Goal: Task Accomplishment & Management: Complete application form

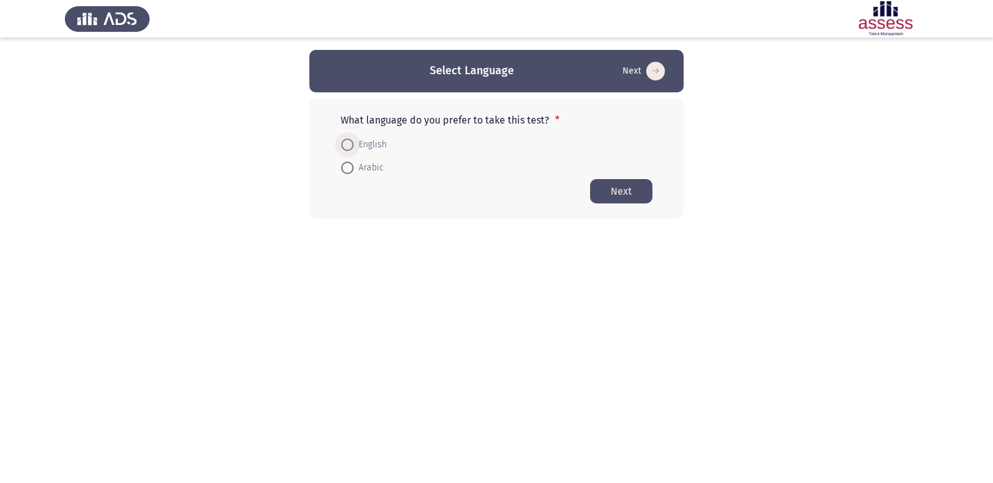
click at [343, 142] on span at bounding box center [347, 145] width 12 height 12
click at [343, 142] on input "English" at bounding box center [347, 145] width 12 height 12
radio input "true"
click at [612, 183] on button "Next" at bounding box center [621, 190] width 62 height 24
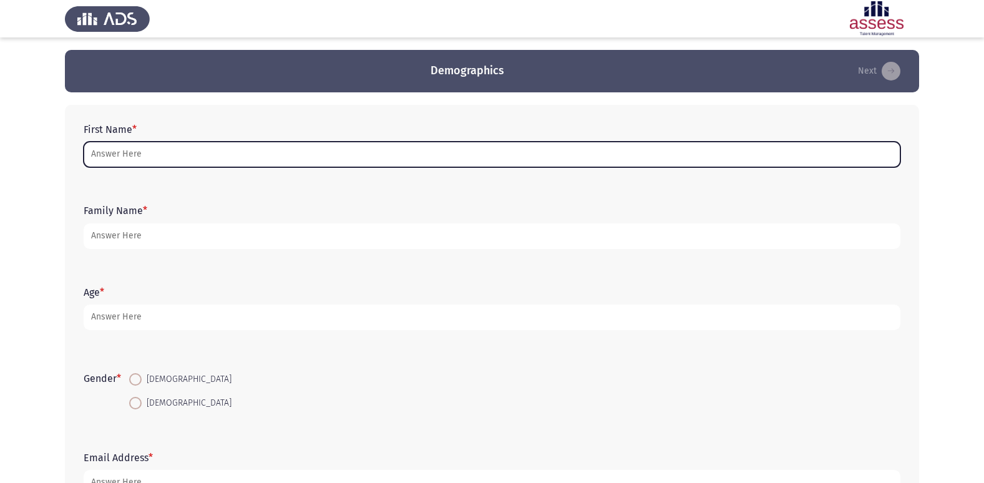
click at [134, 155] on input "First Name *" at bounding box center [492, 155] width 817 height 26
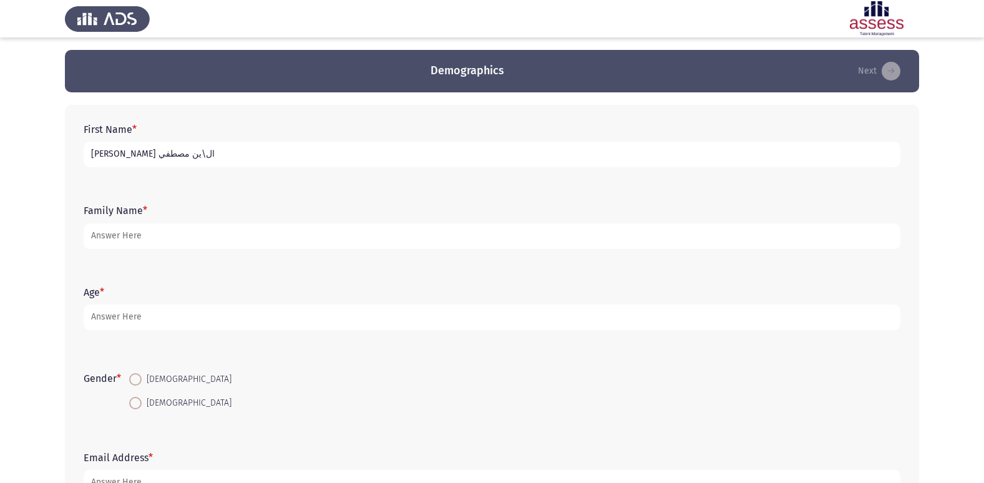
click at [122, 155] on input "[PERSON_NAME] ال\ين مصطفي" at bounding box center [492, 155] width 817 height 26
type input "[PERSON_NAME]"
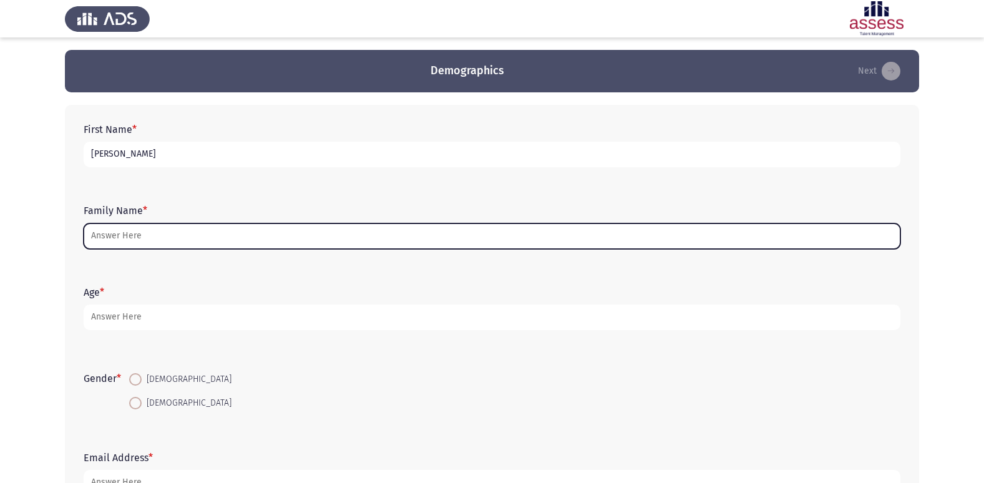
click at [150, 242] on input "Family Name *" at bounding box center [492, 236] width 817 height 26
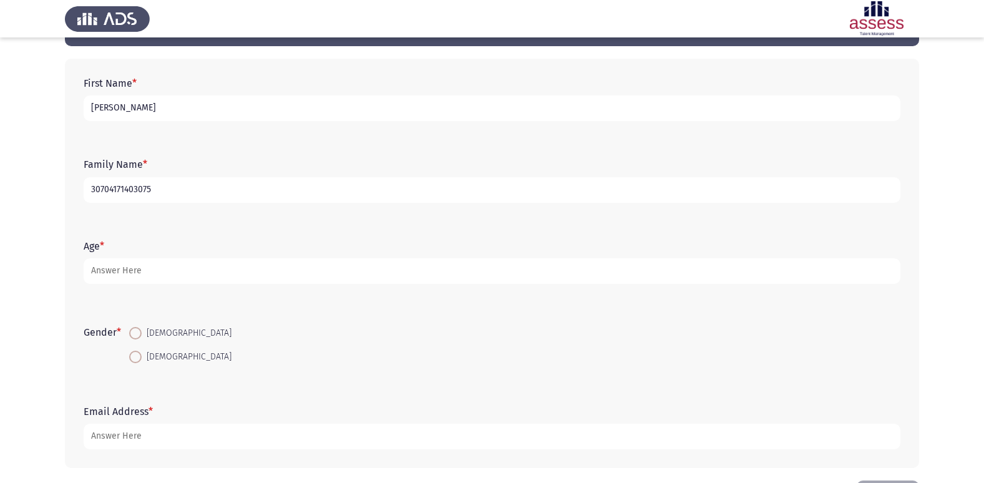
scroll to position [94, 0]
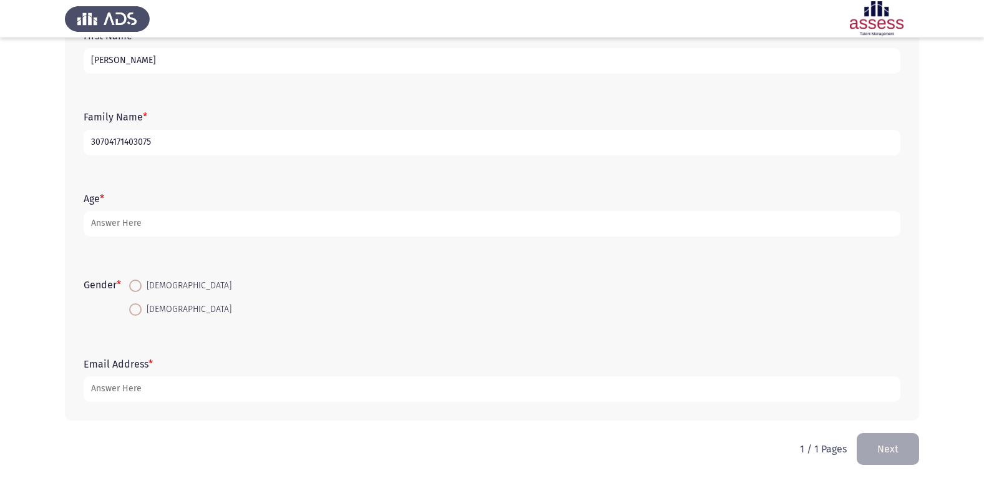
type input "30704171403075"
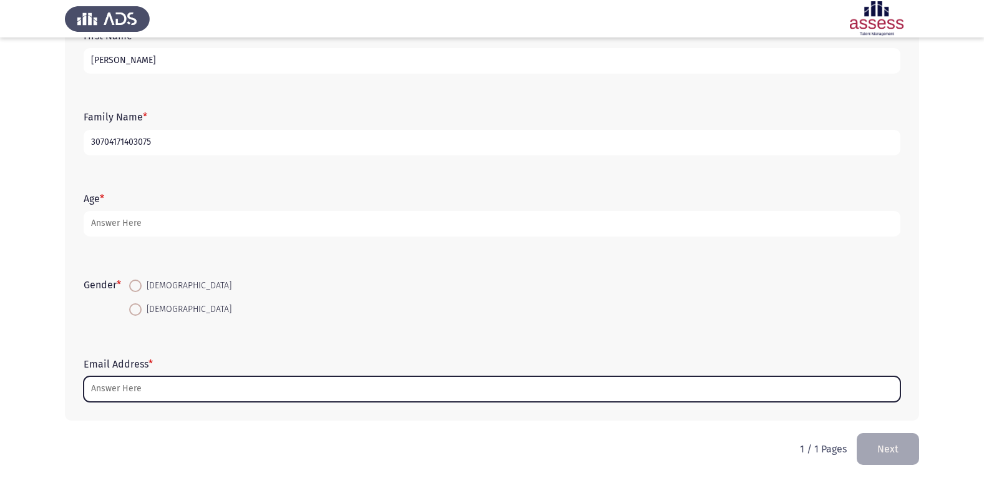
click at [207, 392] on input "Email Address *" at bounding box center [492, 389] width 817 height 26
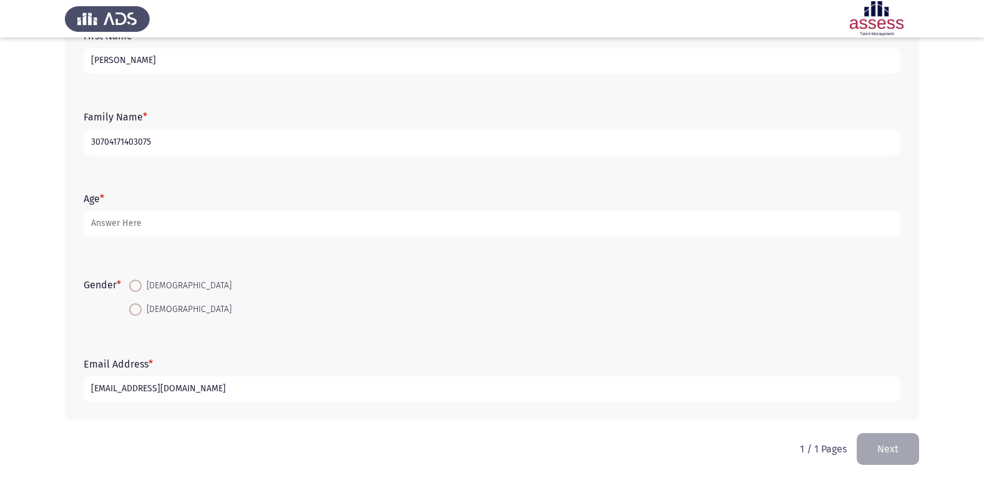
type input "[EMAIL_ADDRESS][DOMAIN_NAME]"
click at [141, 288] on span at bounding box center [135, 286] width 12 height 12
click at [141, 288] on input "[DEMOGRAPHIC_DATA]" at bounding box center [135, 286] width 12 height 12
radio input "true"
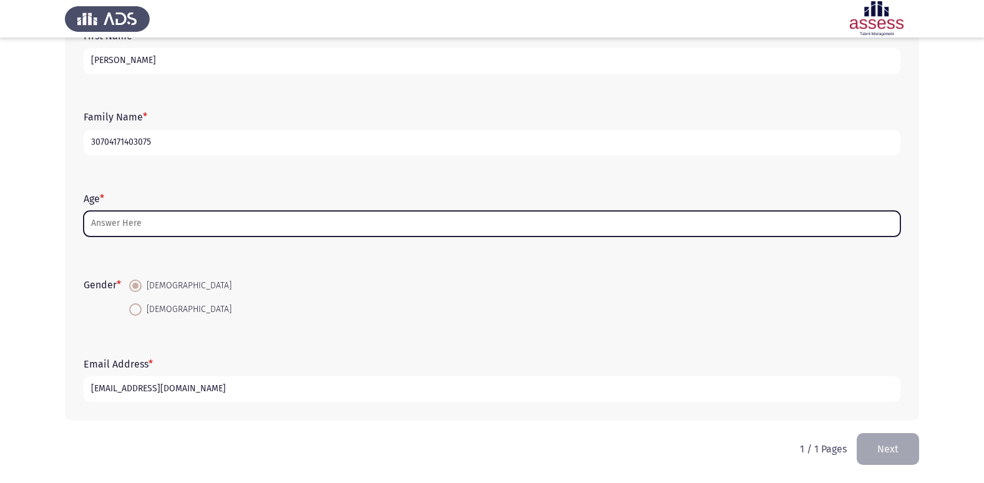
click at [156, 229] on input "Age *" at bounding box center [492, 224] width 817 height 26
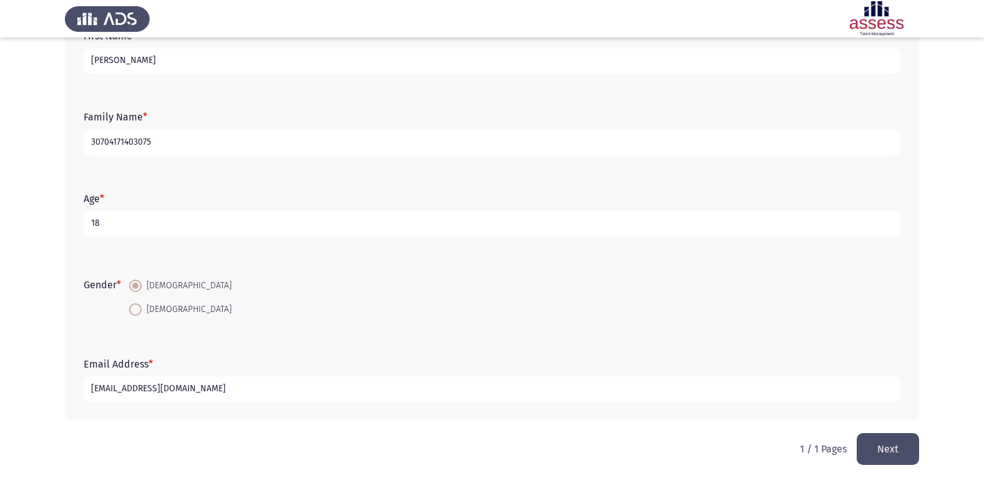
type input "18"
click at [895, 442] on button "Next" at bounding box center [888, 449] width 62 height 32
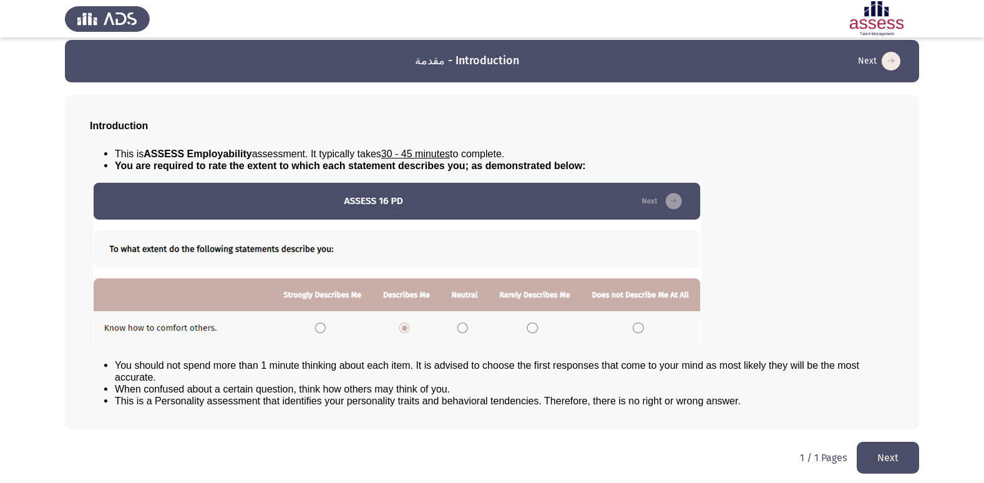
scroll to position [13, 0]
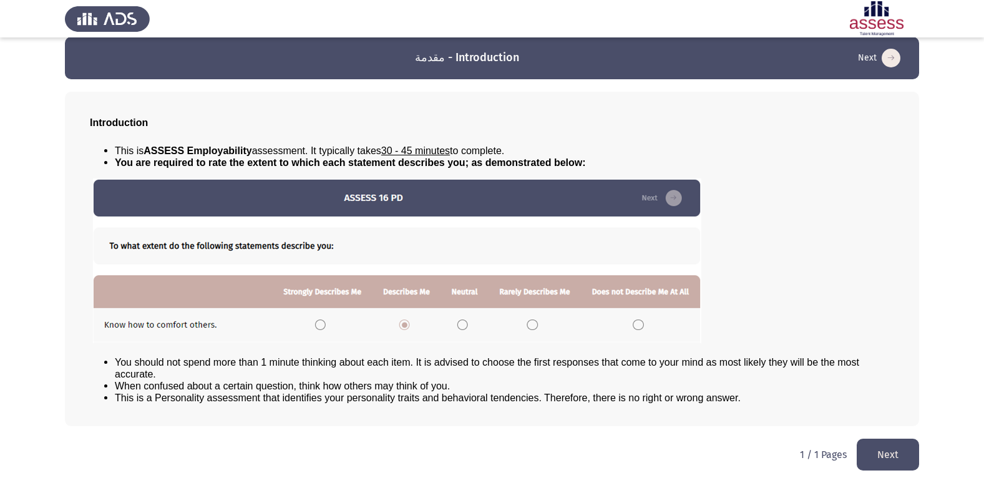
click at [911, 446] on button "Next" at bounding box center [888, 455] width 62 height 32
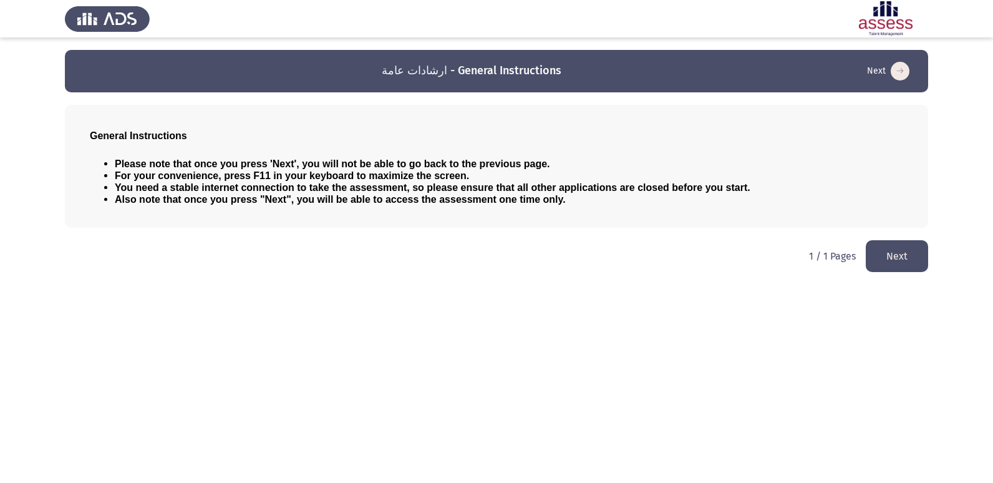
drag, startPoint x: 916, startPoint y: 265, endPoint x: 836, endPoint y: 308, distance: 90.7
click at [914, 266] on button "Next" at bounding box center [897, 256] width 62 height 32
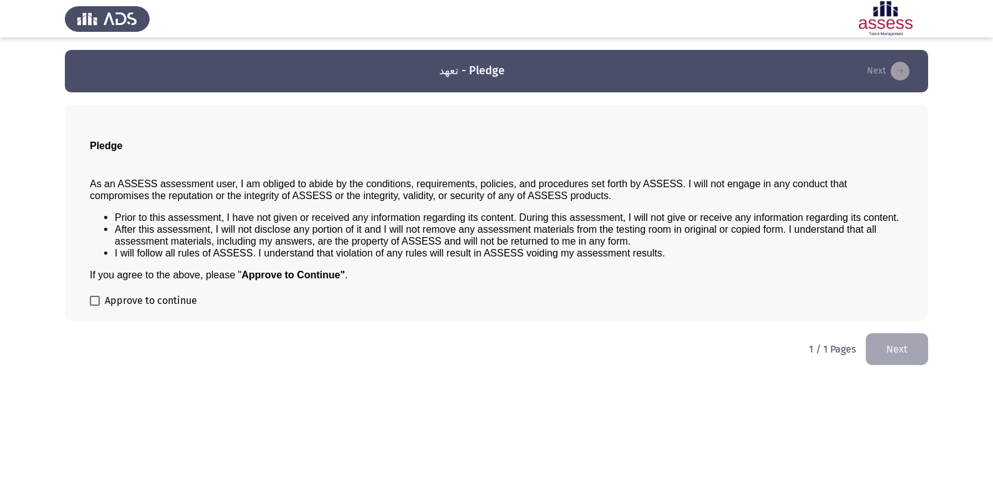
click at [102, 307] on label "Approve to continue" at bounding box center [143, 300] width 107 height 15
click at [95, 306] on input "Approve to continue" at bounding box center [94, 306] width 1 height 1
checkbox input "true"
click at [894, 343] on button "Next" at bounding box center [897, 349] width 62 height 32
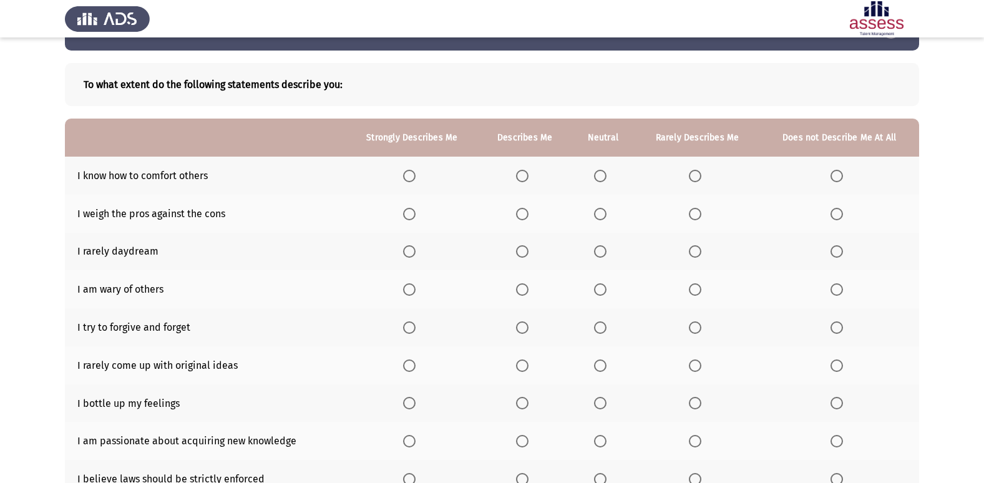
scroll to position [62, 0]
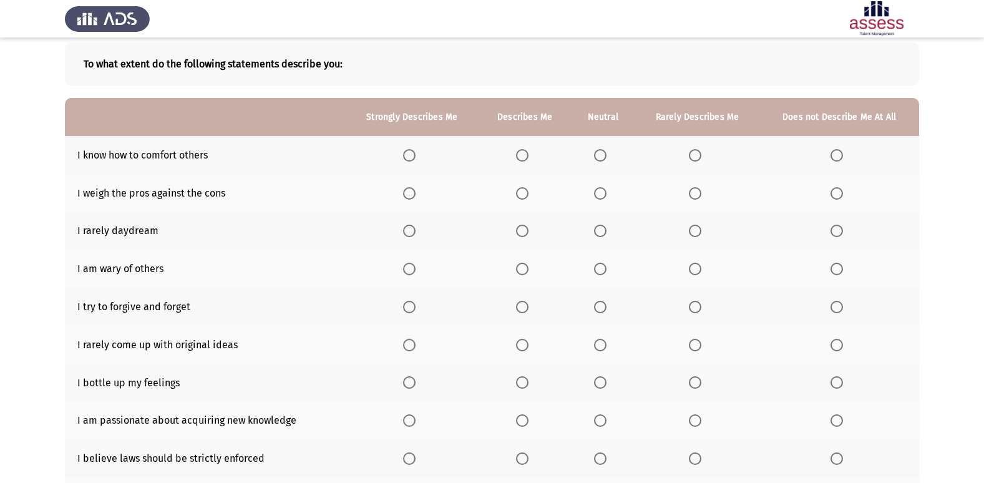
click at [836, 268] on span "Select an option" at bounding box center [837, 269] width 12 height 12
click at [836, 268] on input "Select an option" at bounding box center [837, 269] width 12 height 12
click at [412, 155] on span "Select an option" at bounding box center [409, 155] width 12 height 12
click at [412, 155] on input "Select an option" at bounding box center [409, 155] width 12 height 12
click at [528, 236] on span "Select an option" at bounding box center [522, 231] width 12 height 12
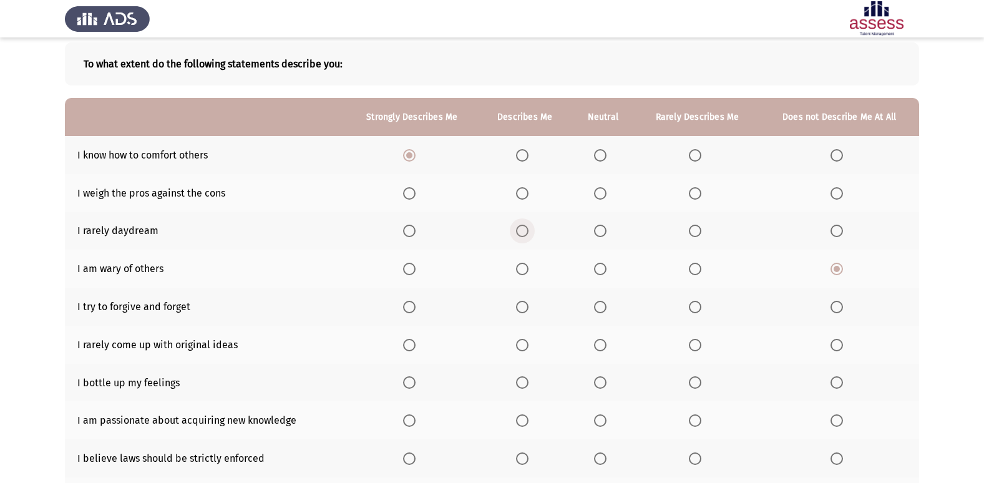
click at [528, 236] on input "Select an option" at bounding box center [522, 231] width 12 height 12
click at [525, 198] on span "Select an option" at bounding box center [522, 193] width 12 height 12
click at [525, 198] on input "Select an option" at bounding box center [522, 193] width 12 height 12
click at [841, 303] on span "Select an option" at bounding box center [837, 307] width 12 height 12
click at [841, 303] on input "Select an option" at bounding box center [837, 307] width 12 height 12
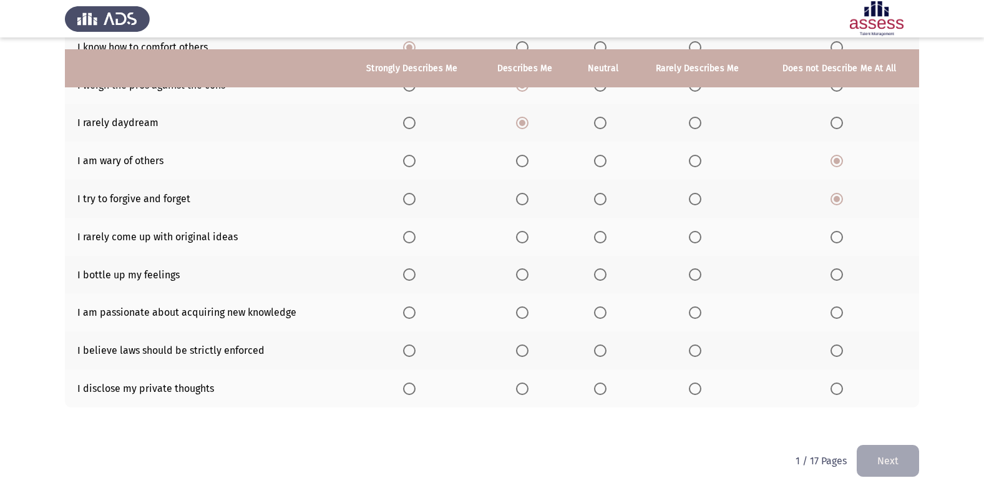
scroll to position [182, 0]
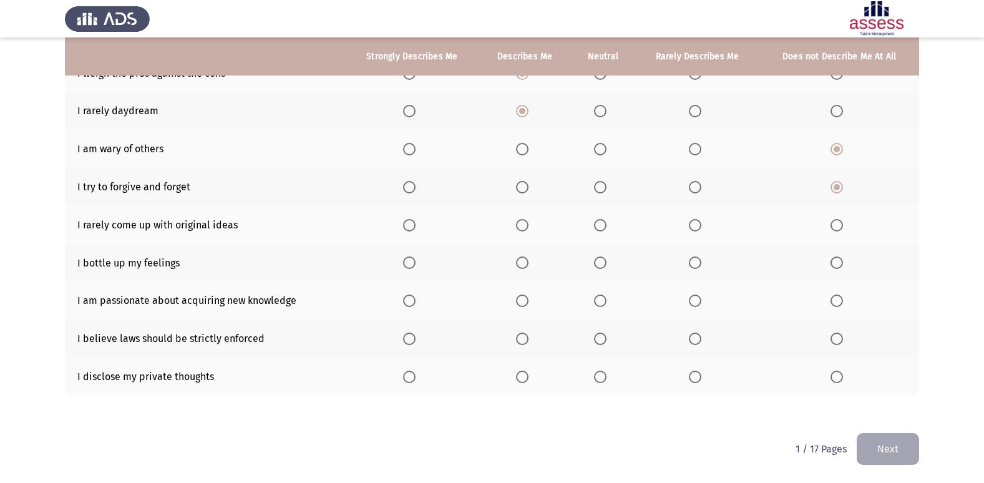
click at [406, 225] on span "Select an option" at bounding box center [409, 225] width 12 height 12
click at [406, 225] on input "Select an option" at bounding box center [409, 225] width 12 height 12
click at [416, 266] on span "Select an option" at bounding box center [409, 262] width 12 height 12
click at [416, 266] on input "Select an option" at bounding box center [409, 262] width 12 height 12
click at [603, 303] on span "Select an option" at bounding box center [600, 301] width 12 height 12
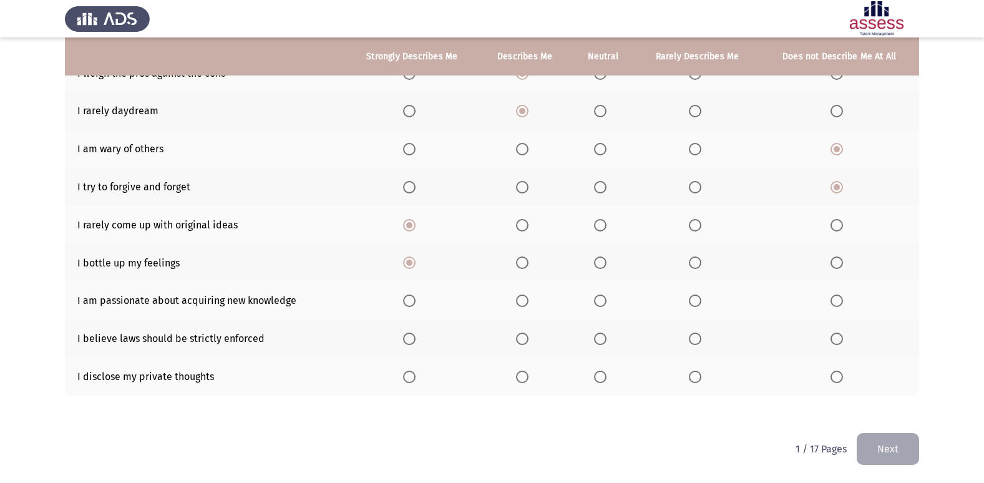
click at [603, 303] on input "Select an option" at bounding box center [600, 301] width 12 height 12
click at [528, 378] on span "Select an option" at bounding box center [522, 377] width 12 height 12
click at [528, 378] on input "Select an option" at bounding box center [522, 377] width 12 height 12
click at [409, 346] on th at bounding box center [412, 338] width 134 height 38
click at [406, 347] on th at bounding box center [412, 338] width 134 height 38
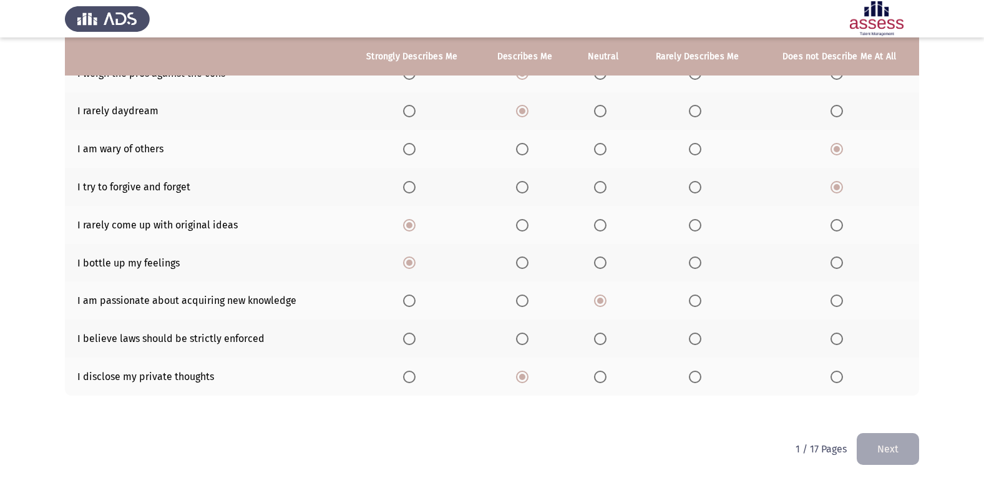
click at [406, 344] on span "Select an option" at bounding box center [409, 339] width 12 height 12
click at [406, 344] on input "Select an option" at bounding box center [409, 339] width 12 height 12
click at [916, 446] on button "Next" at bounding box center [888, 449] width 62 height 32
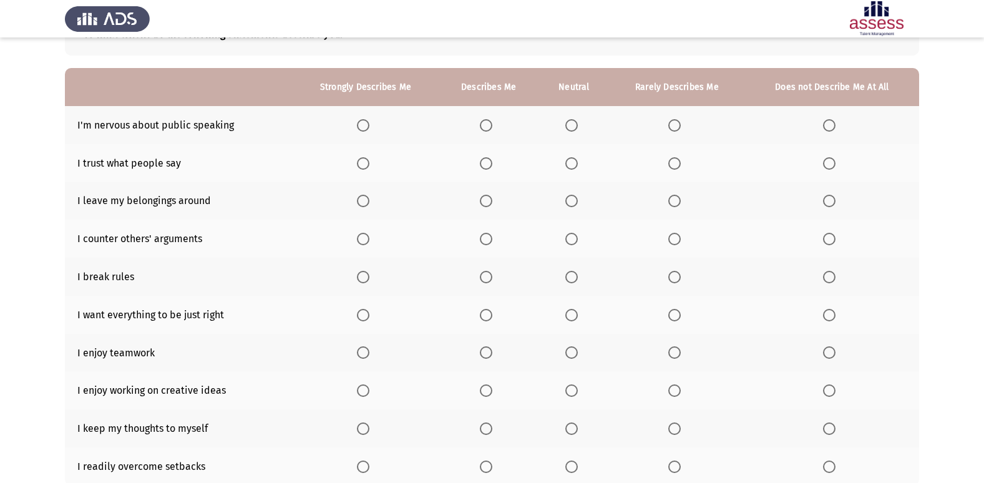
scroll to position [125, 0]
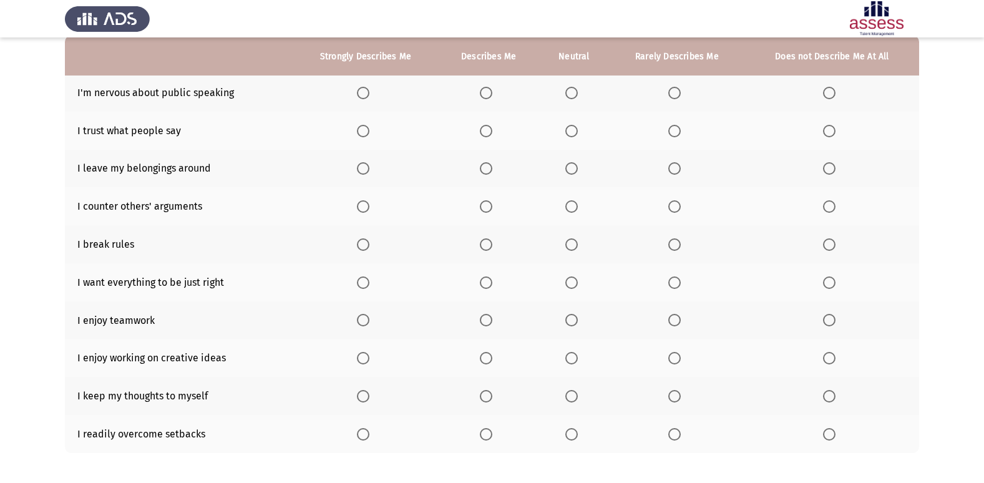
click at [367, 360] on span "Select an option" at bounding box center [363, 358] width 12 height 12
click at [367, 360] on input "Select an option" at bounding box center [363, 358] width 12 height 12
click at [485, 397] on span "Select an option" at bounding box center [486, 396] width 12 height 12
click at [485, 397] on input "Select an option" at bounding box center [486, 396] width 12 height 12
click at [573, 440] on span "Select an option" at bounding box center [571, 434] width 12 height 12
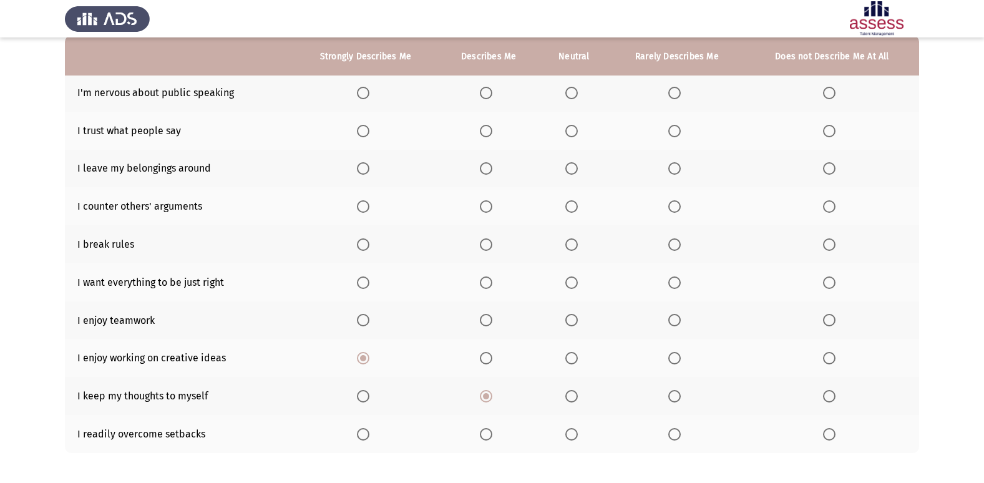
click at [573, 440] on input "Select an option" at bounding box center [571, 434] width 12 height 12
click at [367, 319] on span "Select an option" at bounding box center [363, 320] width 12 height 12
click at [367, 319] on input "Select an option" at bounding box center [363, 320] width 12 height 12
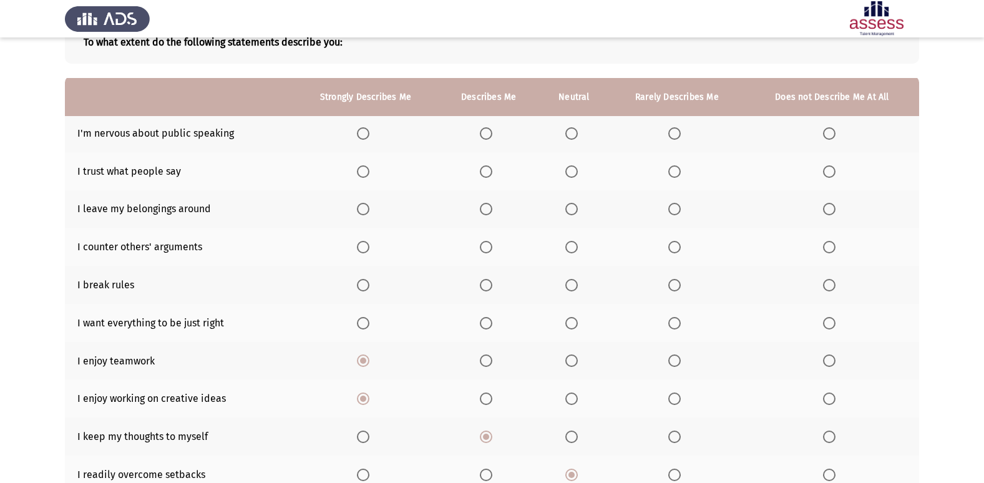
scroll to position [62, 0]
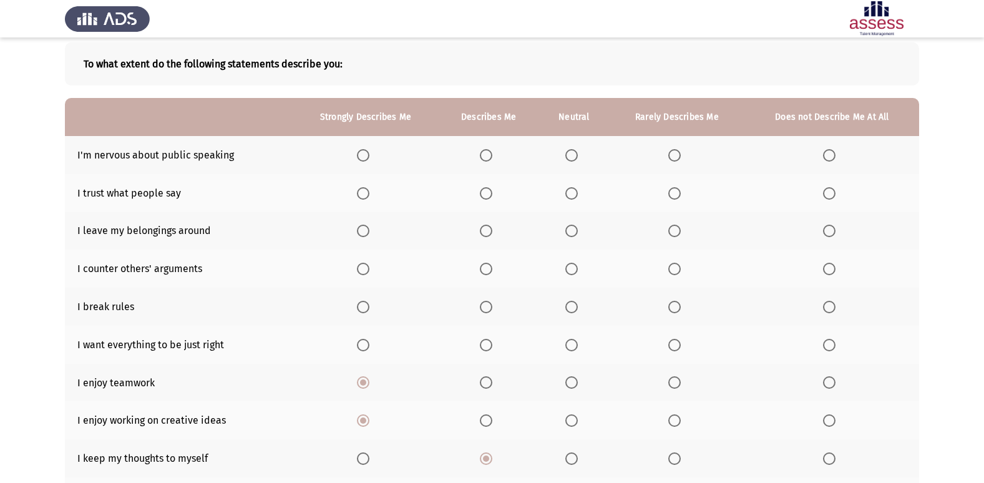
click at [832, 309] on span "Select an option" at bounding box center [829, 307] width 12 height 12
click at [832, 309] on input "Select an option" at bounding box center [829, 307] width 12 height 12
click at [569, 347] on span "Select an option" at bounding box center [571, 345] width 12 height 12
click at [569, 347] on input "Select an option" at bounding box center [571, 345] width 12 height 12
click at [362, 201] on th at bounding box center [366, 193] width 146 height 38
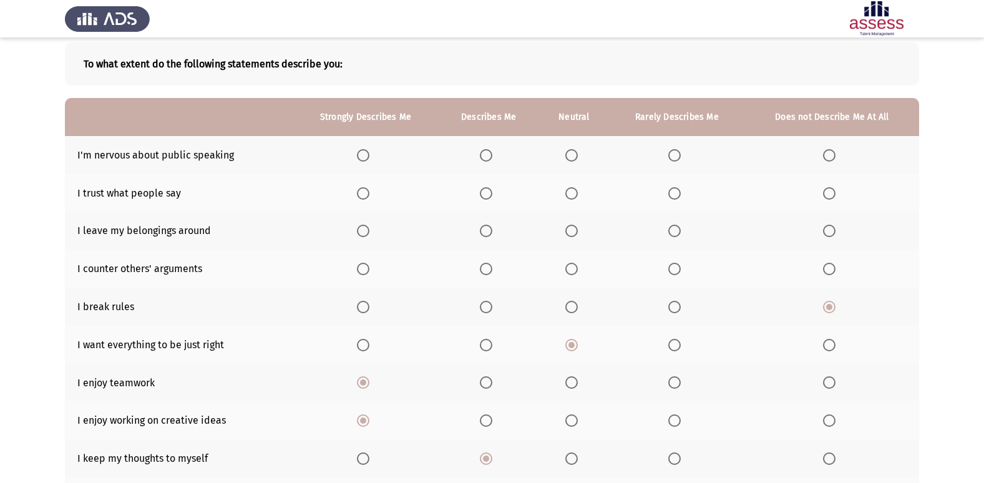
click at [364, 200] on th at bounding box center [366, 193] width 146 height 38
click at [364, 195] on span "Select an option" at bounding box center [363, 193] width 12 height 12
click at [364, 195] on input "Select an option" at bounding box center [363, 193] width 12 height 12
click at [833, 152] on span "Select an option" at bounding box center [829, 155] width 12 height 12
click at [833, 152] on input "Select an option" at bounding box center [829, 155] width 12 height 12
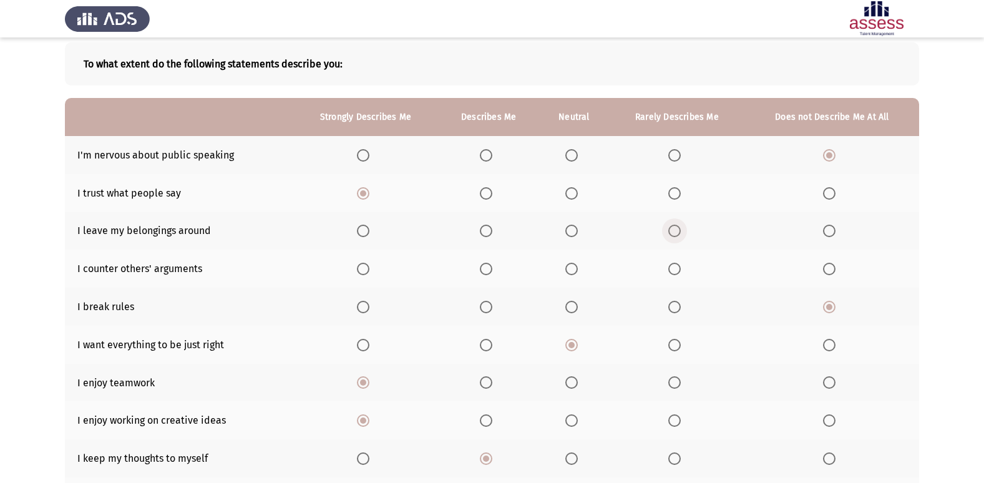
click at [680, 226] on span "Select an option" at bounding box center [674, 231] width 12 height 12
click at [680, 226] on input "Select an option" at bounding box center [674, 231] width 12 height 12
click at [369, 267] on span "Select an option" at bounding box center [363, 269] width 12 height 12
click at [369, 267] on input "Select an option" at bounding box center [363, 269] width 12 height 12
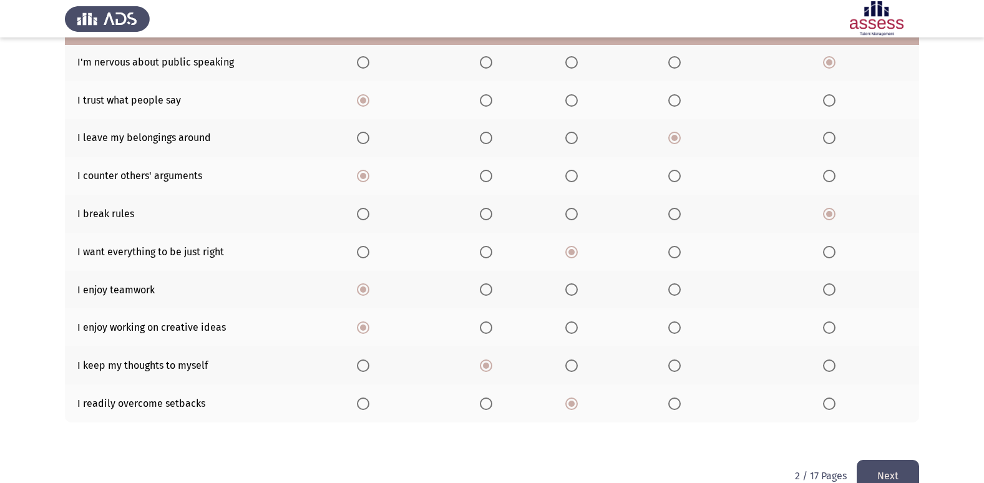
scroll to position [182, 0]
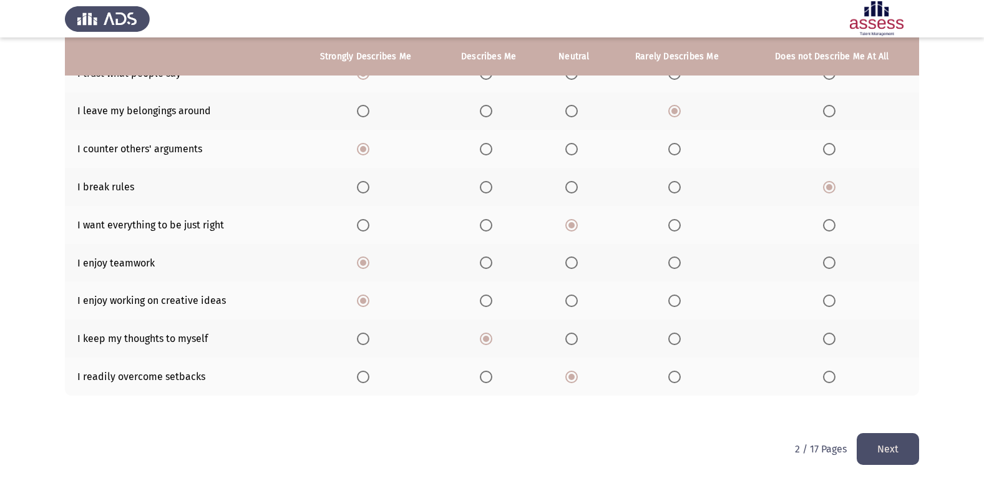
click at [877, 447] on button "Next" at bounding box center [888, 449] width 62 height 32
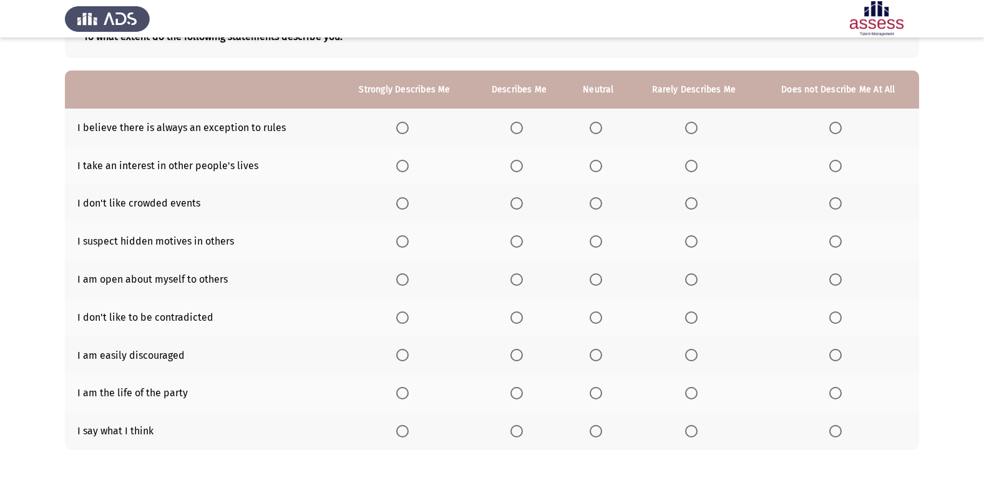
scroll to position [144, 0]
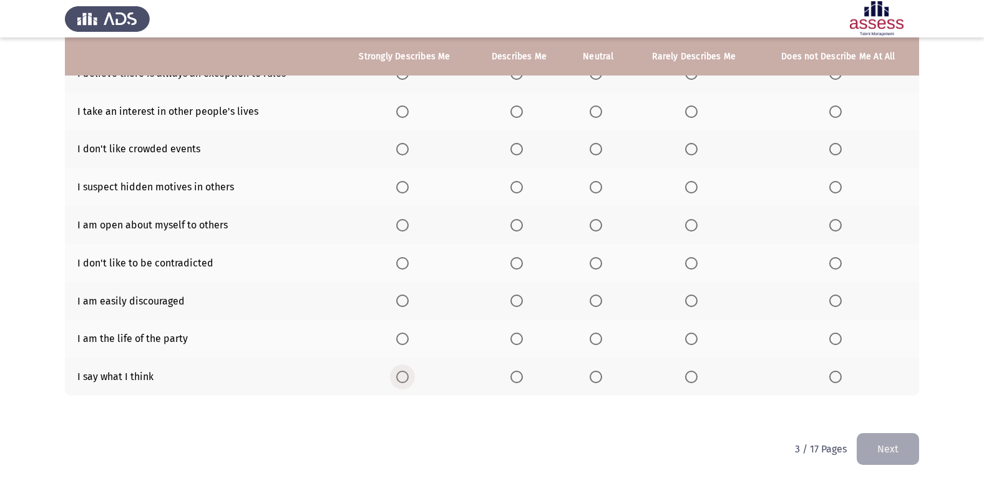
click at [403, 381] on span "Select an option" at bounding box center [402, 377] width 12 height 12
click at [403, 381] on input "Select an option" at bounding box center [402, 377] width 12 height 12
click at [517, 337] on span "Select an option" at bounding box center [516, 339] width 12 height 12
click at [517, 337] on input "Select an option" at bounding box center [516, 339] width 12 height 12
click at [844, 296] on label "Select an option" at bounding box center [837, 301] width 17 height 12
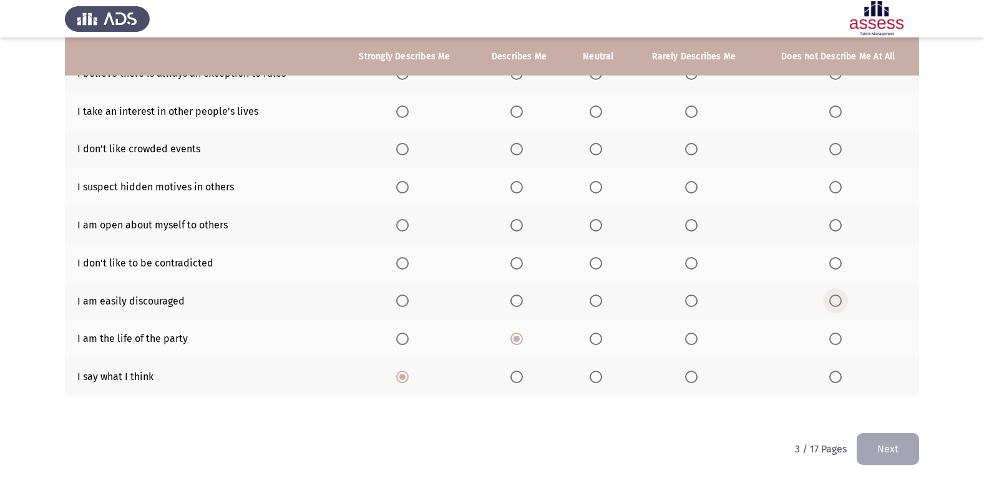
click at [842, 296] on input "Select an option" at bounding box center [835, 301] width 12 height 12
click at [832, 265] on span "Select an option" at bounding box center [835, 263] width 12 height 12
click at [832, 265] on input "Select an option" at bounding box center [835, 263] width 12 height 12
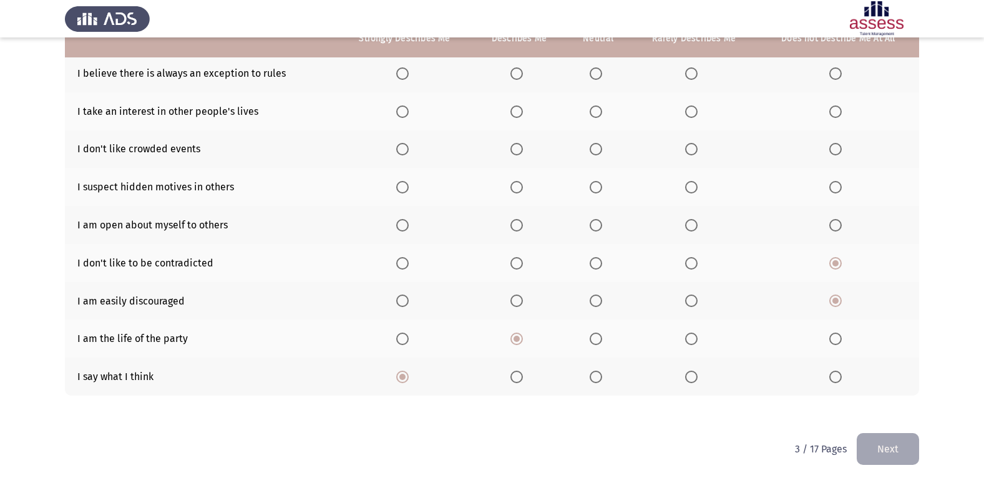
scroll to position [0, 0]
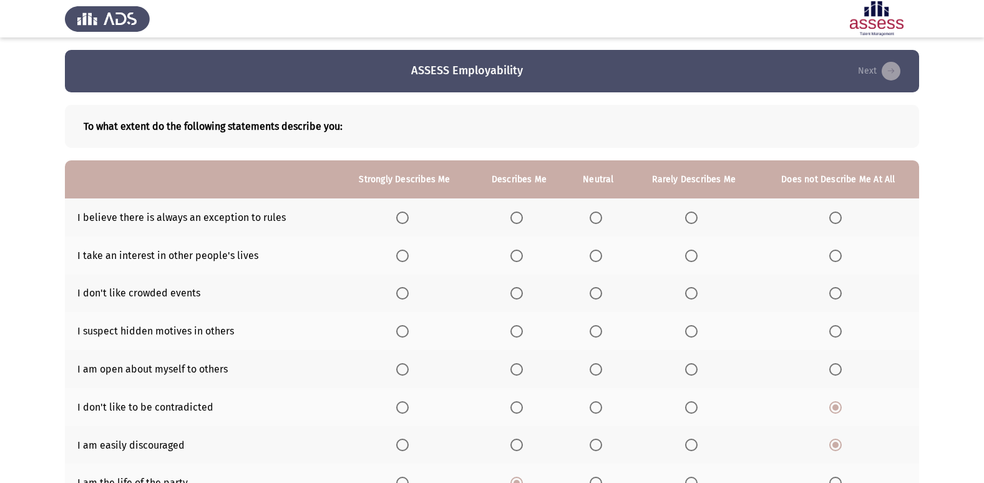
click at [593, 217] on span "Select an option" at bounding box center [596, 218] width 12 height 12
click at [593, 217] on input "Select an option" at bounding box center [596, 218] width 12 height 12
click at [596, 261] on span "Select an option" at bounding box center [596, 256] width 12 height 12
click at [596, 261] on input "Select an option" at bounding box center [596, 256] width 12 height 12
click at [404, 293] on span "Select an option" at bounding box center [402, 293] width 12 height 12
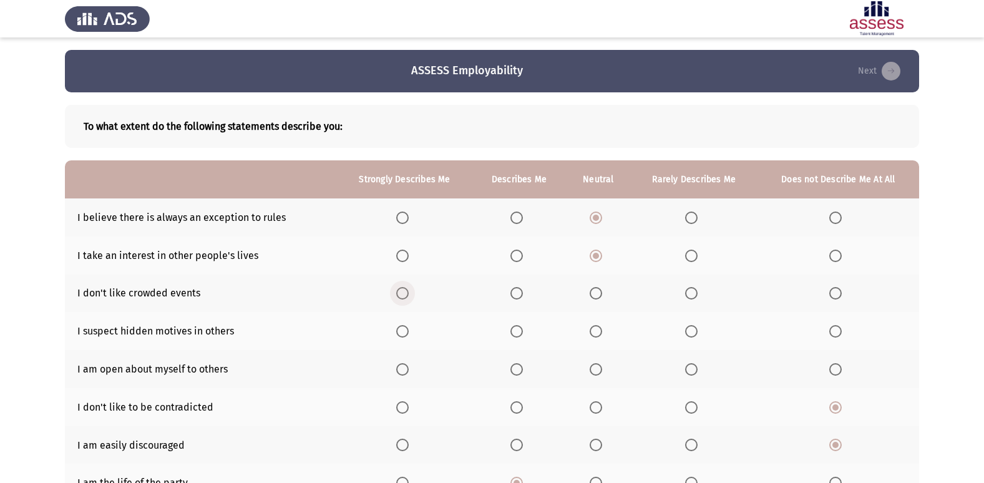
click at [404, 293] on input "Select an option" at bounding box center [402, 293] width 12 height 12
click at [694, 328] on span "Select an option" at bounding box center [691, 331] width 12 height 12
click at [694, 328] on input "Select an option" at bounding box center [691, 331] width 12 height 12
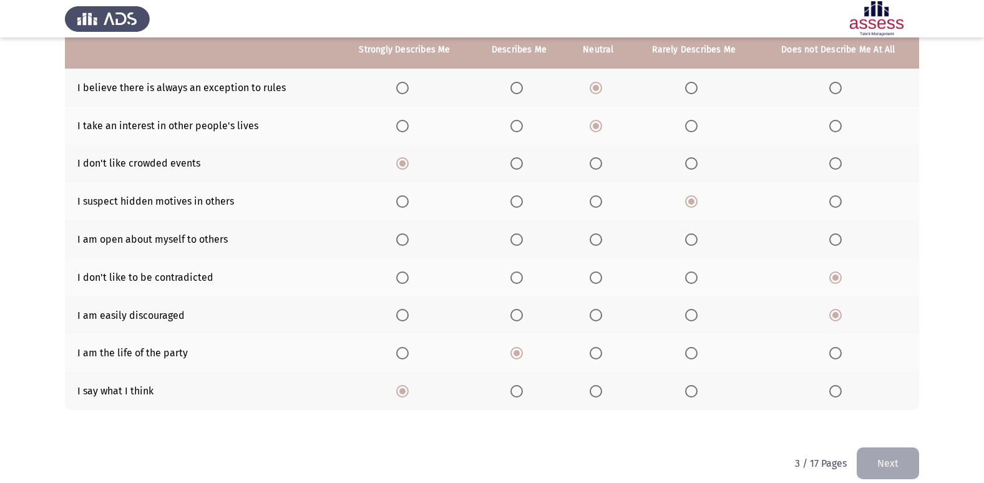
scroll to position [144, 0]
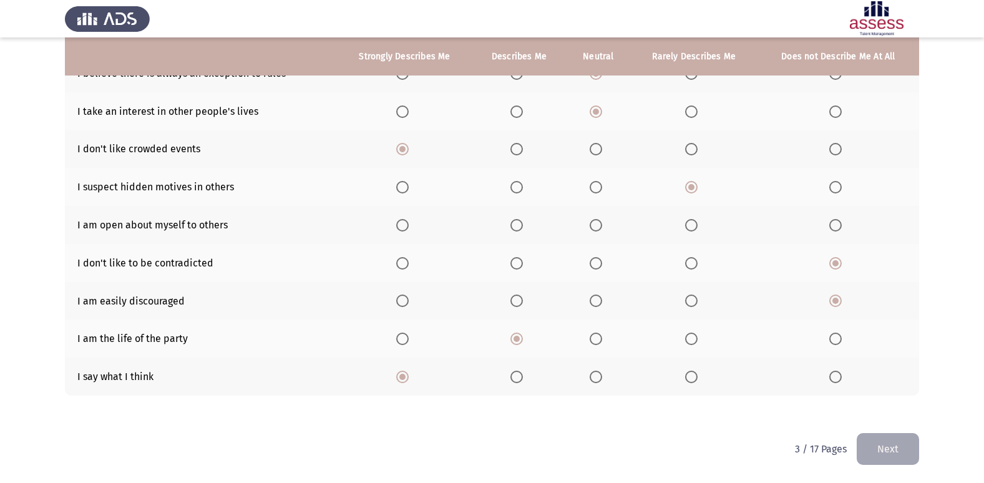
click at [407, 222] on span "Select an option" at bounding box center [402, 225] width 12 height 12
click at [407, 222] on input "Select an option" at bounding box center [402, 225] width 12 height 12
click at [908, 441] on button "Next" at bounding box center [888, 449] width 62 height 32
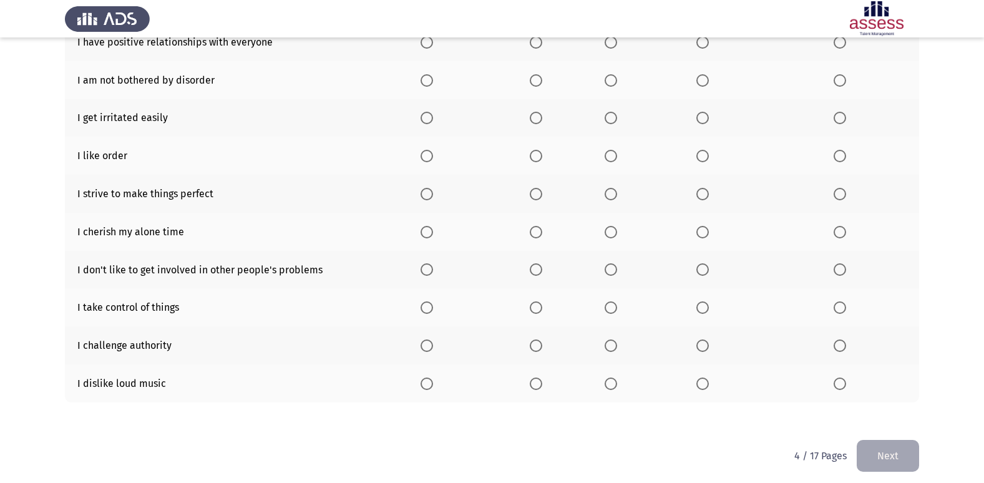
scroll to position [182, 0]
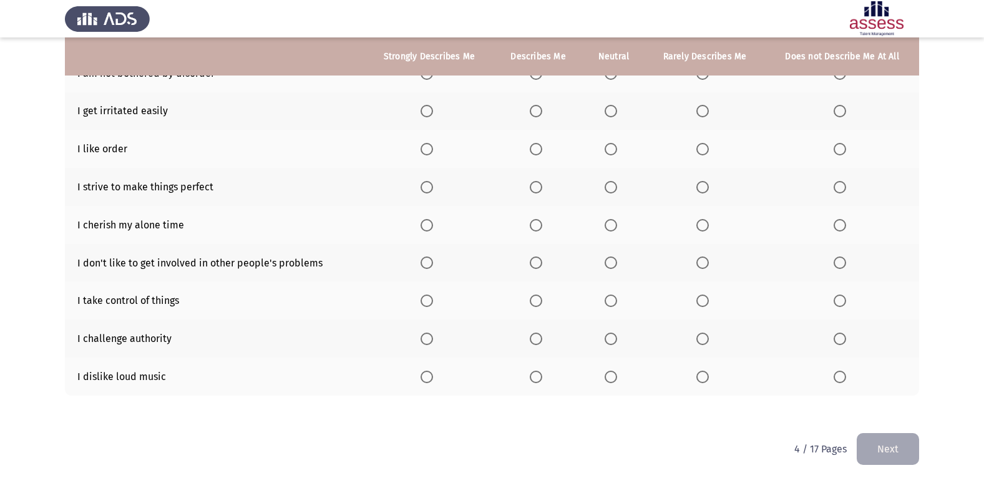
click at [836, 377] on span "Select an option" at bounding box center [840, 377] width 12 height 12
click at [836, 377] on input "Select an option" at bounding box center [840, 377] width 12 height 12
click at [427, 341] on span "Select an option" at bounding box center [427, 339] width 12 height 12
click at [427, 341] on input "Select an option" at bounding box center [427, 339] width 12 height 12
click at [428, 291] on th at bounding box center [429, 300] width 129 height 38
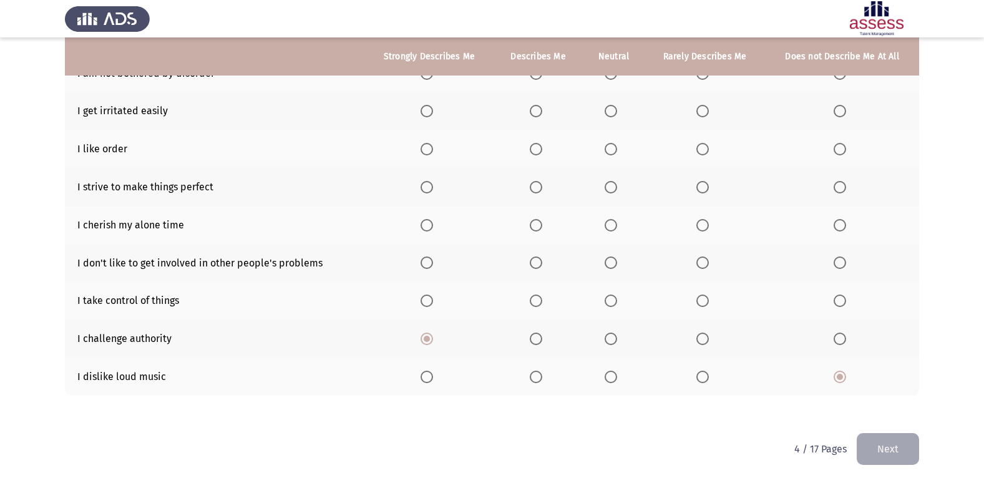
click at [428, 295] on span "Select an option" at bounding box center [427, 301] width 12 height 12
click at [428, 295] on input "Select an option" at bounding box center [427, 301] width 12 height 12
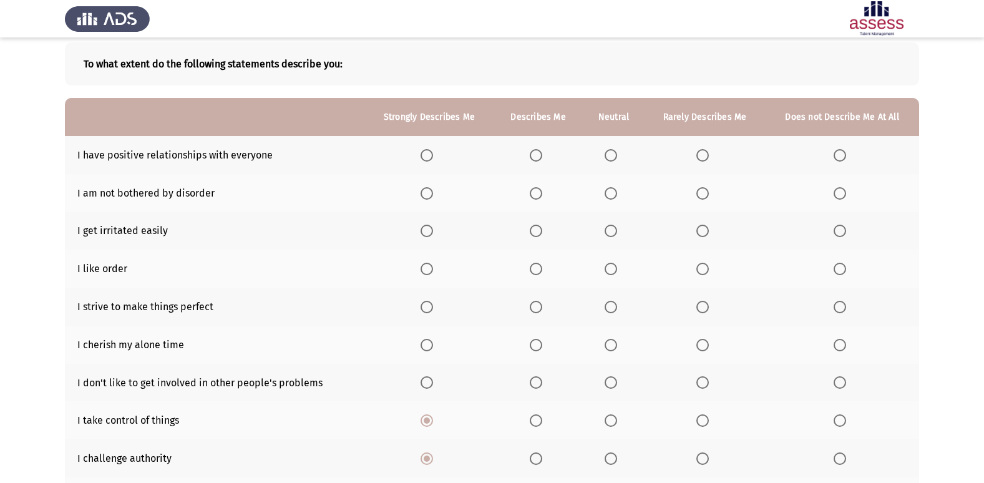
scroll to position [57, 0]
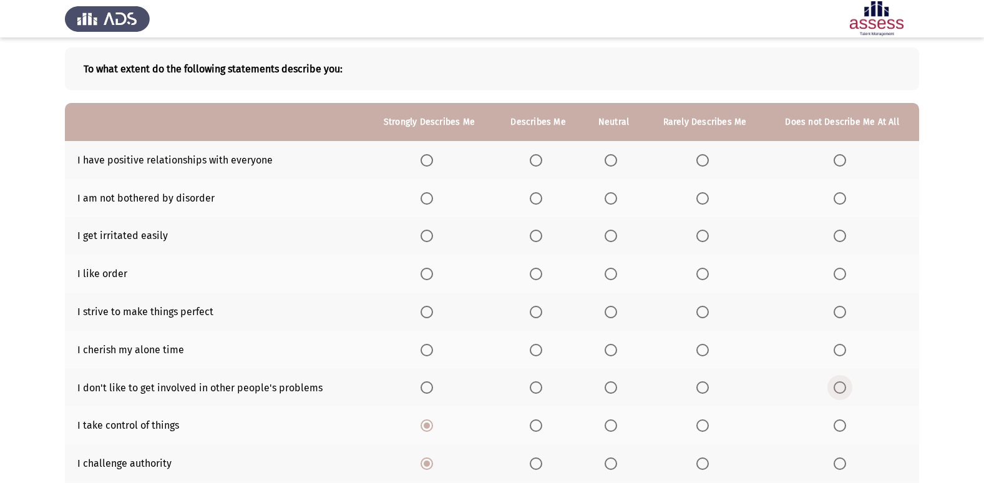
click at [840, 388] on span "Select an option" at bounding box center [840, 387] width 12 height 12
click at [840, 388] on input "Select an option" at bounding box center [840, 387] width 12 height 12
click at [431, 159] on span "Select an option" at bounding box center [427, 160] width 12 height 12
click at [431, 159] on input "Select an option" at bounding box center [427, 160] width 12 height 12
click at [534, 198] on span "Select an option" at bounding box center [536, 198] width 12 height 12
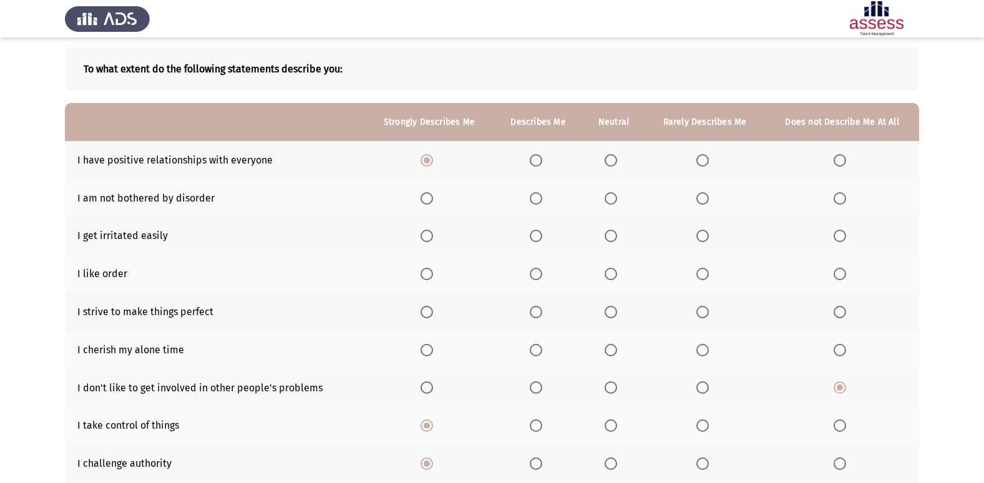
click at [534, 198] on input "Select an option" at bounding box center [536, 198] width 12 height 12
click at [614, 233] on span "Select an option" at bounding box center [611, 236] width 12 height 12
click at [614, 233] on input "Select an option" at bounding box center [611, 236] width 12 height 12
click at [430, 272] on span "Select an option" at bounding box center [427, 274] width 12 height 12
click at [430, 272] on input "Select an option" at bounding box center [427, 274] width 12 height 12
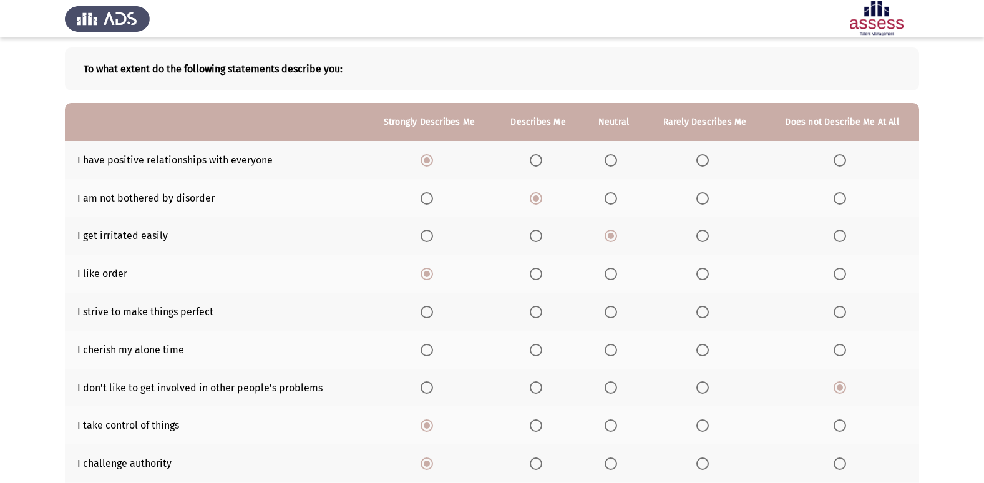
click at [430, 313] on span "Select an option" at bounding box center [427, 312] width 12 height 12
click at [430, 313] on input "Select an option" at bounding box center [427, 312] width 12 height 12
click at [431, 348] on span "Select an option" at bounding box center [427, 350] width 12 height 12
click at [431, 348] on input "Select an option" at bounding box center [427, 350] width 12 height 12
click at [615, 350] on span "Select an option" at bounding box center [611, 350] width 12 height 12
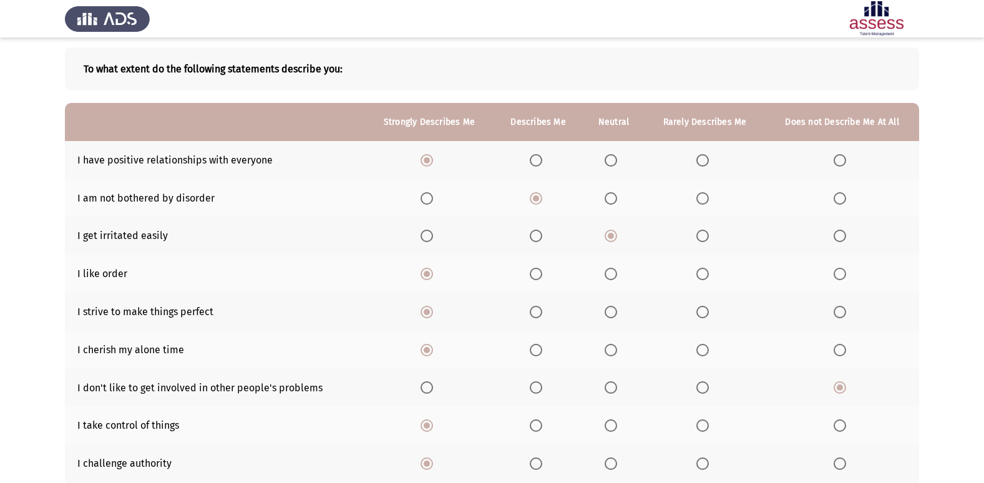
click at [615, 350] on input "Select an option" at bounding box center [611, 350] width 12 height 12
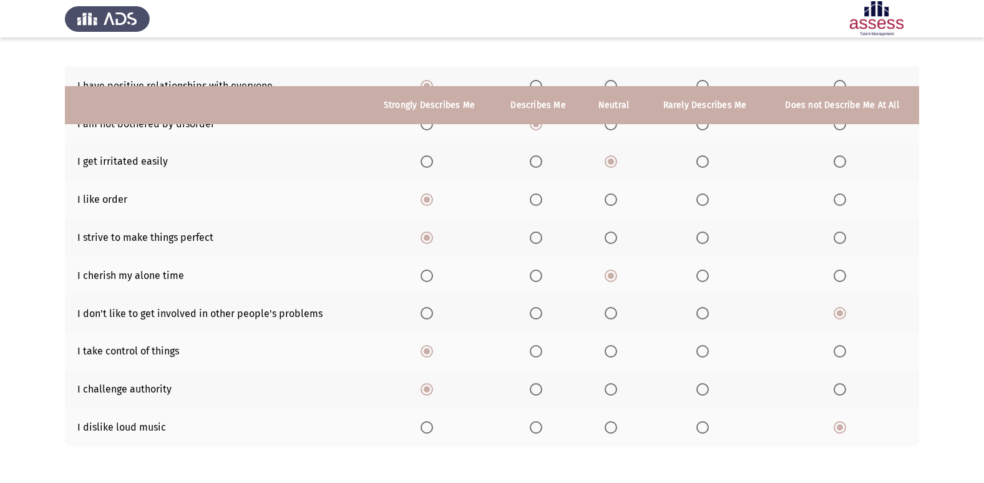
scroll to position [182, 0]
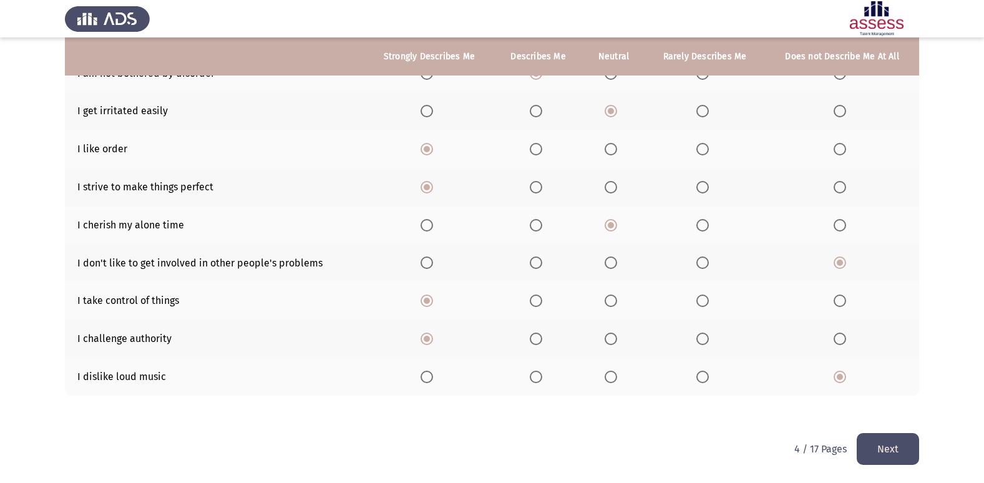
drag, startPoint x: 900, startPoint y: 453, endPoint x: 512, endPoint y: 431, distance: 388.2
click at [899, 453] on button "Next" at bounding box center [888, 449] width 62 height 32
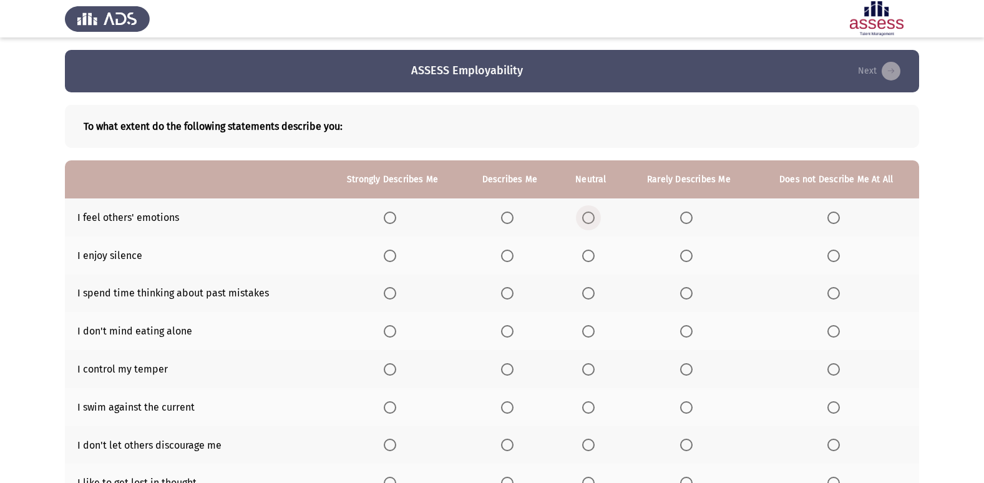
click at [597, 215] on label "Select an option" at bounding box center [590, 218] width 17 height 12
click at [595, 215] on input "Select an option" at bounding box center [588, 218] width 12 height 12
click at [394, 247] on th at bounding box center [392, 255] width 139 height 38
click at [394, 254] on span "Select an option" at bounding box center [390, 256] width 12 height 12
click at [394, 254] on input "Select an option" at bounding box center [390, 256] width 12 height 12
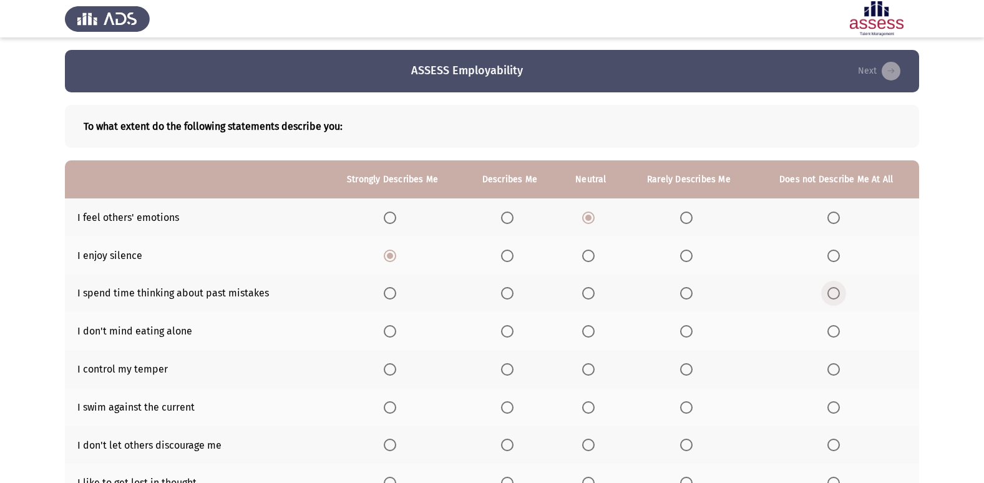
click at [837, 295] on span "Select an option" at bounding box center [833, 293] width 12 height 12
click at [837, 295] on input "Select an option" at bounding box center [833, 293] width 12 height 12
click at [588, 326] on span "Select an option" at bounding box center [588, 331] width 12 height 12
click at [588, 326] on input "Select an option" at bounding box center [588, 331] width 12 height 12
click at [396, 366] on span "Select an option" at bounding box center [390, 369] width 12 height 12
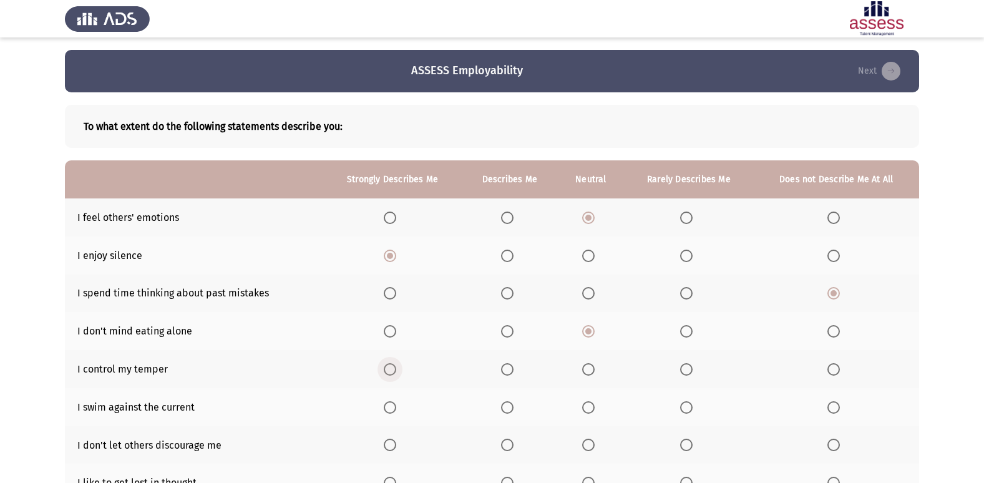
click at [396, 366] on input "Select an option" at bounding box center [390, 369] width 12 height 12
click at [838, 401] on span "Select an option" at bounding box center [833, 407] width 12 height 12
click at [838, 401] on input "Select an option" at bounding box center [833, 407] width 12 height 12
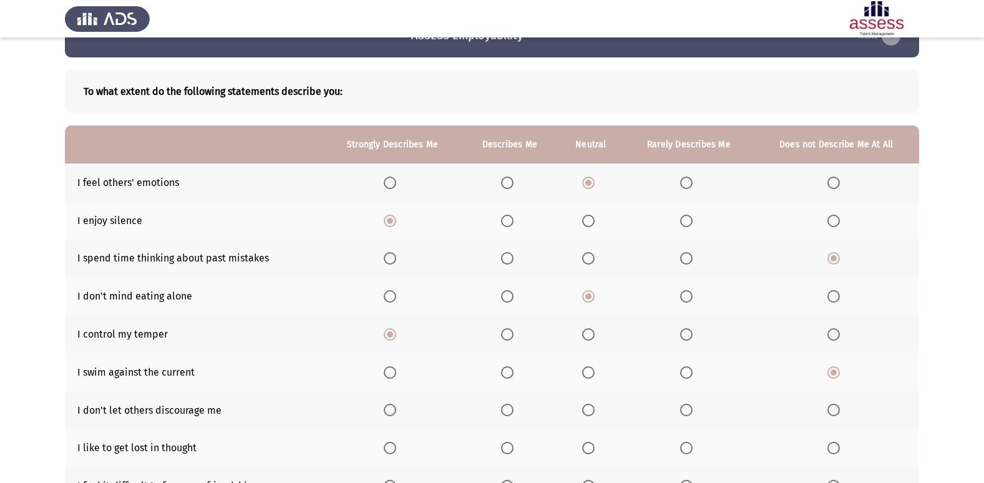
scroll to position [62, 0]
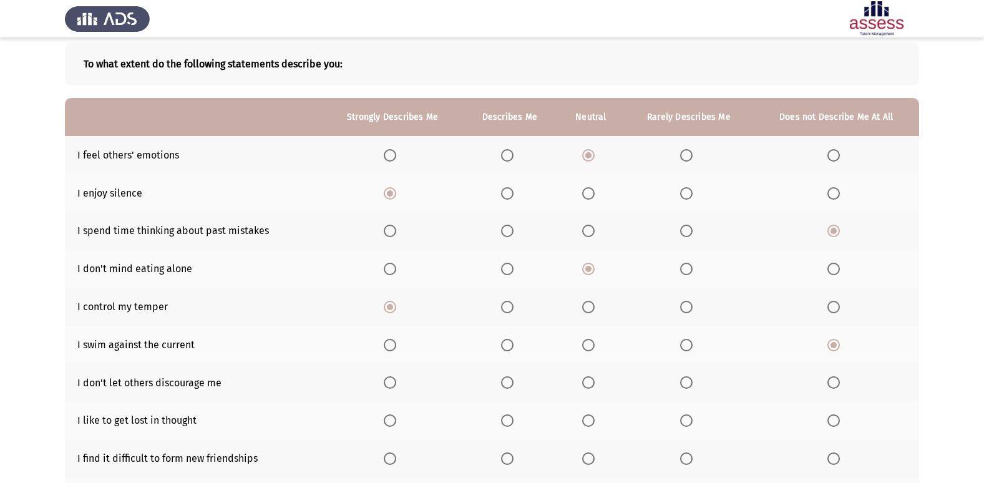
click at [839, 381] on span "Select an option" at bounding box center [833, 382] width 12 height 12
click at [839, 381] on input "Select an option" at bounding box center [833, 382] width 12 height 12
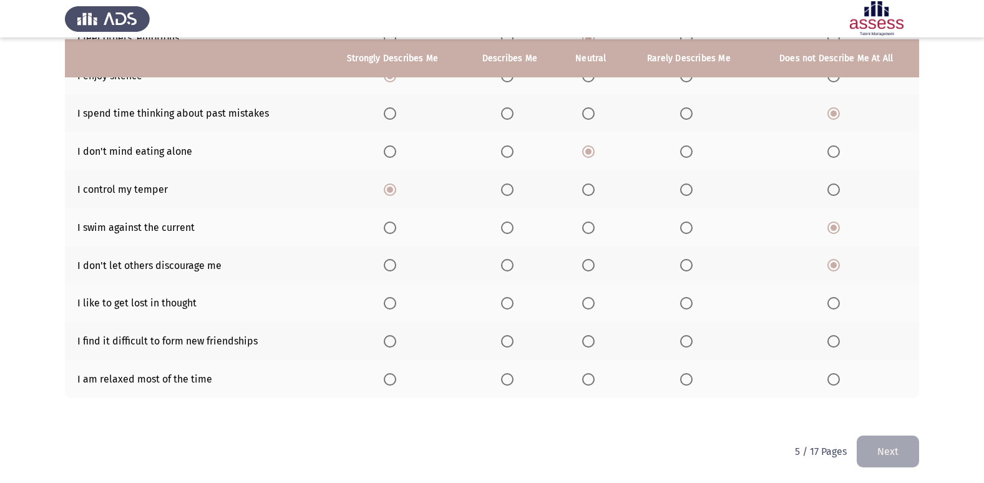
scroll to position [182, 0]
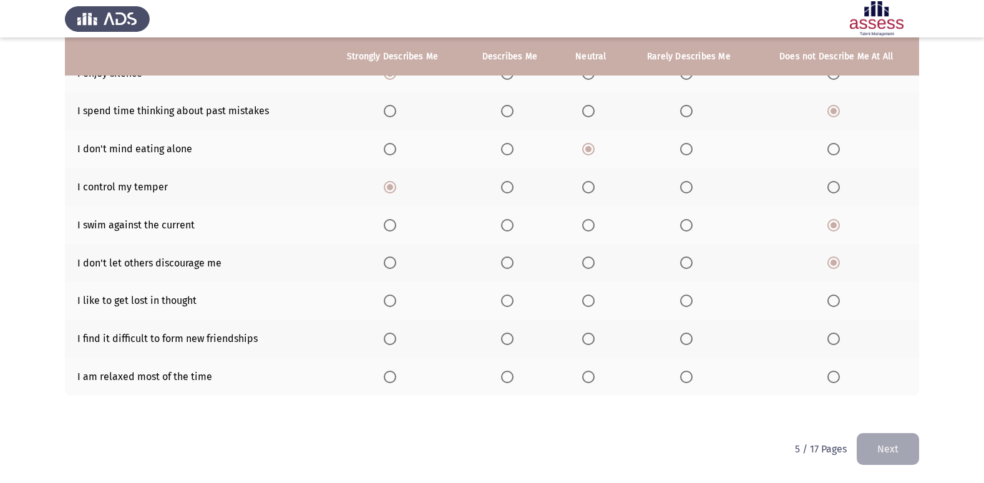
click at [390, 301] on span "Select an option" at bounding box center [390, 301] width 0 height 0
click at [391, 300] on input "Select an option" at bounding box center [390, 301] width 12 height 12
click at [510, 339] on span "Select an option" at bounding box center [507, 339] width 12 height 12
click at [510, 339] on input "Select an option" at bounding box center [507, 339] width 12 height 12
click at [507, 377] on span "Select an option" at bounding box center [507, 377] width 12 height 12
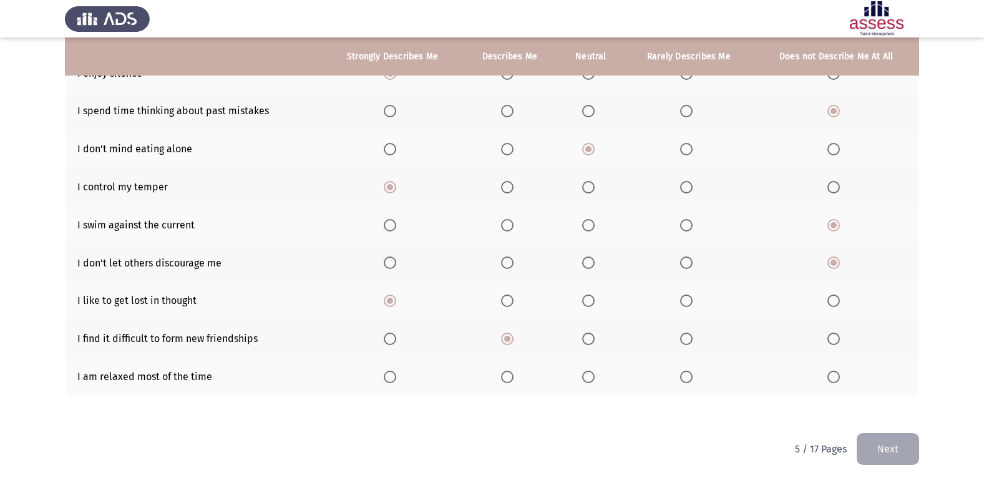
click at [507, 377] on input "Select an option" at bounding box center [507, 377] width 12 height 12
click at [890, 454] on button "Next" at bounding box center [888, 449] width 62 height 32
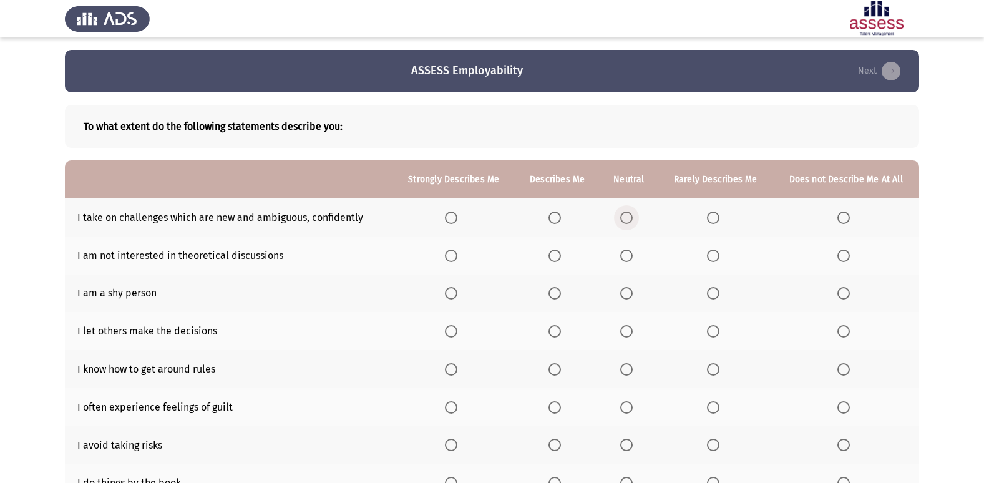
click at [626, 217] on span "Select an option" at bounding box center [626, 218] width 12 height 12
click at [626, 217] on input "Select an option" at bounding box center [626, 218] width 12 height 12
click at [462, 256] on label "Select an option" at bounding box center [453, 256] width 17 height 12
click at [457, 256] on input "Select an option" at bounding box center [451, 256] width 12 height 12
click at [626, 296] on span "Select an option" at bounding box center [626, 293] width 12 height 12
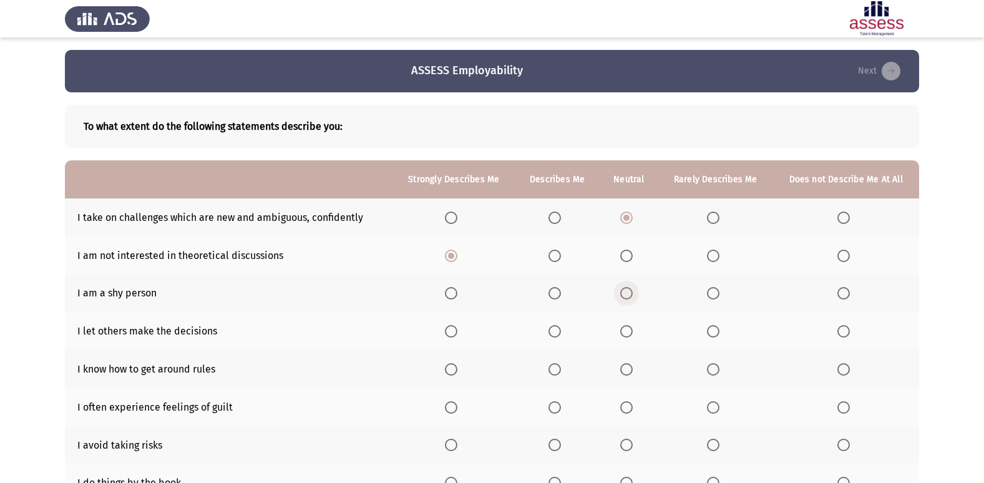
click at [626, 296] on input "Select an option" at bounding box center [626, 293] width 12 height 12
click at [455, 332] on span "Select an option" at bounding box center [451, 331] width 12 height 12
click at [455, 332] on input "Select an option" at bounding box center [451, 331] width 12 height 12
click at [561, 363] on span "Select an option" at bounding box center [554, 369] width 12 height 12
click at [561, 363] on input "Select an option" at bounding box center [554, 369] width 12 height 12
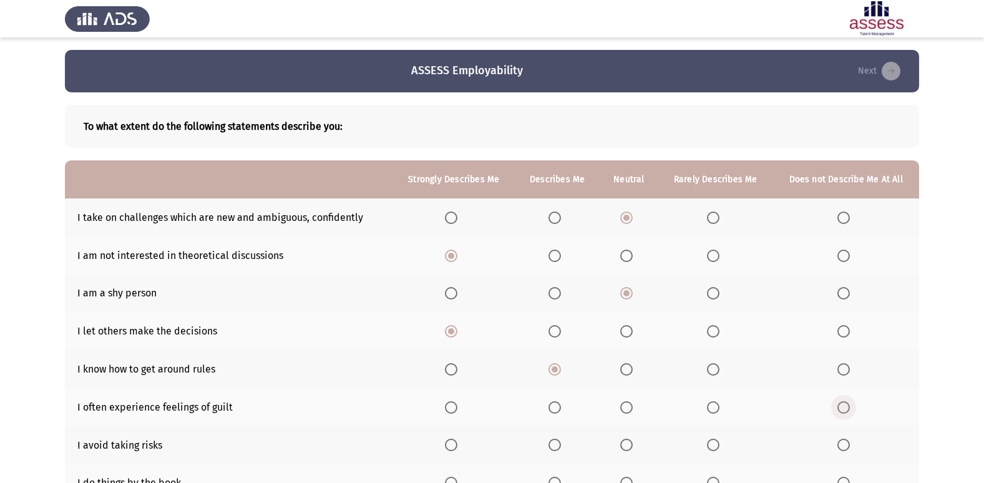
click at [848, 402] on span "Select an option" at bounding box center [843, 407] width 12 height 12
click at [848, 402] on input "Select an option" at bounding box center [843, 407] width 12 height 12
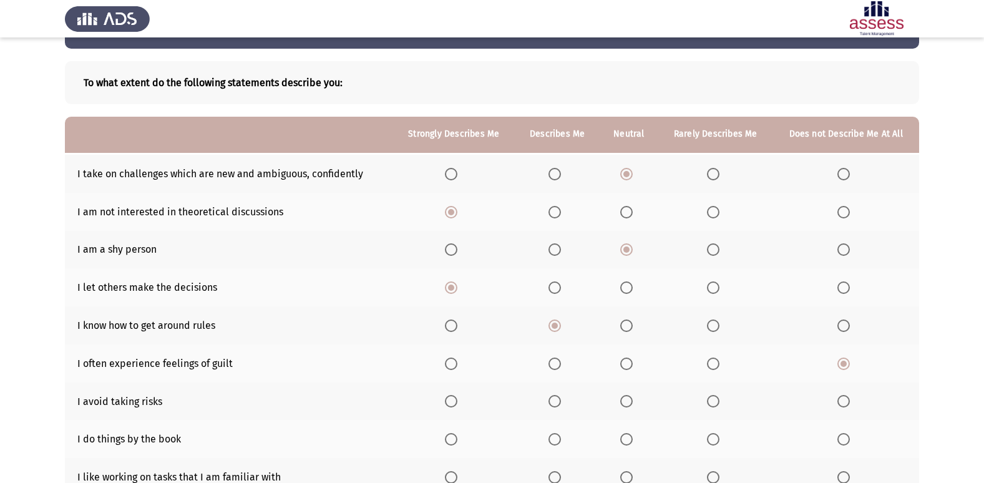
scroll to position [125, 0]
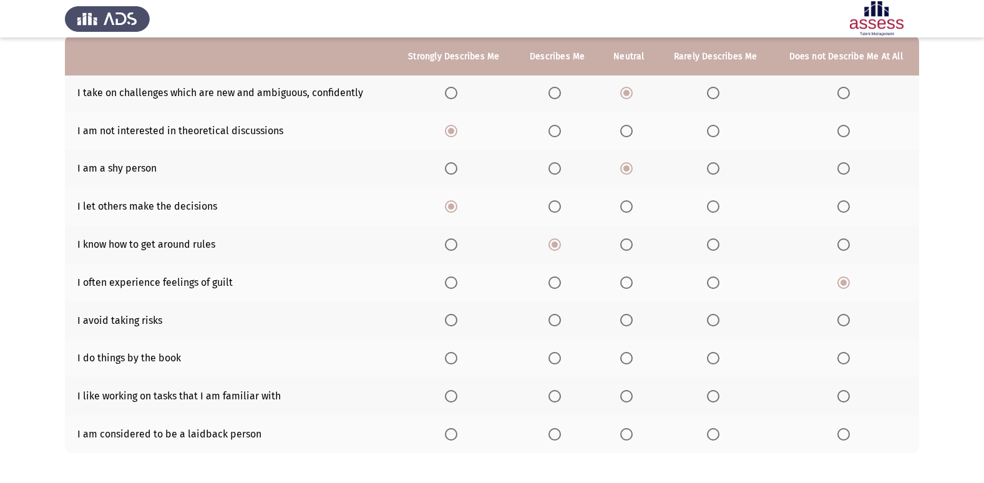
click at [626, 317] on span "Select an option" at bounding box center [626, 320] width 12 height 12
click at [626, 317] on input "Select an option" at bounding box center [626, 320] width 12 height 12
click at [453, 356] on span "Select an option" at bounding box center [451, 358] width 12 height 12
click at [453, 356] on input "Select an option" at bounding box center [451, 358] width 12 height 12
click at [560, 356] on span "Select an option" at bounding box center [554, 358] width 12 height 12
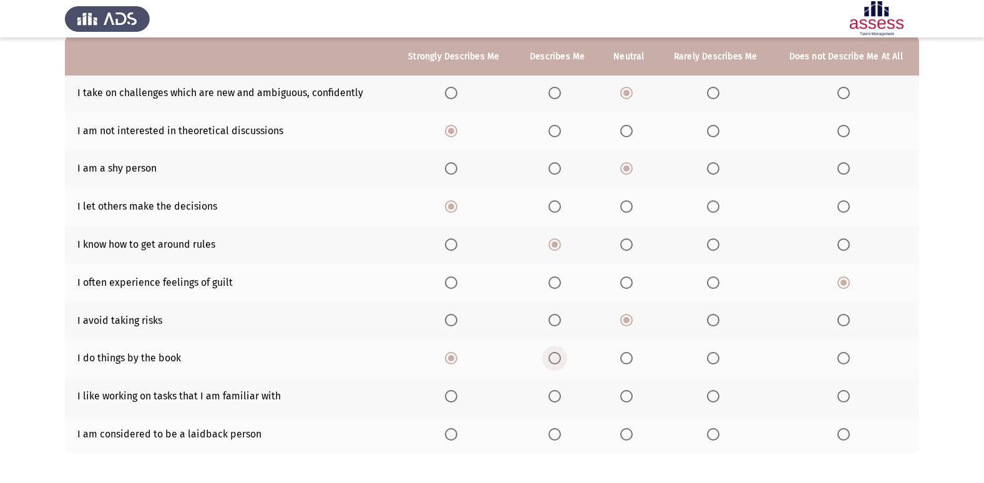
click at [560, 356] on input "Select an option" at bounding box center [554, 358] width 12 height 12
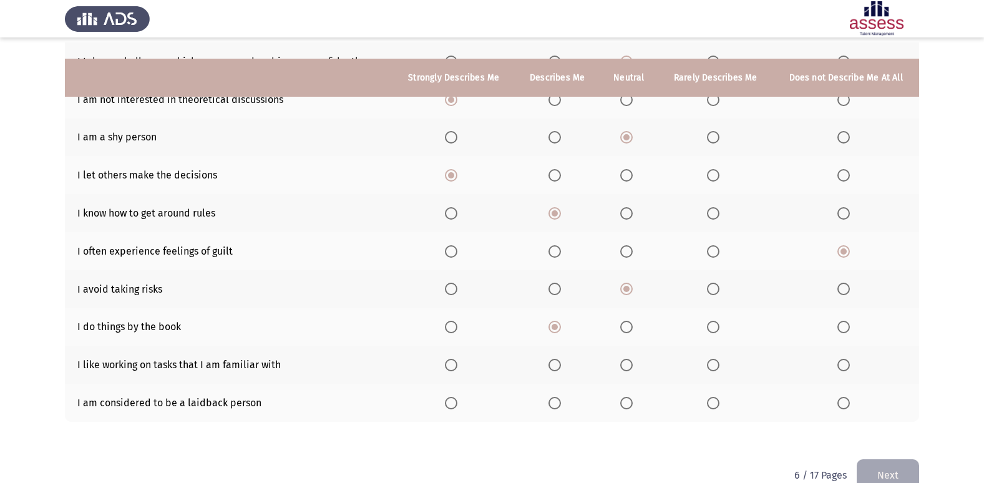
scroll to position [182, 0]
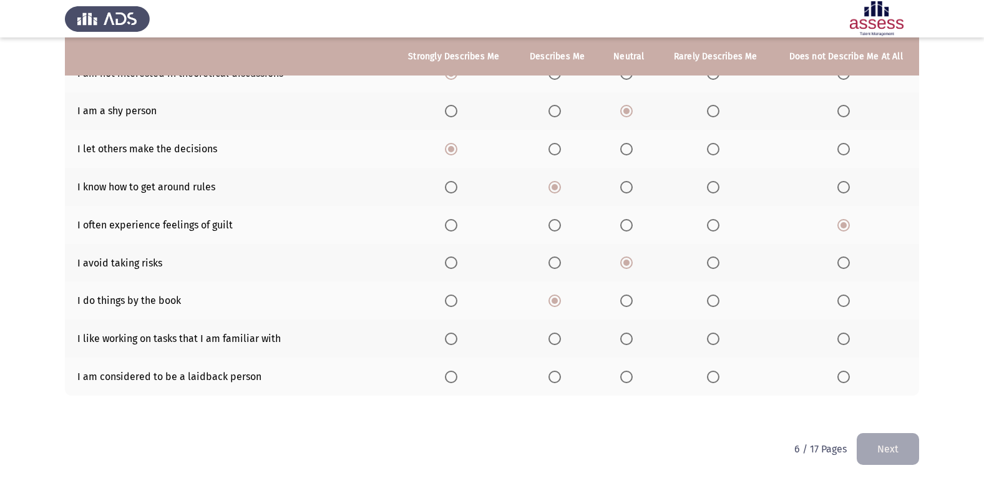
click at [453, 338] on span "Select an option" at bounding box center [451, 339] width 12 height 12
click at [453, 338] on input "Select an option" at bounding box center [451, 339] width 12 height 12
drag, startPoint x: 454, startPoint y: 375, endPoint x: 438, endPoint y: 401, distance: 30.8
click at [453, 378] on span "Select an option" at bounding box center [451, 377] width 12 height 12
click at [453, 378] on input "Select an option" at bounding box center [451, 377] width 12 height 12
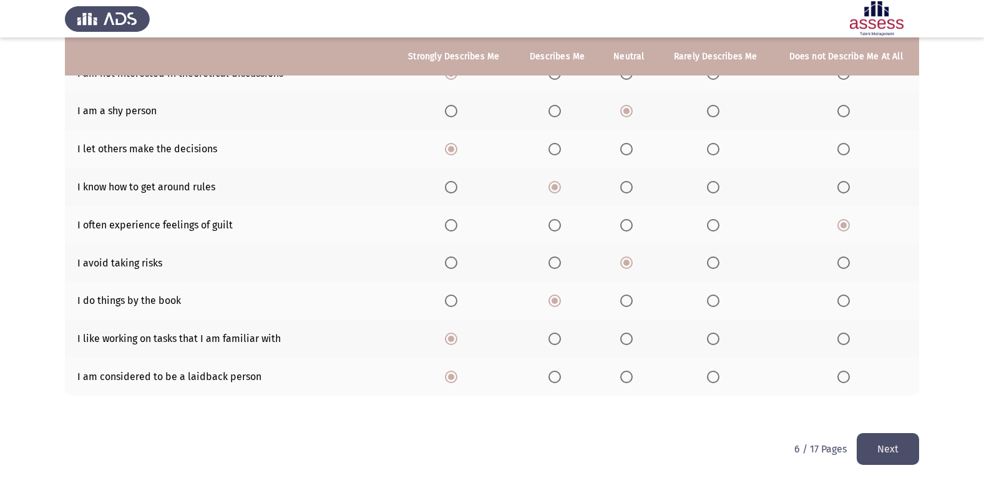
click at [864, 456] on button "Next" at bounding box center [888, 449] width 62 height 32
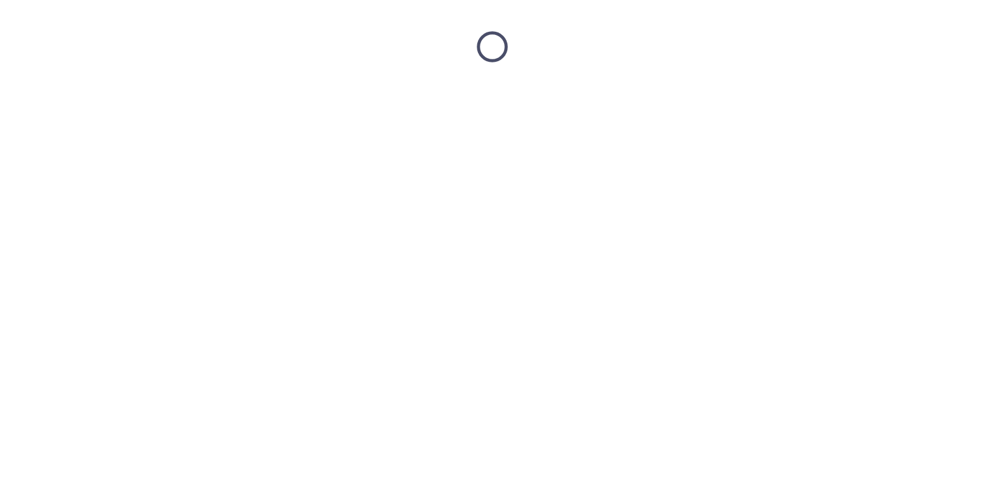
scroll to position [0, 0]
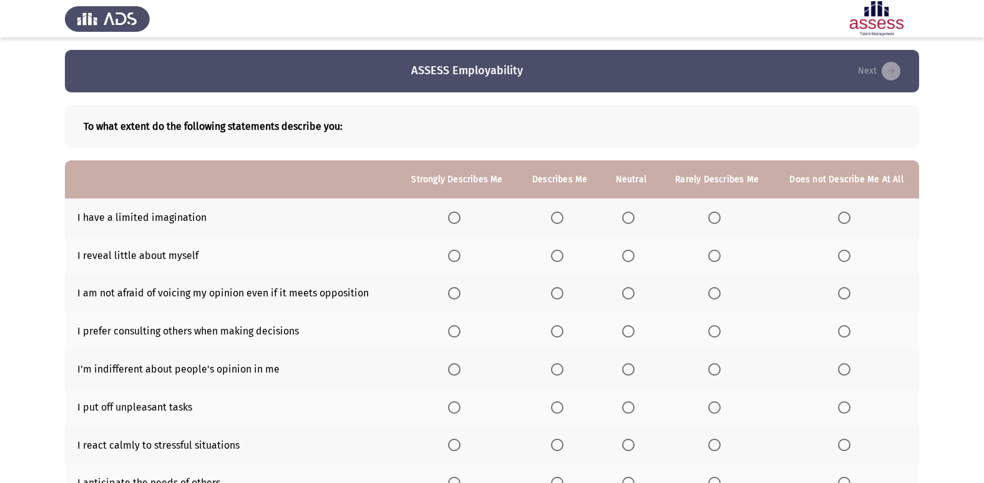
click at [560, 210] on th at bounding box center [560, 217] width 84 height 38
click at [562, 259] on span "Select an option" at bounding box center [557, 256] width 12 height 12
click at [562, 259] on input "Select an option" at bounding box center [557, 256] width 12 height 12
click at [632, 210] on th at bounding box center [631, 217] width 59 height 38
click at [632, 297] on span "Select an option" at bounding box center [628, 293] width 12 height 12
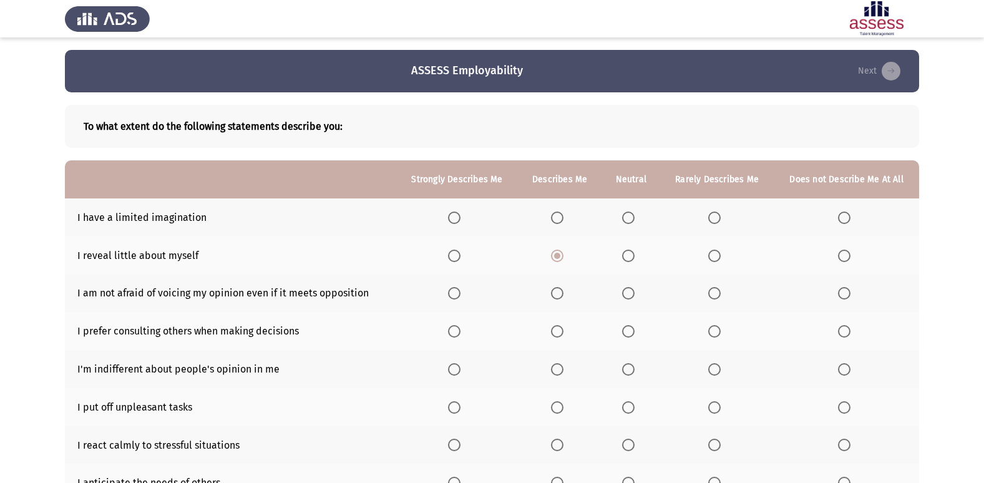
click at [632, 297] on input "Select an option" at bounding box center [628, 293] width 12 height 12
click at [628, 217] on span "Select an option" at bounding box center [628, 218] width 12 height 12
click at [628, 217] on input "Select an option" at bounding box center [628, 218] width 12 height 12
click at [454, 332] on span "Select an option" at bounding box center [454, 331] width 12 height 12
click at [454, 332] on input "Select an option" at bounding box center [454, 331] width 12 height 12
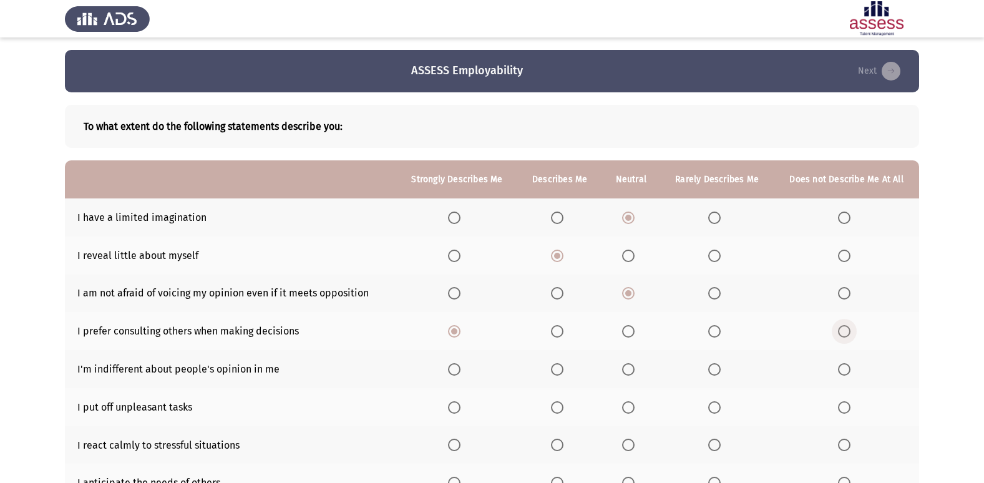
click at [847, 329] on span "Select an option" at bounding box center [844, 331] width 12 height 12
click at [847, 329] on input "Select an option" at bounding box center [844, 331] width 12 height 12
click at [455, 363] on span "Select an option" at bounding box center [454, 369] width 12 height 12
click at [455, 363] on input "Select an option" at bounding box center [454, 369] width 12 height 12
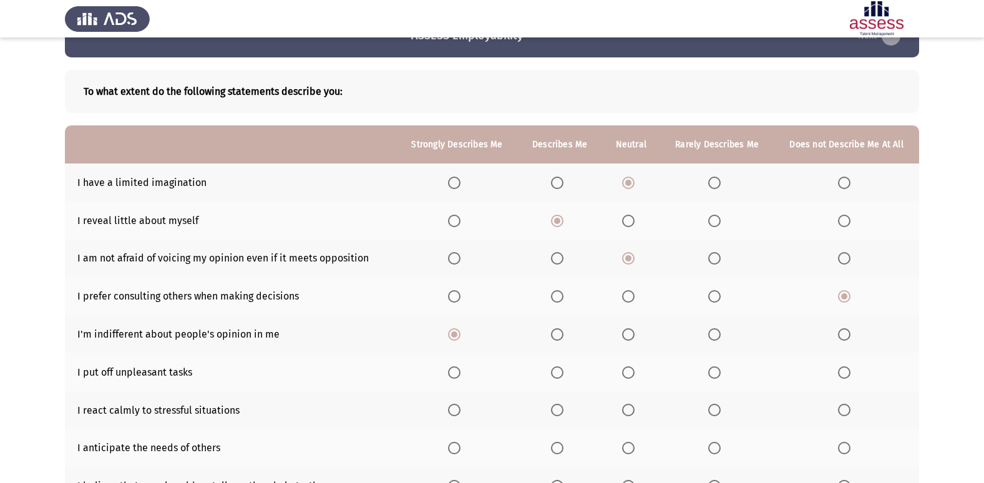
scroll to position [62, 0]
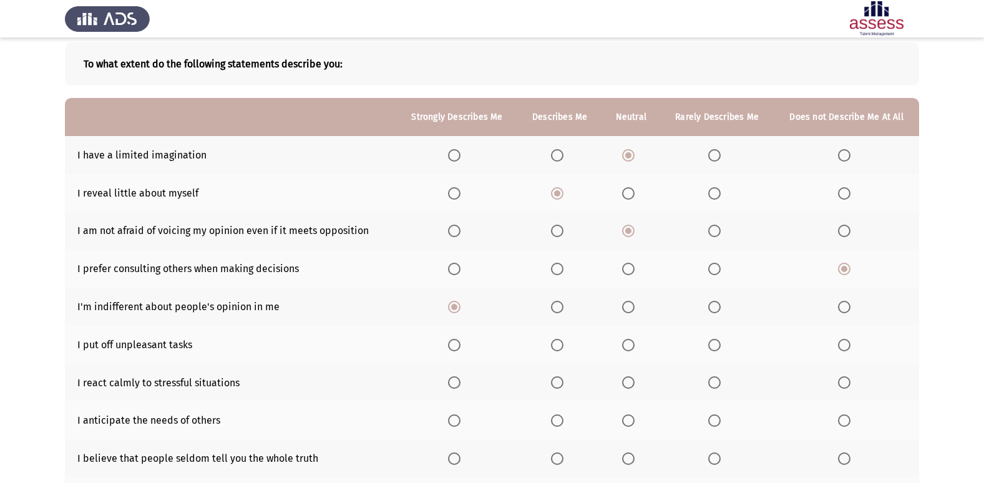
click at [461, 345] on span "Select an option" at bounding box center [454, 345] width 12 height 12
click at [461, 345] on input "Select an option" at bounding box center [454, 345] width 12 height 12
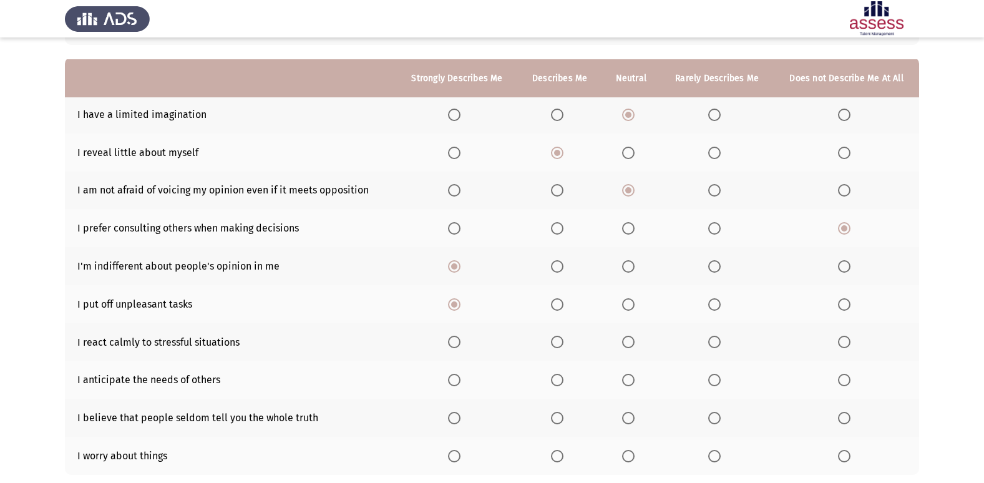
scroll to position [125, 0]
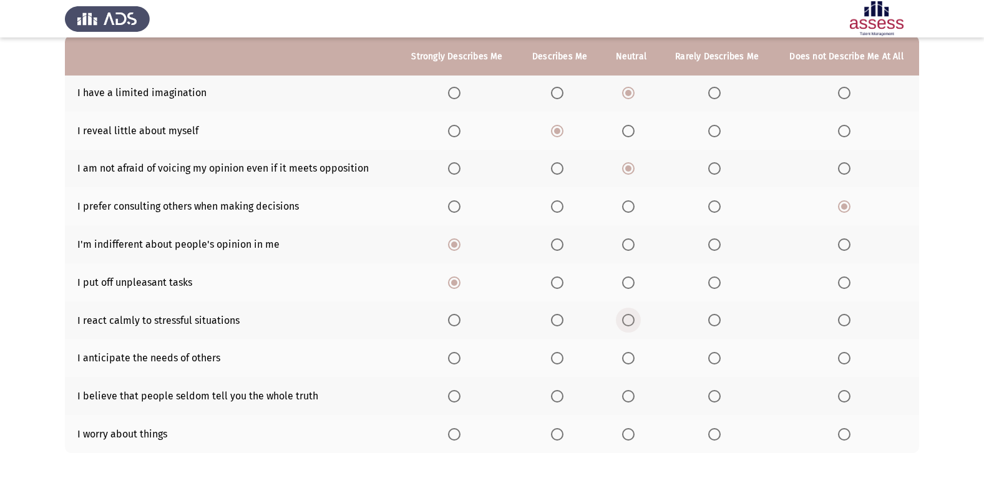
click at [628, 321] on span "Select an option" at bounding box center [628, 320] width 12 height 12
click at [628, 321] on input "Select an option" at bounding box center [628, 320] width 12 height 12
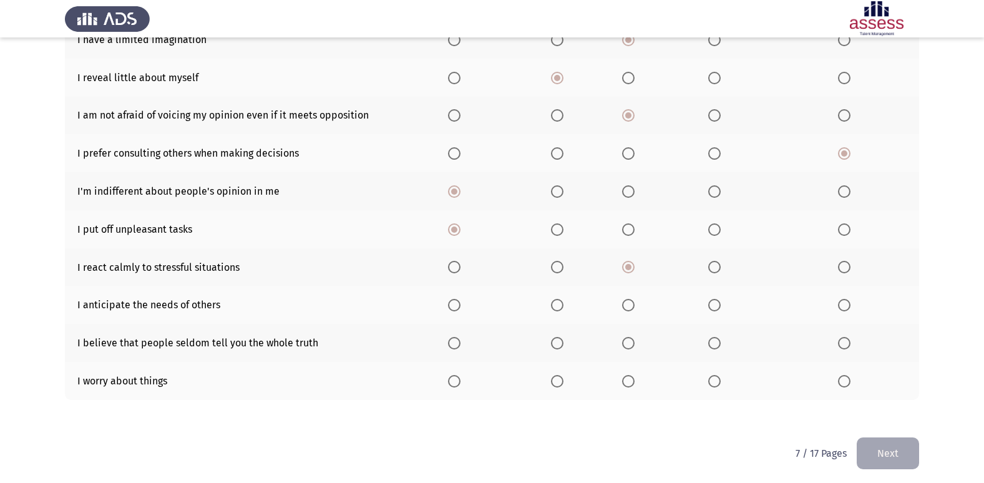
scroll to position [182, 0]
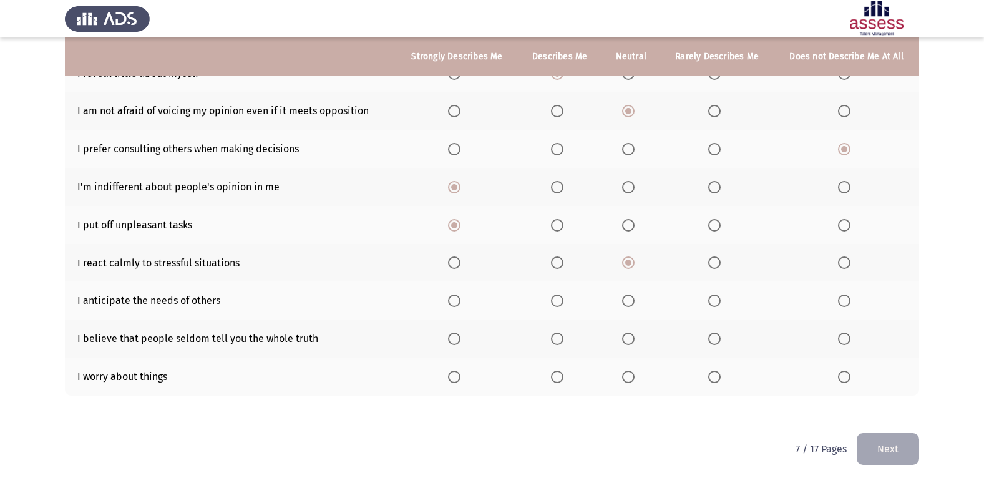
click at [630, 381] on span "Select an option" at bounding box center [628, 377] width 12 height 12
click at [630, 381] on input "Select an option" at bounding box center [628, 377] width 12 height 12
click at [558, 336] on span "Select an option" at bounding box center [557, 339] width 12 height 12
click at [558, 336] on input "Select an option" at bounding box center [557, 339] width 12 height 12
click at [454, 301] on span "Select an option" at bounding box center [454, 301] width 0 height 0
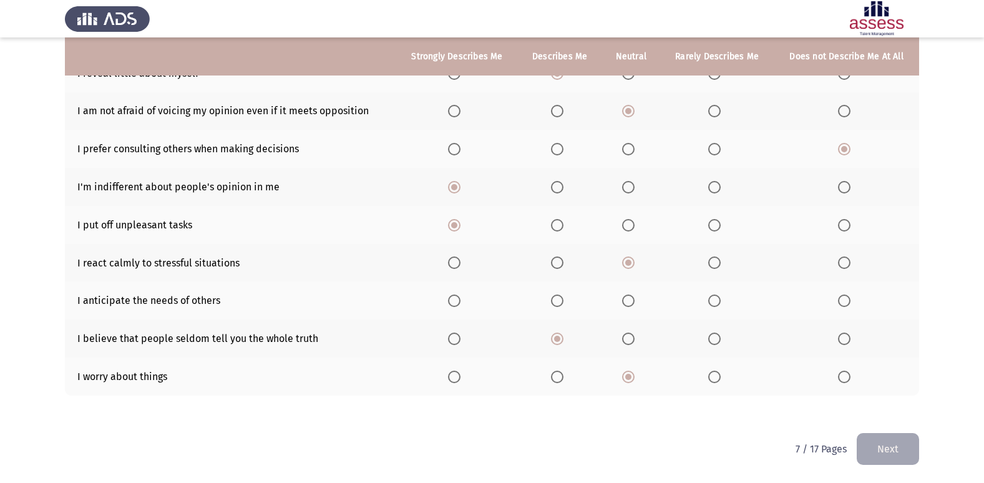
click at [457, 301] on input "Select an option" at bounding box center [454, 301] width 12 height 12
click at [895, 451] on button "Next" at bounding box center [888, 449] width 62 height 32
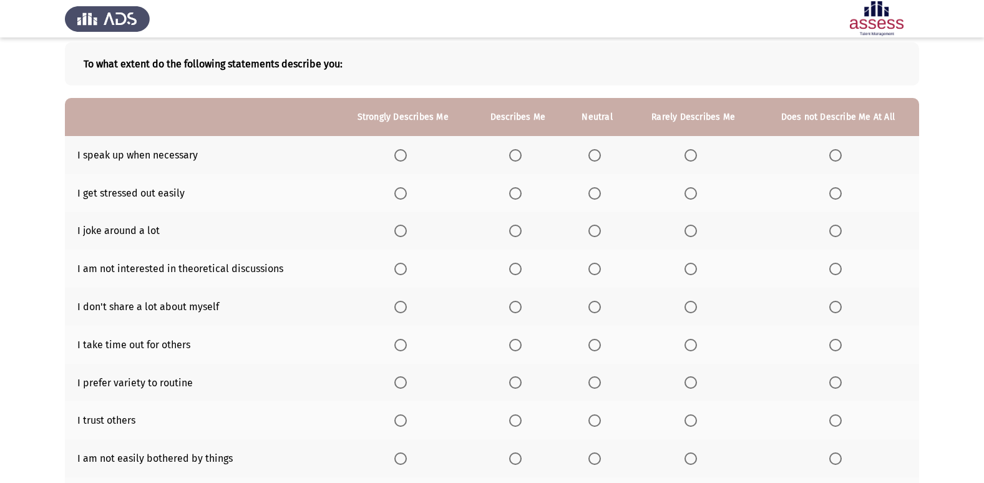
scroll to position [125, 0]
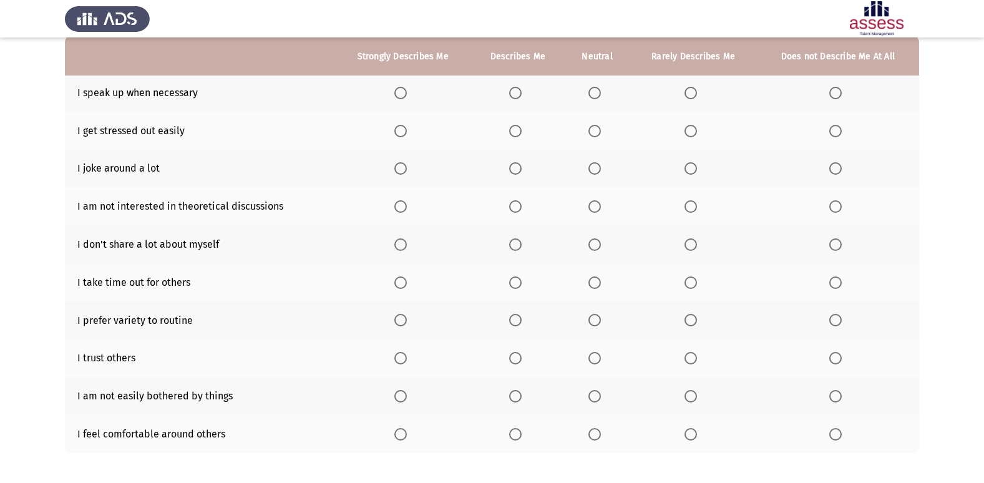
click at [598, 80] on th at bounding box center [598, 93] width 66 height 38
click at [591, 90] on span "Select an option" at bounding box center [594, 93] width 12 height 12
click at [591, 90] on input "Select an option" at bounding box center [594, 93] width 12 height 12
click at [520, 135] on span "Select an option" at bounding box center [515, 131] width 12 height 12
click at [520, 135] on input "Select an option" at bounding box center [515, 131] width 12 height 12
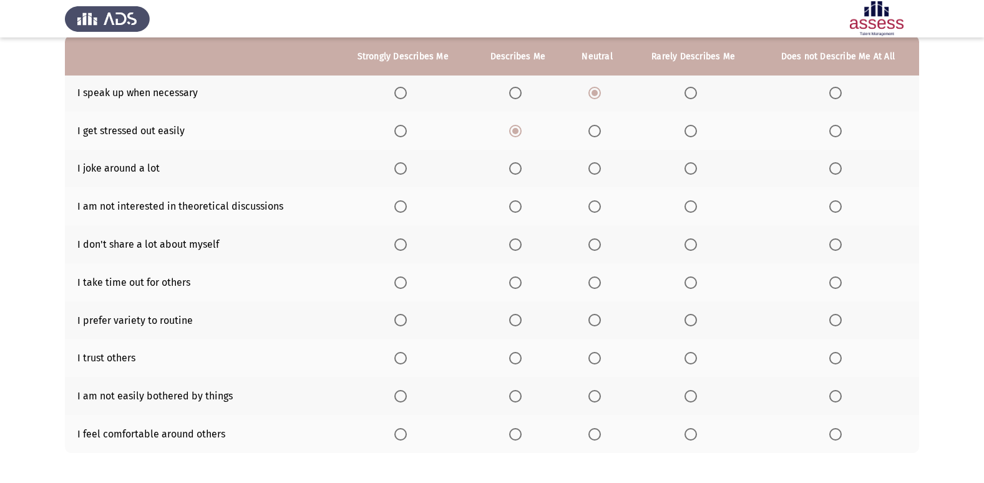
click at [698, 129] on label "Select an option" at bounding box center [693, 131] width 17 height 12
click at [697, 129] on input "Select an option" at bounding box center [691, 131] width 12 height 12
click at [596, 172] on span "Select an option" at bounding box center [594, 168] width 12 height 12
click at [596, 172] on input "Select an option" at bounding box center [594, 168] width 12 height 12
click at [829, 202] on span "Select an option" at bounding box center [835, 206] width 12 height 12
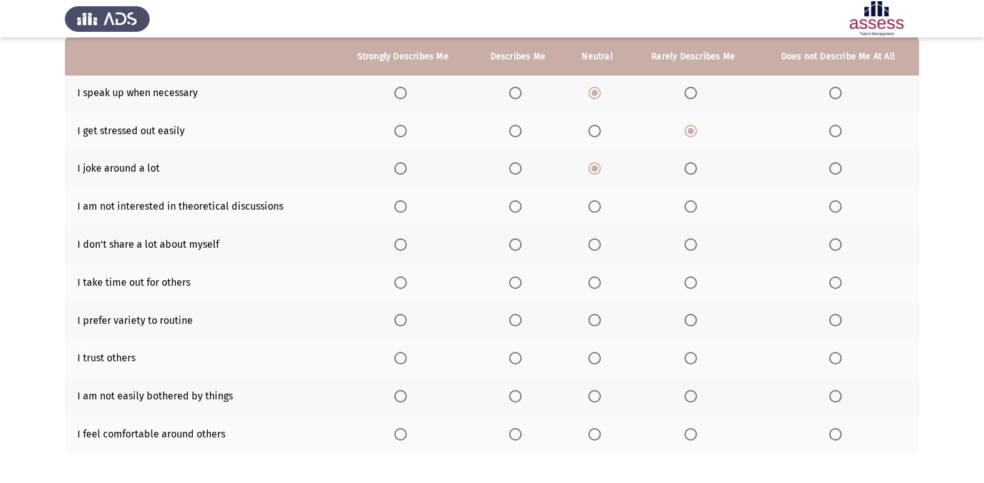
click at [829, 202] on input "Select an option" at bounding box center [835, 206] width 12 height 12
click at [686, 247] on span "Select an option" at bounding box center [691, 244] width 12 height 12
click at [686, 247] on input "Select an option" at bounding box center [691, 244] width 12 height 12
click at [595, 317] on span "Select an option" at bounding box center [594, 320] width 12 height 12
click at [595, 317] on input "Select an option" at bounding box center [594, 320] width 12 height 12
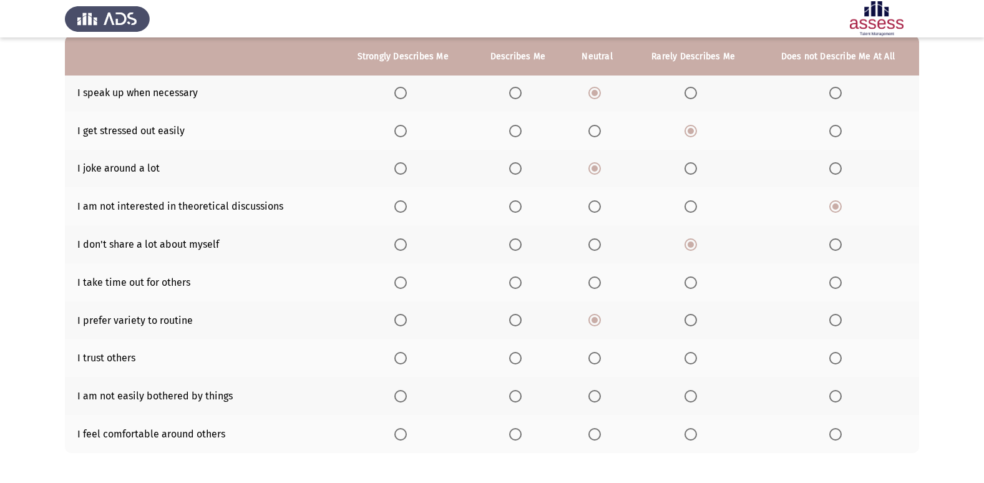
click at [405, 358] on span "Select an option" at bounding box center [400, 358] width 12 height 12
click at [405, 358] on input "Select an option" at bounding box center [400, 358] width 12 height 12
click at [591, 285] on span "Select an option" at bounding box center [594, 282] width 12 height 12
click at [591, 285] on input "Select an option" at bounding box center [594, 282] width 12 height 12
click at [844, 361] on label "Select an option" at bounding box center [837, 358] width 17 height 12
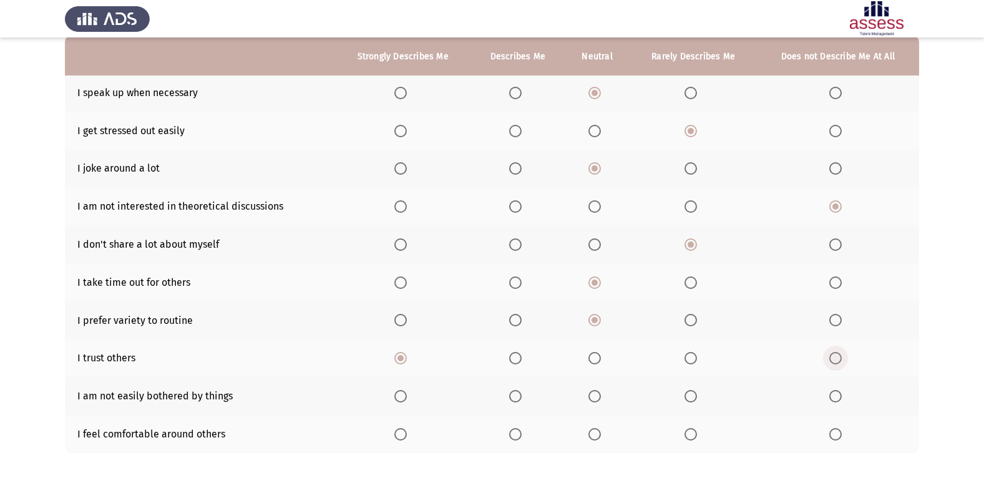
click at [842, 361] on input "Select an option" at bounding box center [835, 358] width 12 height 12
click at [401, 360] on span "Select an option" at bounding box center [400, 358] width 12 height 12
click at [401, 360] on input "Select an option" at bounding box center [400, 358] width 12 height 12
click at [515, 399] on span "Select an option" at bounding box center [515, 396] width 12 height 12
click at [515, 399] on input "Select an option" at bounding box center [515, 396] width 12 height 12
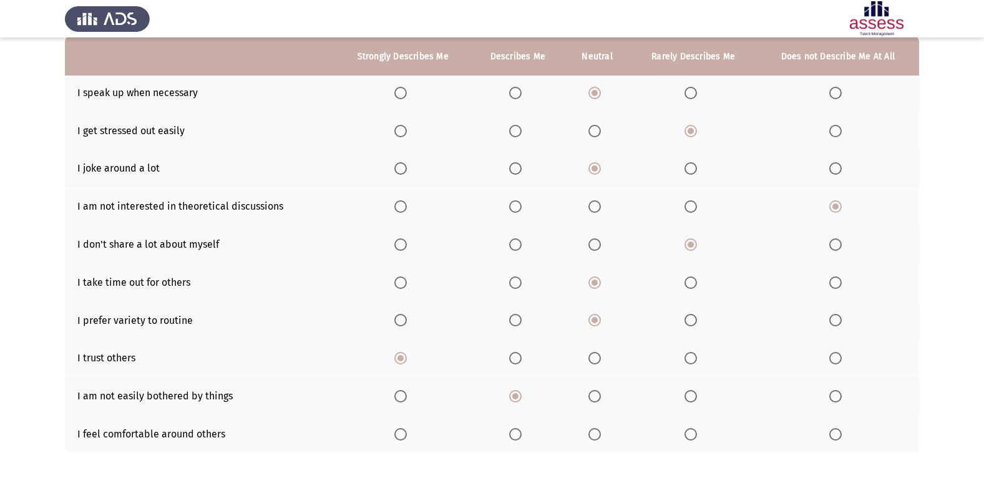
click at [397, 434] on span "Select an option" at bounding box center [400, 434] width 12 height 12
click at [397, 434] on input "Select an option" at bounding box center [400, 434] width 12 height 12
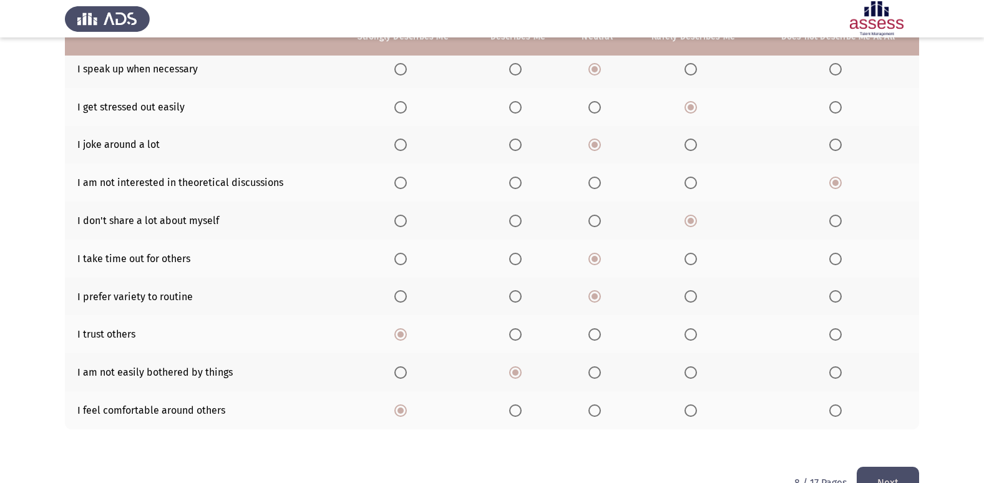
scroll to position [182, 0]
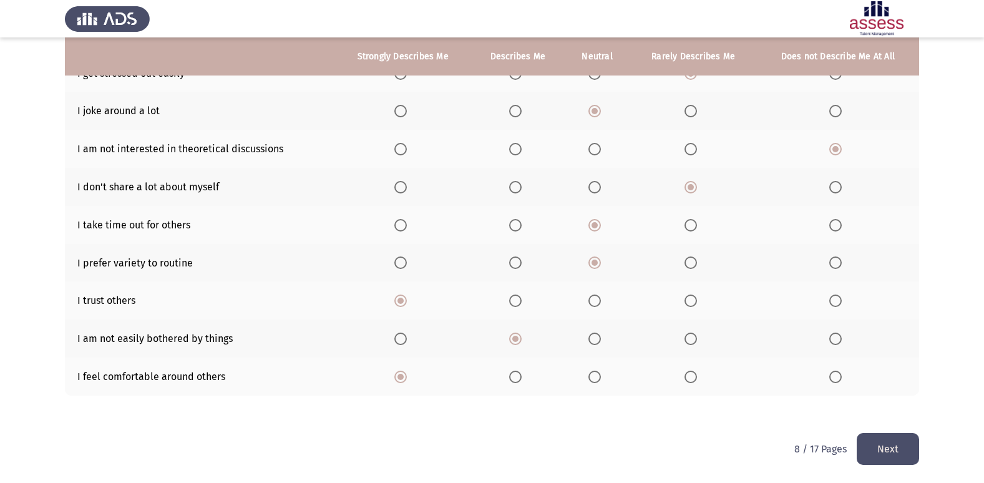
drag, startPoint x: 892, startPoint y: 446, endPoint x: 875, endPoint y: 452, distance: 17.8
click at [891, 446] on button "Next" at bounding box center [888, 449] width 62 height 32
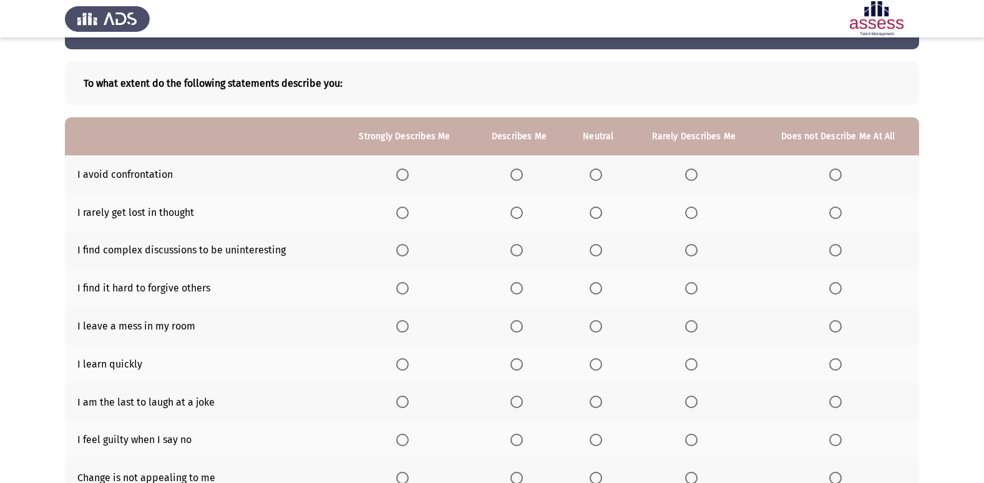
scroll to position [62, 0]
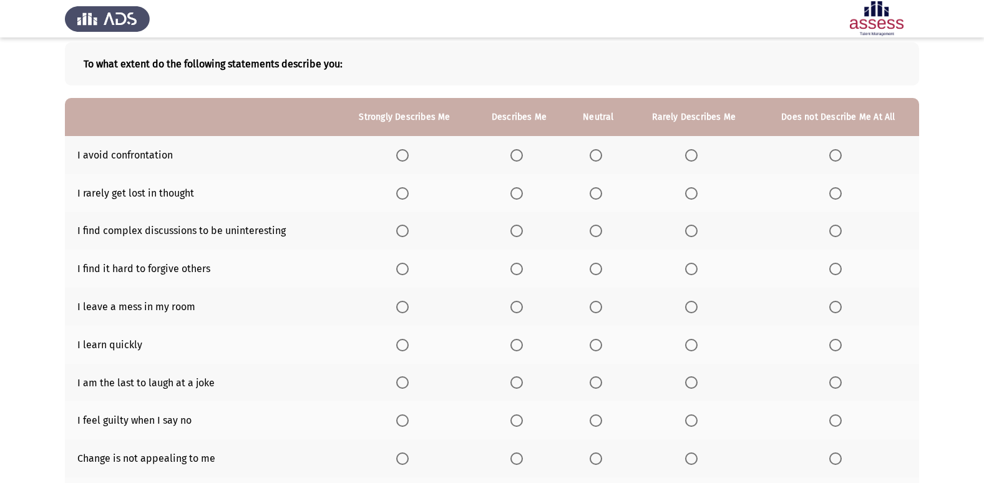
click at [598, 159] on span "Select an option" at bounding box center [596, 155] width 12 height 12
click at [598, 159] on input "Select an option" at bounding box center [596, 155] width 12 height 12
drag, startPoint x: 519, startPoint y: 198, endPoint x: 451, endPoint y: 312, distance: 132.6
click at [517, 208] on th at bounding box center [519, 193] width 94 height 38
click at [516, 191] on span "Select an option" at bounding box center [516, 193] width 12 height 12
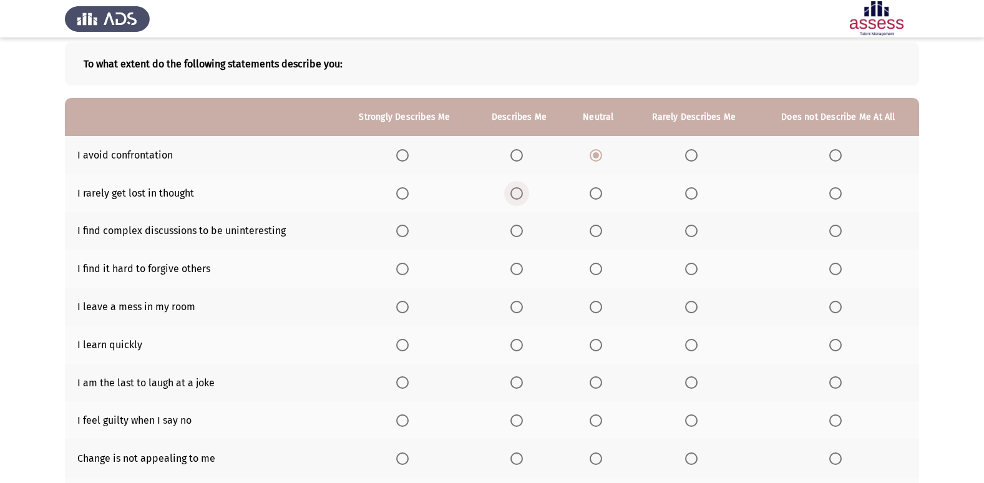
click at [516, 191] on input "Select an option" at bounding box center [516, 193] width 12 height 12
click at [693, 232] on span "Select an option" at bounding box center [691, 231] width 12 height 12
click at [693, 232] on input "Select an option" at bounding box center [691, 231] width 12 height 12
click at [401, 265] on span "Select an option" at bounding box center [402, 269] width 12 height 12
click at [401, 265] on input "Select an option" at bounding box center [402, 269] width 12 height 12
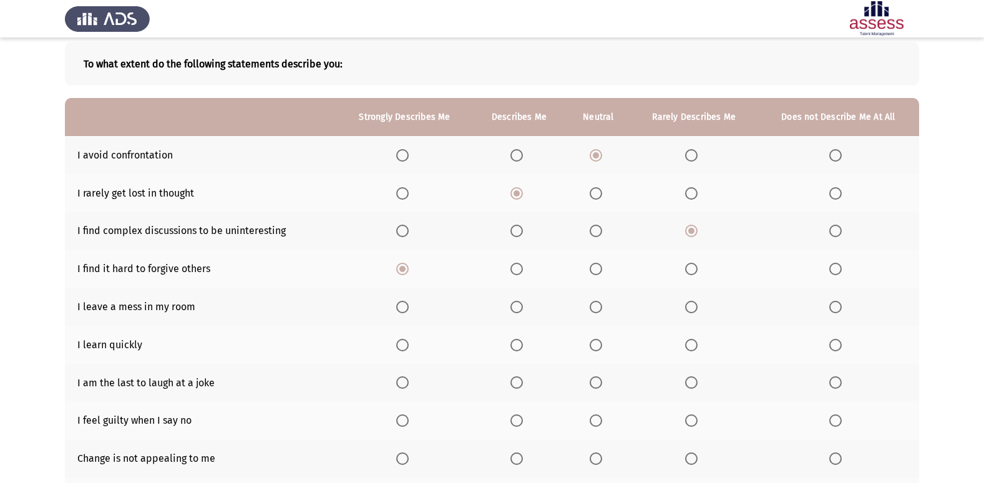
click at [691, 306] on span "Select an option" at bounding box center [691, 307] width 12 height 12
click at [691, 306] on input "Select an option" at bounding box center [691, 307] width 12 height 12
click at [409, 344] on span "Select an option" at bounding box center [402, 345] width 12 height 12
click at [409, 344] on input "Select an option" at bounding box center [402, 345] width 12 height 12
click at [599, 378] on span "Select an option" at bounding box center [596, 382] width 12 height 12
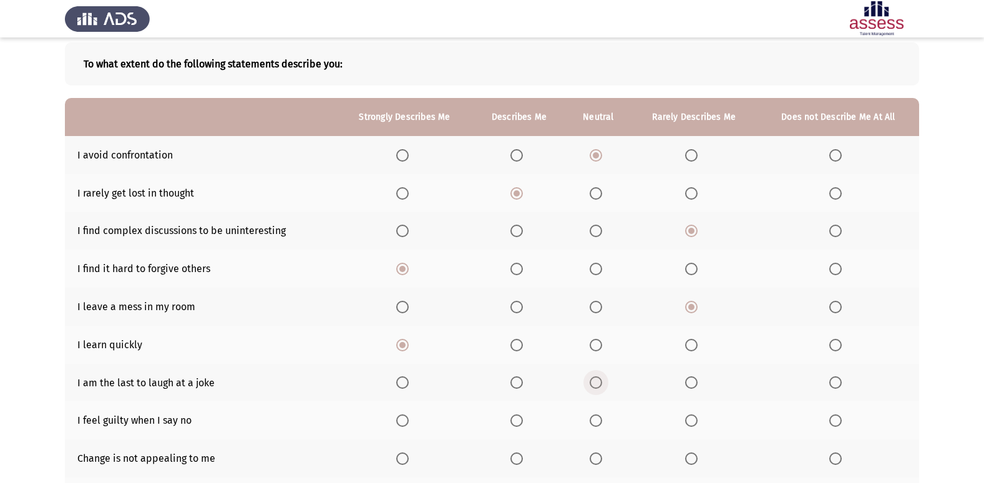
click at [599, 378] on input "Select an option" at bounding box center [596, 382] width 12 height 12
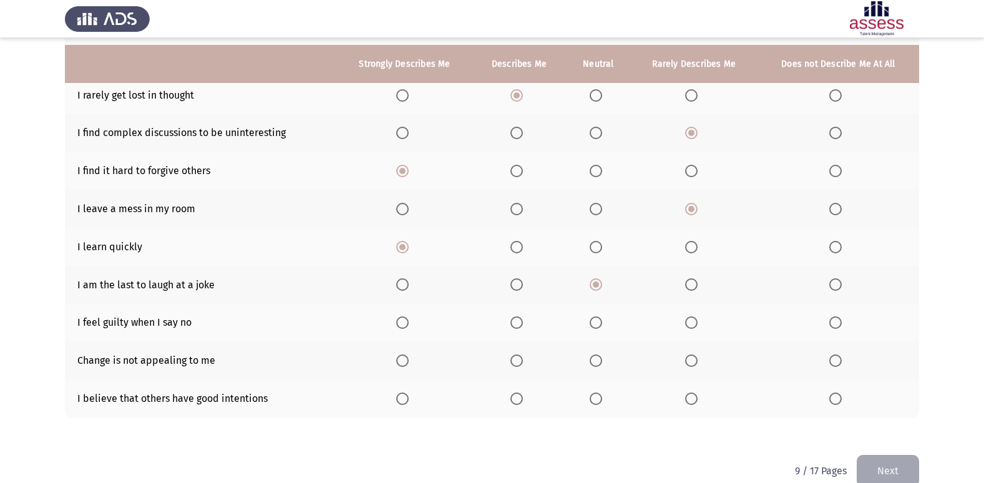
scroll to position [182, 0]
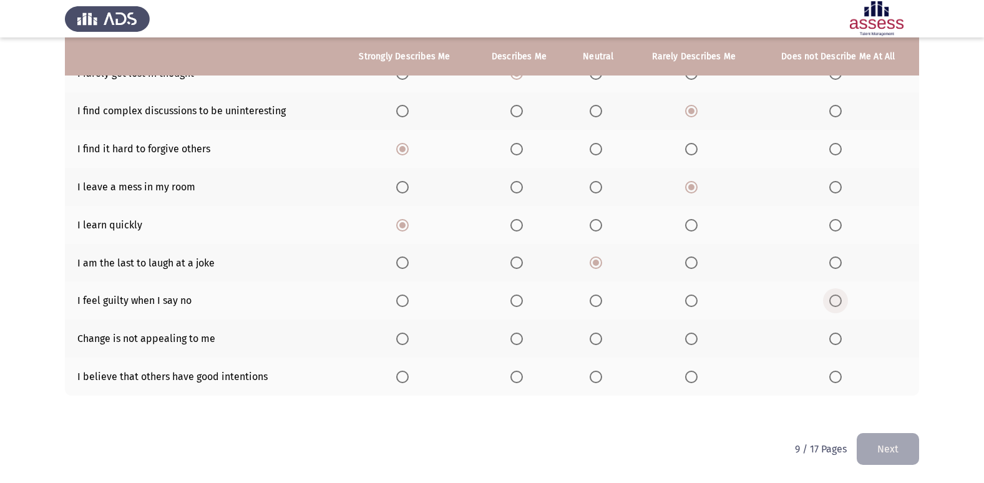
click at [838, 305] on span "Select an option" at bounding box center [835, 301] width 12 height 12
click at [838, 305] on input "Select an option" at bounding box center [835, 301] width 12 height 12
click at [407, 334] on span "Select an option" at bounding box center [402, 339] width 12 height 12
click at [407, 334] on input "Select an option" at bounding box center [402, 339] width 12 height 12
click at [399, 376] on span "Select an option" at bounding box center [402, 377] width 12 height 12
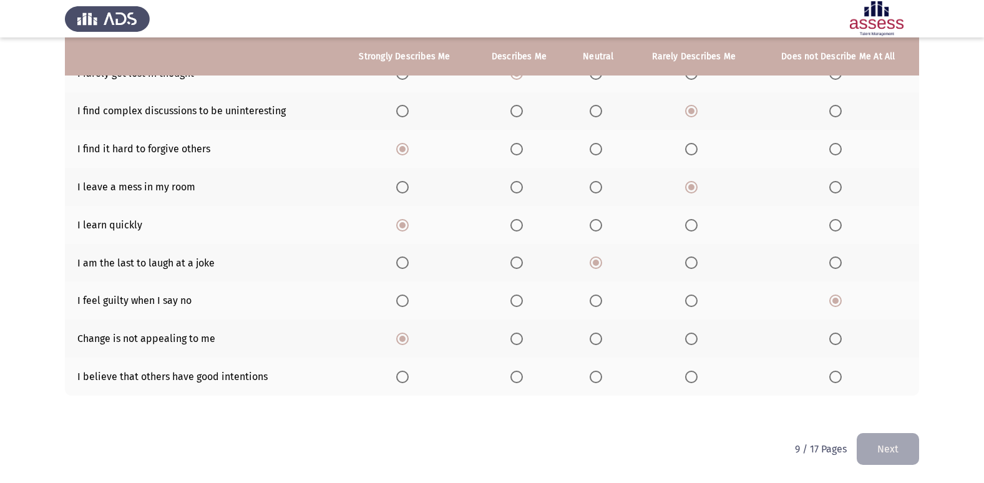
click at [399, 376] on input "Select an option" at bounding box center [402, 377] width 12 height 12
click at [885, 444] on button "Next" at bounding box center [888, 449] width 62 height 32
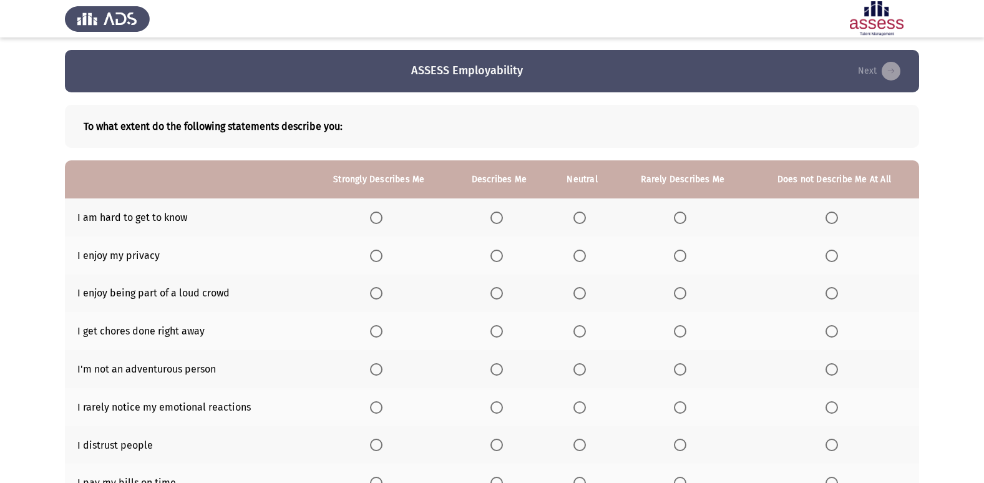
click at [385, 216] on label "Select an option" at bounding box center [378, 218] width 17 height 12
click at [383, 216] on input "Select an option" at bounding box center [376, 218] width 12 height 12
click at [495, 255] on span "Select an option" at bounding box center [496, 256] width 12 height 12
click at [495, 255] on input "Select an option" at bounding box center [496, 256] width 12 height 12
click at [378, 299] on span "Select an option" at bounding box center [376, 293] width 12 height 12
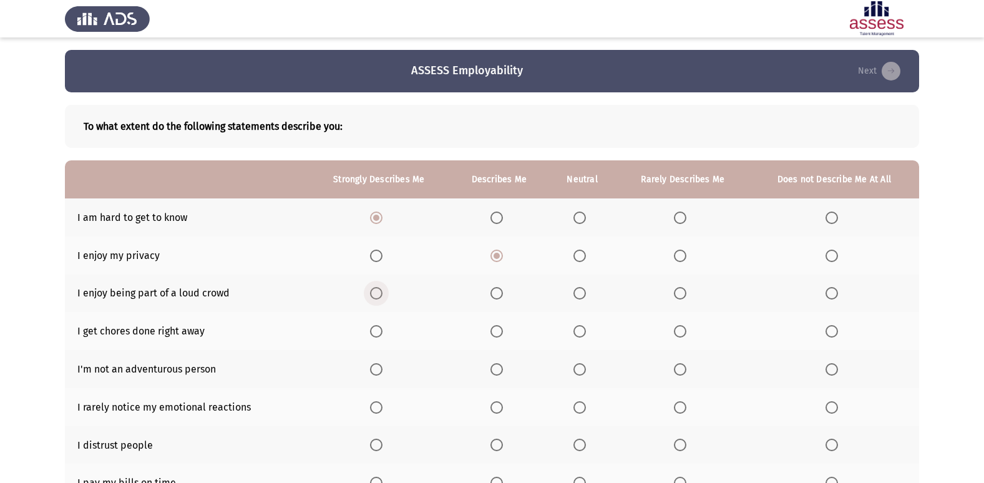
click at [378, 299] on input "Select an option" at bounding box center [376, 293] width 12 height 12
click at [576, 333] on span "Select an option" at bounding box center [579, 331] width 12 height 12
click at [576, 333] on input "Select an option" at bounding box center [579, 331] width 12 height 12
click at [494, 371] on span "Select an option" at bounding box center [496, 369] width 12 height 12
click at [494, 371] on input "Select an option" at bounding box center [496, 369] width 12 height 12
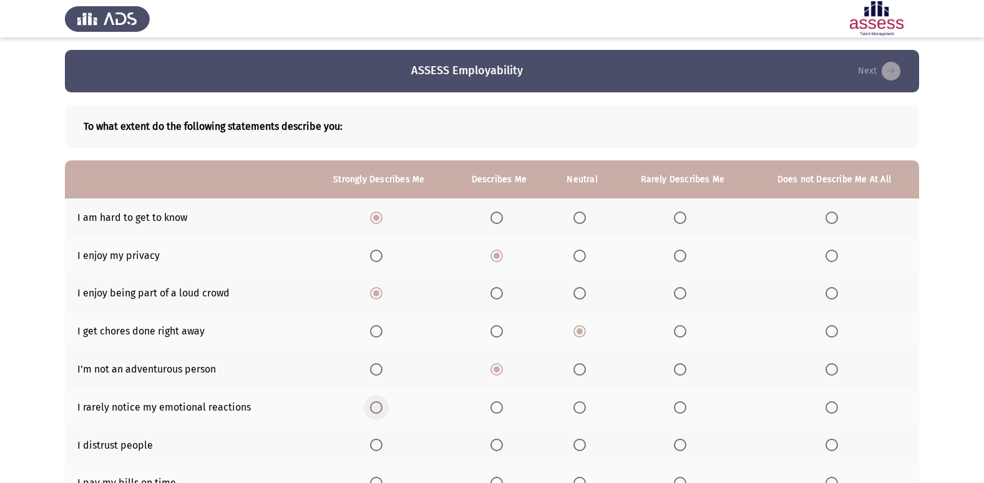
click at [375, 411] on span "Select an option" at bounding box center [376, 407] width 12 height 12
click at [375, 411] on input "Select an option" at bounding box center [376, 407] width 12 height 12
click at [497, 450] on span "Select an option" at bounding box center [496, 445] width 12 height 12
click at [497, 450] on input "Select an option" at bounding box center [496, 445] width 12 height 12
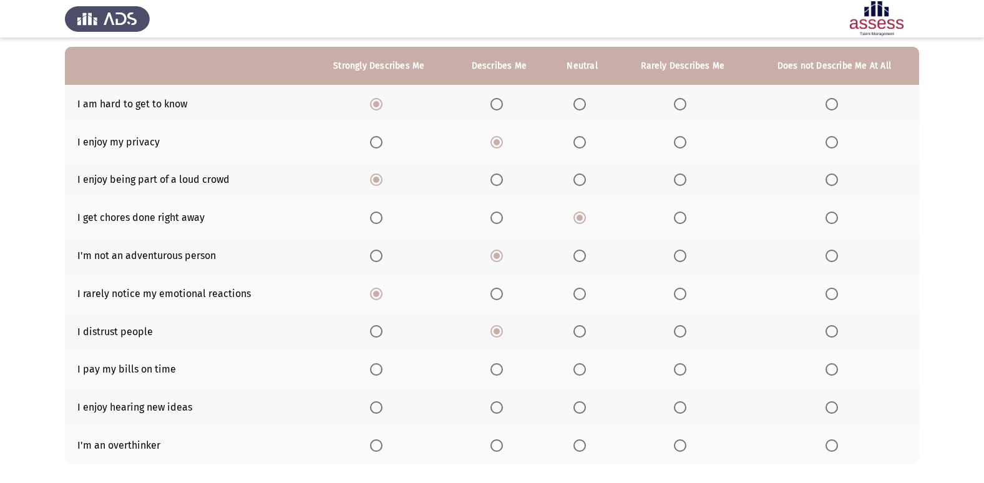
scroll to position [125, 0]
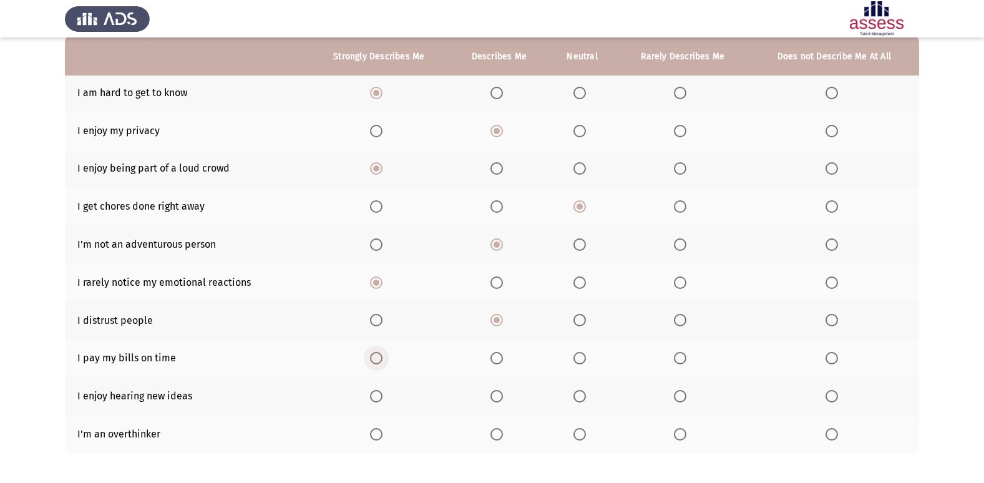
click at [379, 352] on span "Select an option" at bounding box center [376, 358] width 12 height 12
click at [379, 352] on input "Select an option" at bounding box center [376, 358] width 12 height 12
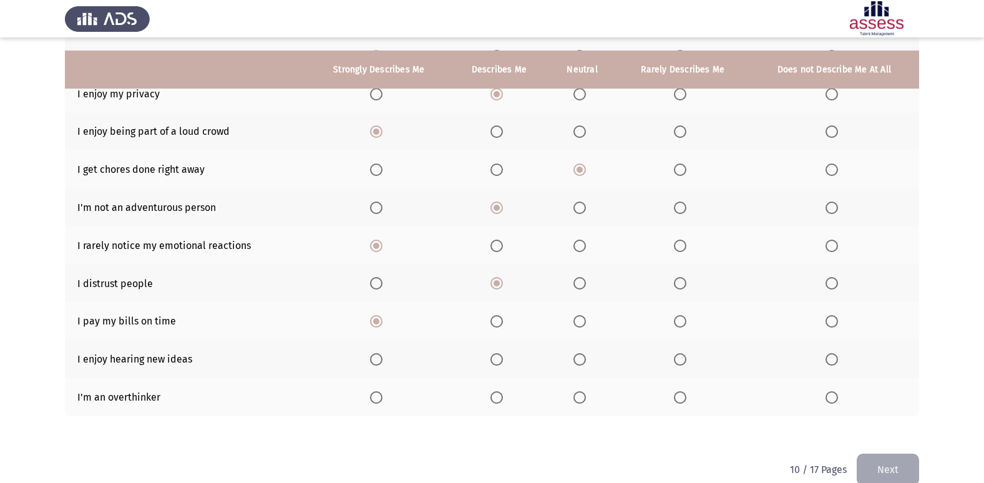
scroll to position [182, 0]
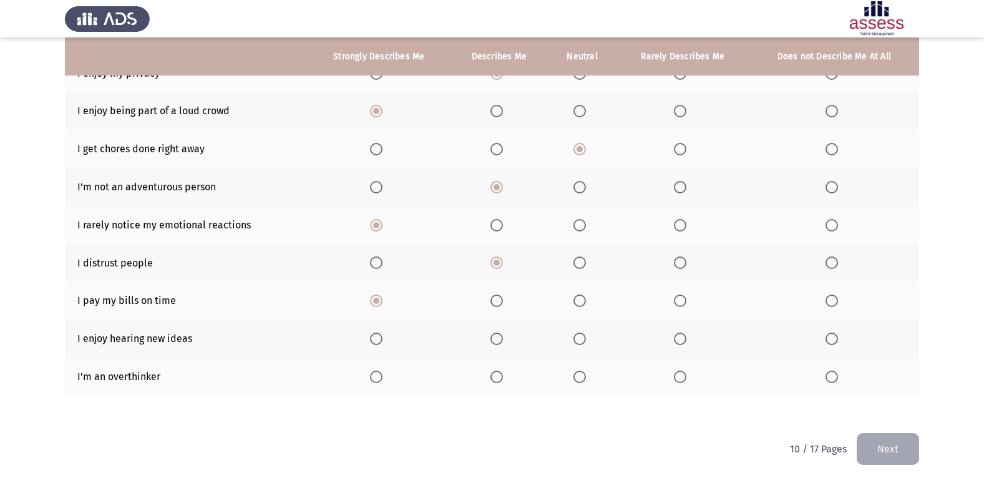
click at [368, 338] on th at bounding box center [379, 338] width 142 height 38
click at [376, 339] on span "Select an option" at bounding box center [376, 339] width 0 height 0
click at [377, 338] on input "Select an option" at bounding box center [376, 339] width 12 height 12
click at [587, 379] on label "Select an option" at bounding box center [581, 377] width 17 height 12
click at [586, 379] on input "Select an option" at bounding box center [579, 377] width 12 height 12
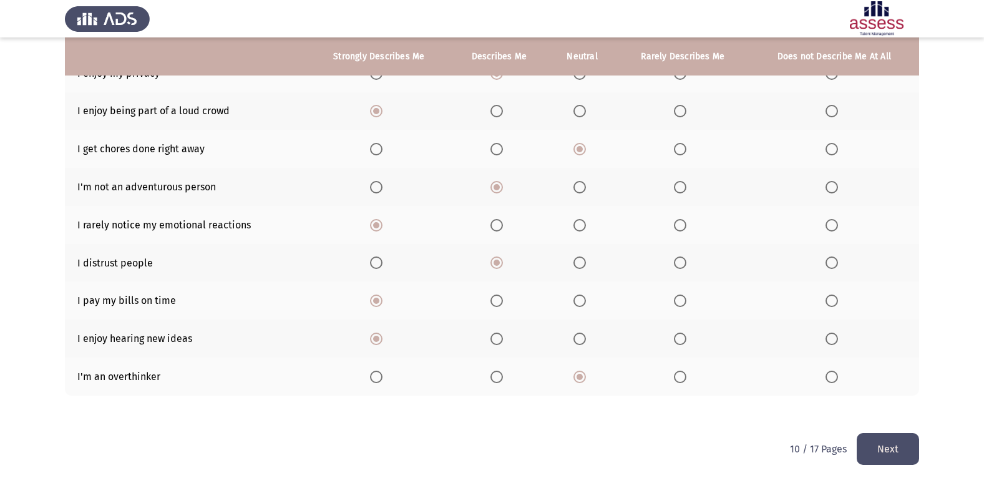
drag, startPoint x: 884, startPoint y: 437, endPoint x: 807, endPoint y: 417, distance: 79.3
click at [885, 434] on button "Next" at bounding box center [888, 449] width 62 height 32
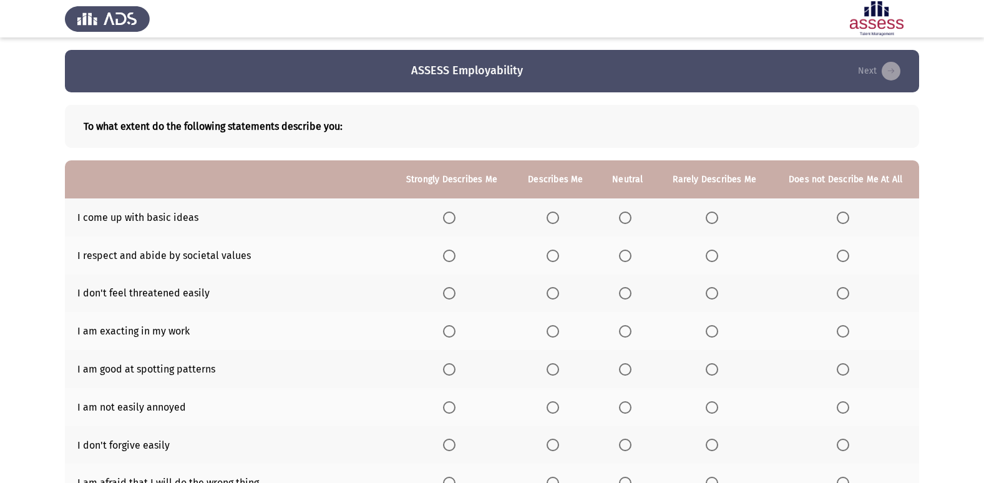
click at [445, 217] on span "Select an option" at bounding box center [449, 218] width 12 height 12
click at [445, 217] on input "Select an option" at bounding box center [449, 218] width 12 height 12
click at [628, 256] on span "Select an option" at bounding box center [625, 256] width 12 height 12
click at [628, 256] on input "Select an option" at bounding box center [625, 256] width 12 height 12
click at [454, 287] on span "Select an option" at bounding box center [449, 293] width 12 height 12
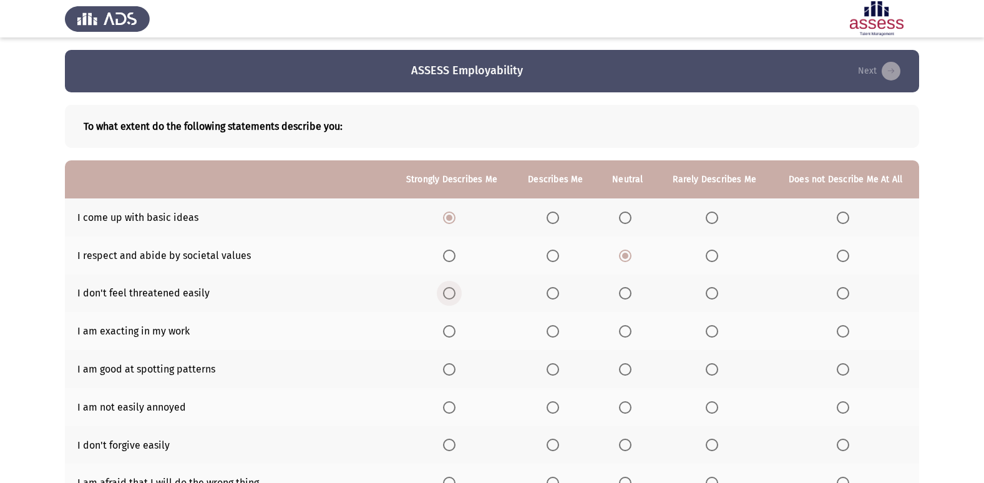
click at [454, 287] on input "Select an option" at bounding box center [449, 293] width 12 height 12
click at [452, 331] on span "Select an option" at bounding box center [449, 331] width 12 height 12
click at [452, 331] on input "Select an option" at bounding box center [449, 331] width 12 height 12
click at [454, 368] on span "Select an option" at bounding box center [449, 369] width 12 height 12
click at [454, 368] on input "Select an option" at bounding box center [449, 369] width 12 height 12
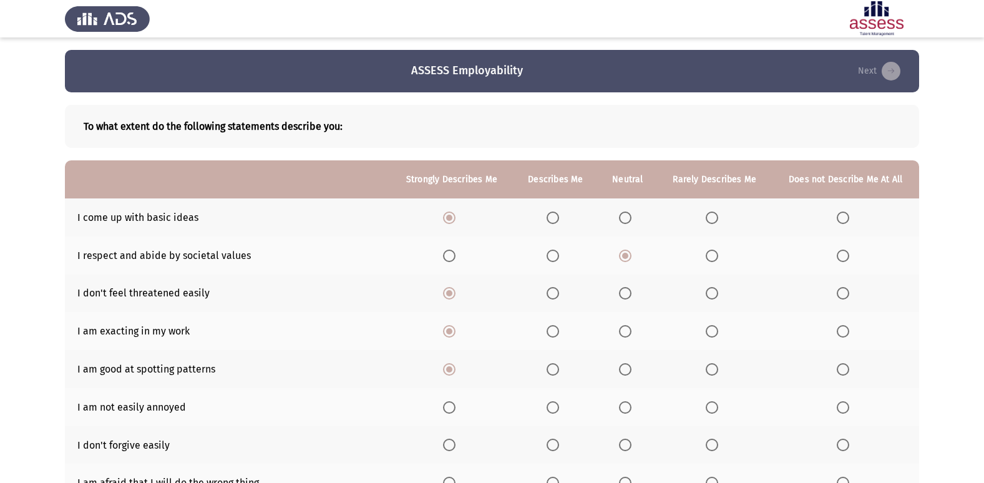
click at [620, 405] on span "Select an option" at bounding box center [625, 407] width 12 height 12
click at [620, 405] on input "Select an option" at bounding box center [625, 407] width 12 height 12
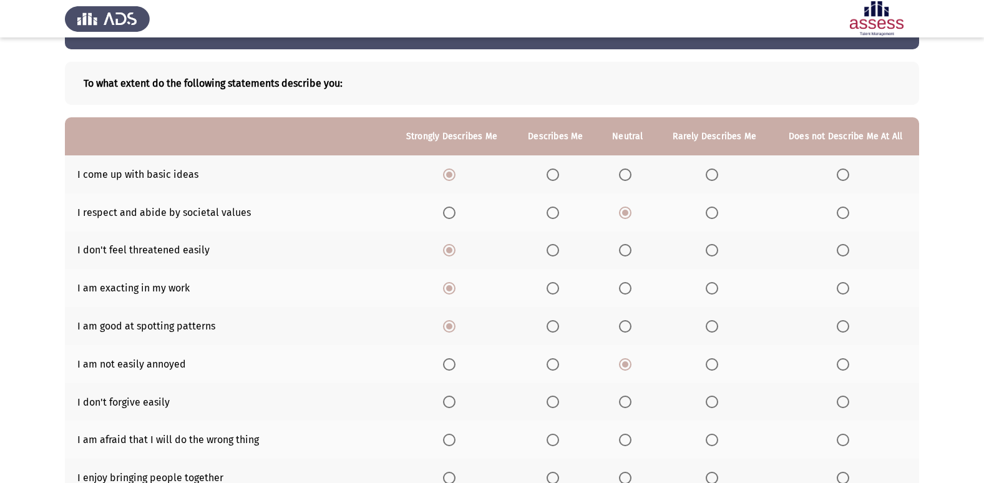
scroll to position [62, 0]
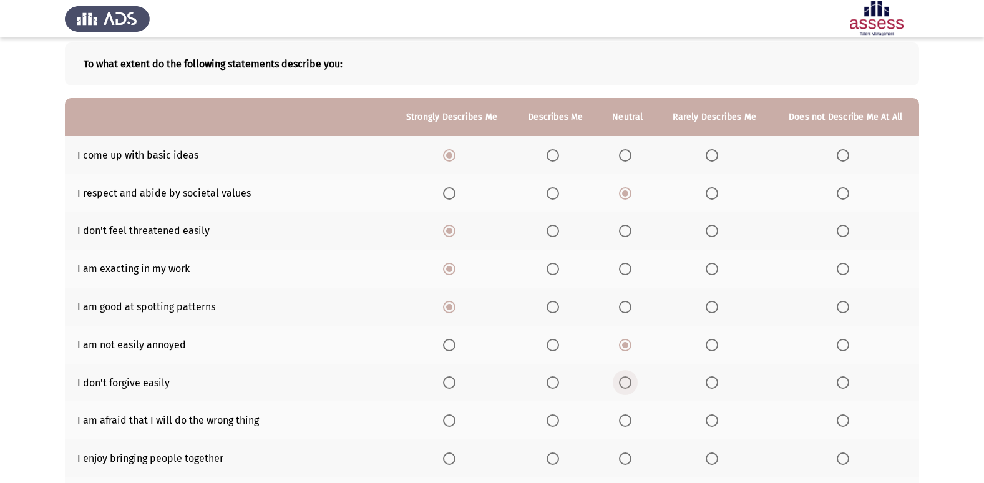
click at [627, 379] on span "Select an option" at bounding box center [625, 382] width 12 height 12
click at [627, 379] on input "Select an option" at bounding box center [625, 382] width 12 height 12
click at [456, 424] on span "Select an option" at bounding box center [449, 420] width 12 height 12
click at [456, 424] on input "Select an option" at bounding box center [449, 420] width 12 height 12
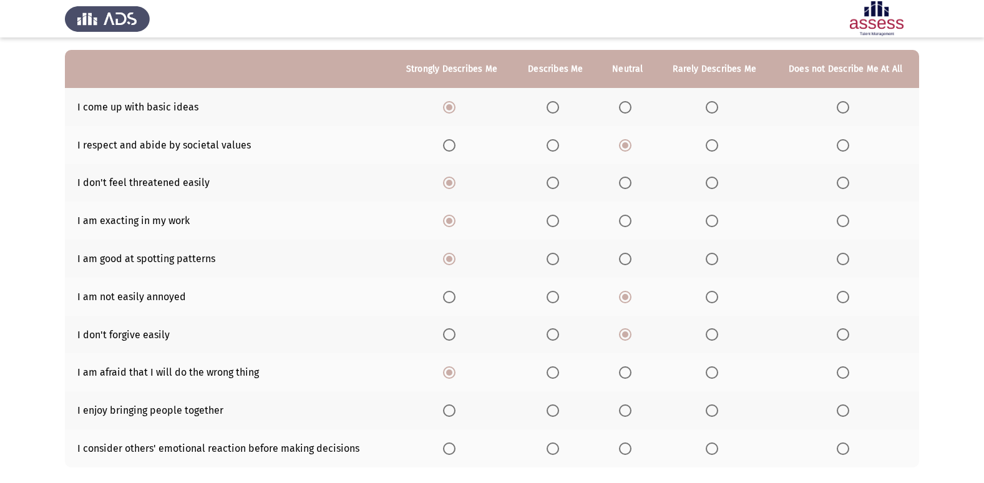
scroll to position [182, 0]
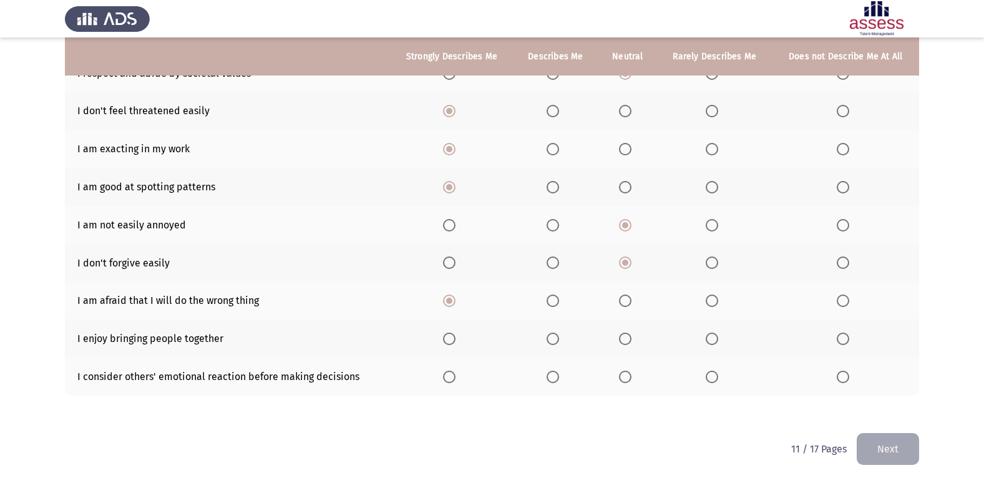
click at [559, 341] on span "Select an option" at bounding box center [553, 339] width 12 height 12
click at [559, 341] on input "Select an option" at bounding box center [553, 339] width 12 height 12
click at [623, 370] on th at bounding box center [627, 377] width 59 height 38
click at [626, 371] on span "Select an option" at bounding box center [625, 377] width 12 height 12
click at [626, 371] on input "Select an option" at bounding box center [625, 377] width 12 height 12
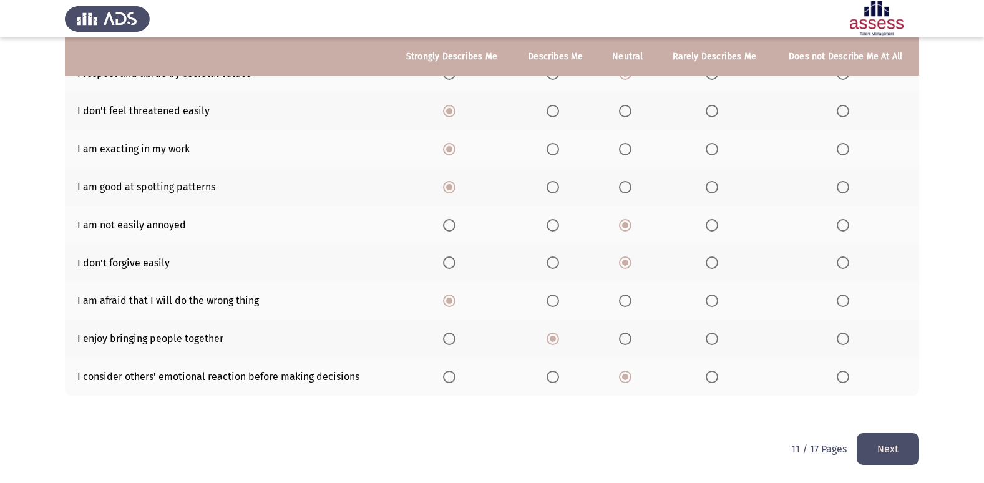
click at [895, 462] on button "Next" at bounding box center [888, 449] width 62 height 32
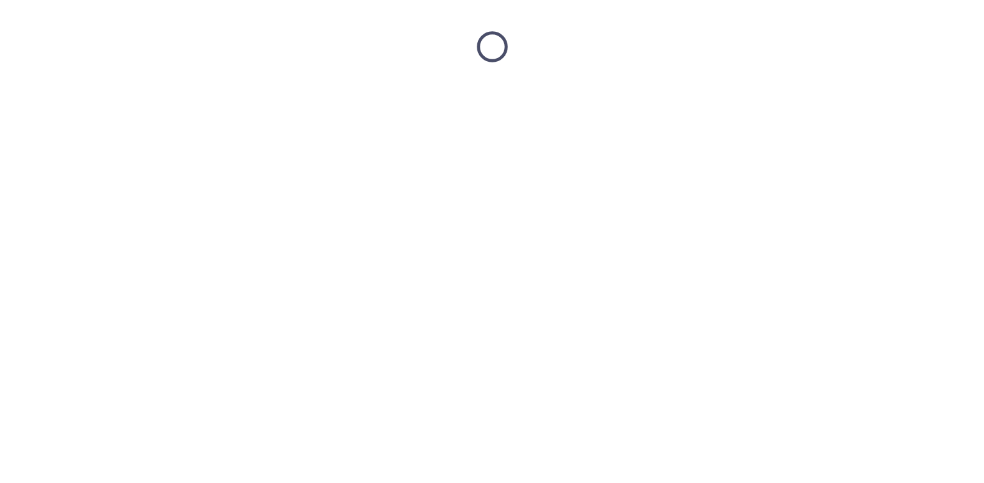
scroll to position [0, 0]
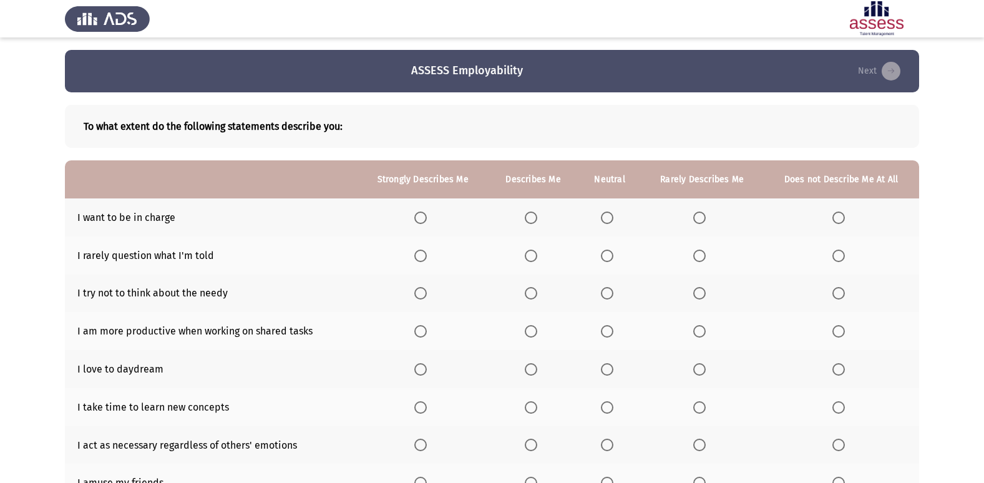
click at [430, 216] on label "Select an option" at bounding box center [422, 218] width 17 height 12
click at [427, 216] on input "Select an option" at bounding box center [420, 218] width 12 height 12
click at [531, 247] on th at bounding box center [533, 255] width 90 height 38
click at [527, 259] on span "Select an option" at bounding box center [531, 256] width 12 height 12
click at [527, 259] on input "Select an option" at bounding box center [531, 256] width 12 height 12
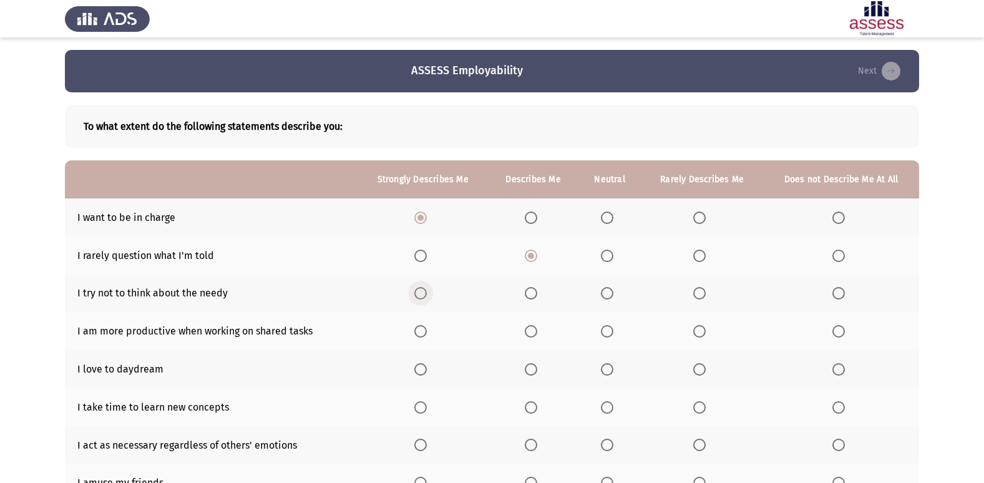
click at [432, 296] on label "Select an option" at bounding box center [422, 293] width 17 height 12
click at [427, 296] on input "Select an option" at bounding box center [420, 293] width 12 height 12
click at [421, 331] on span "Select an option" at bounding box center [420, 331] width 12 height 12
click at [421, 331] on input "Select an option" at bounding box center [420, 331] width 12 height 12
click at [617, 369] on label "Select an option" at bounding box center [609, 369] width 17 height 12
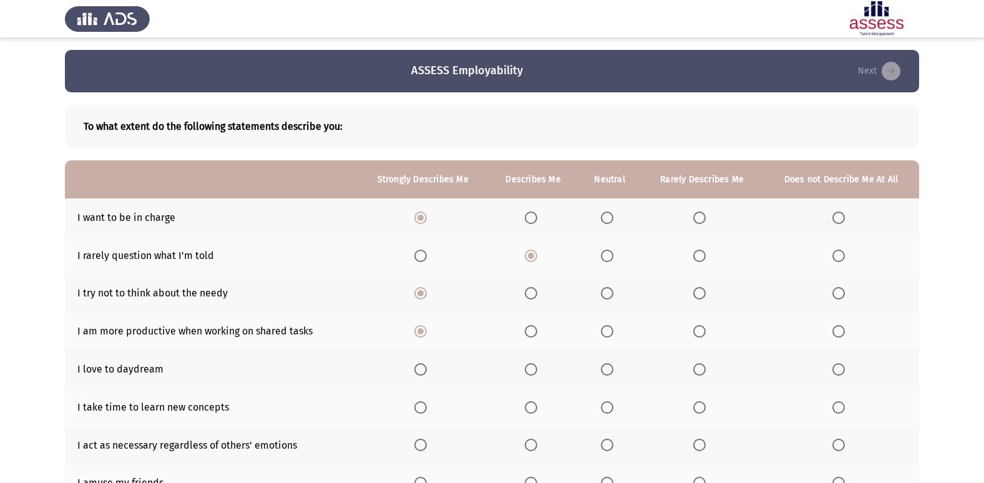
click at [613, 369] on input "Select an option" at bounding box center [607, 369] width 12 height 12
drag, startPoint x: 703, startPoint y: 406, endPoint x: 695, endPoint y: 409, distance: 8.1
click at [695, 409] on span "Select an option" at bounding box center [699, 407] width 12 height 12
click at [695, 409] on input "Select an option" at bounding box center [699, 407] width 12 height 12
click at [419, 443] on span "Select an option" at bounding box center [420, 445] width 12 height 12
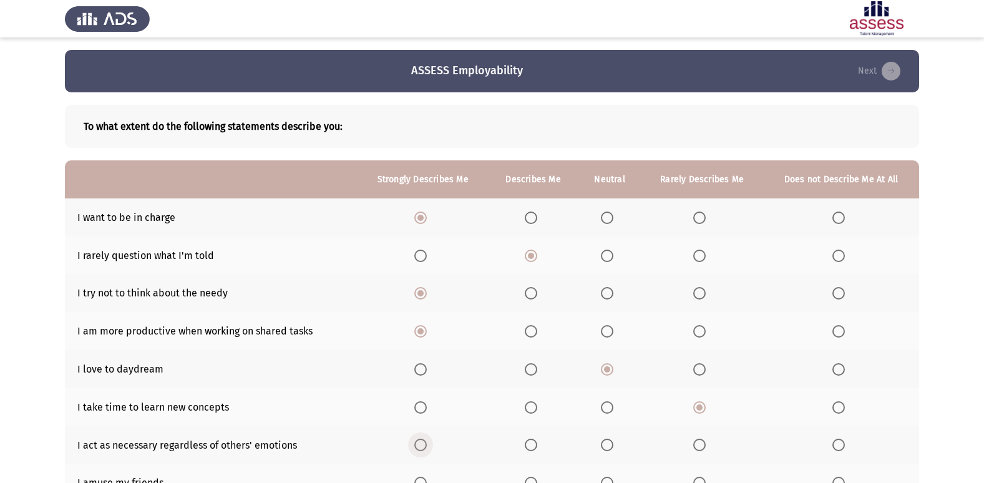
click at [419, 443] on input "Select an option" at bounding box center [420, 445] width 12 height 12
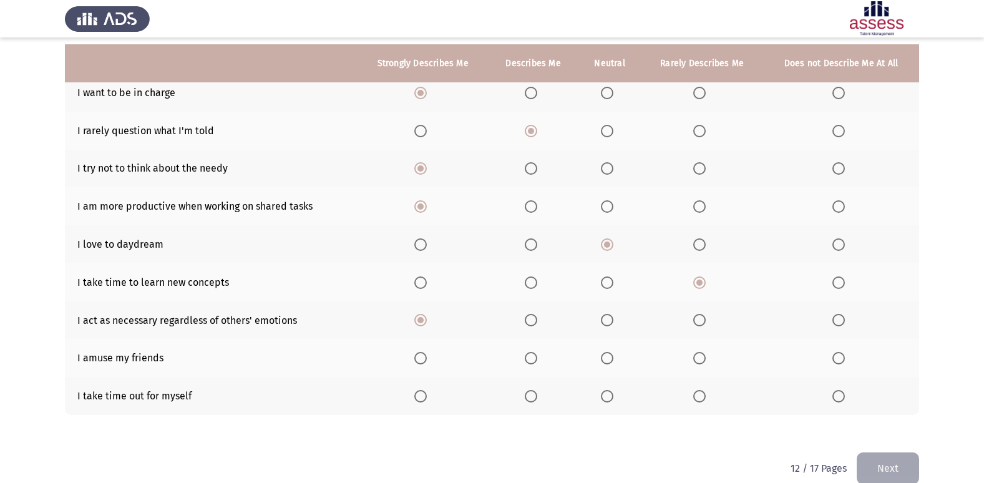
scroll to position [144, 0]
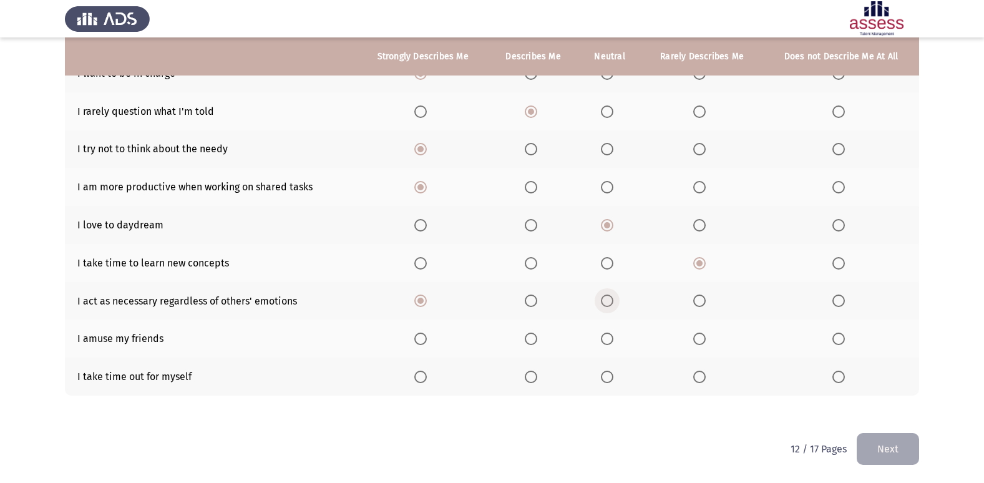
click at [610, 301] on span "Select an option" at bounding box center [607, 301] width 12 height 12
click at [610, 301] on input "Select an option" at bounding box center [607, 301] width 12 height 12
click at [427, 266] on span "Select an option" at bounding box center [420, 263] width 12 height 12
click at [427, 266] on input "Select an option" at bounding box center [420, 263] width 12 height 12
click at [426, 338] on span "Select an option" at bounding box center [420, 339] width 12 height 12
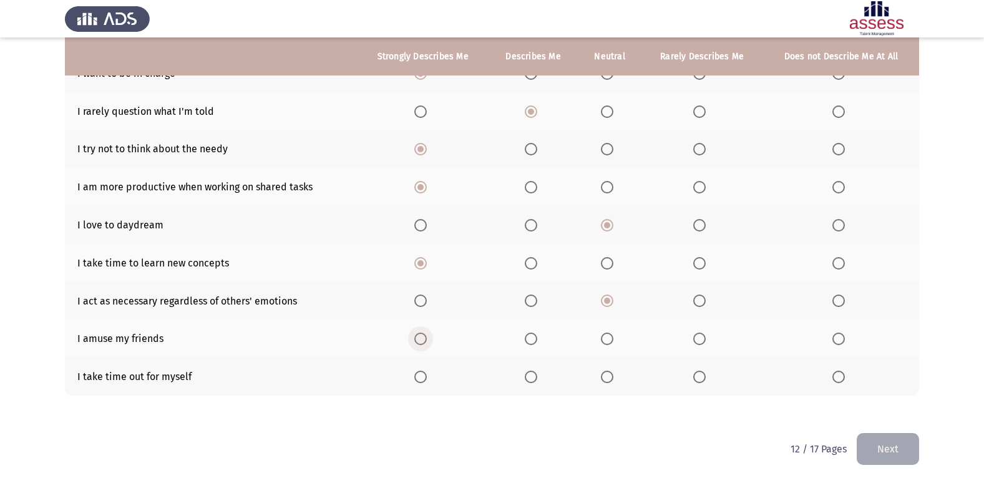
click at [426, 338] on input "Select an option" at bounding box center [420, 339] width 12 height 12
click at [608, 372] on span "Select an option" at bounding box center [607, 377] width 12 height 12
click at [608, 372] on input "Select an option" at bounding box center [607, 377] width 12 height 12
click at [894, 452] on button "Next" at bounding box center [888, 449] width 62 height 32
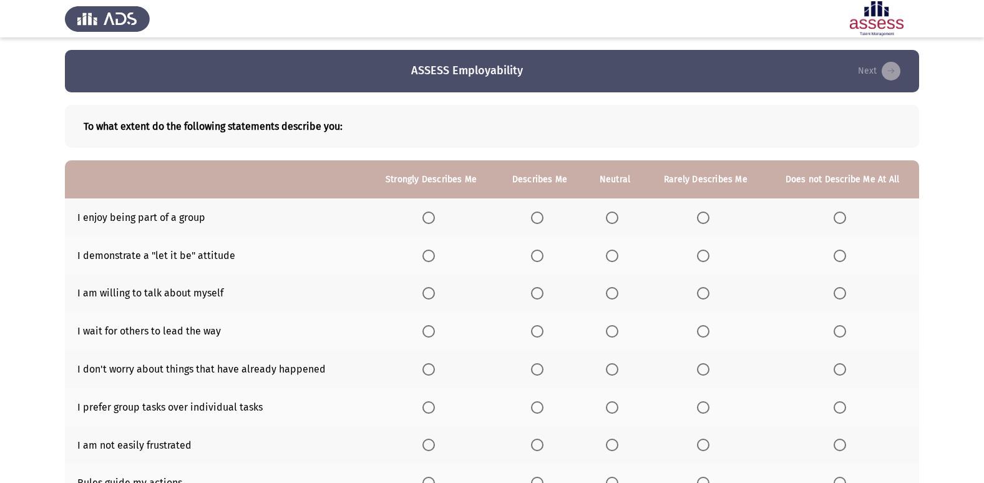
click at [429, 210] on th at bounding box center [431, 217] width 129 height 38
click at [431, 209] on th at bounding box center [431, 217] width 129 height 38
click at [428, 215] on span "Select an option" at bounding box center [428, 218] width 12 height 12
click at [428, 215] on input "Select an option" at bounding box center [428, 218] width 12 height 12
click at [614, 251] on span "Select an option" at bounding box center [612, 256] width 12 height 12
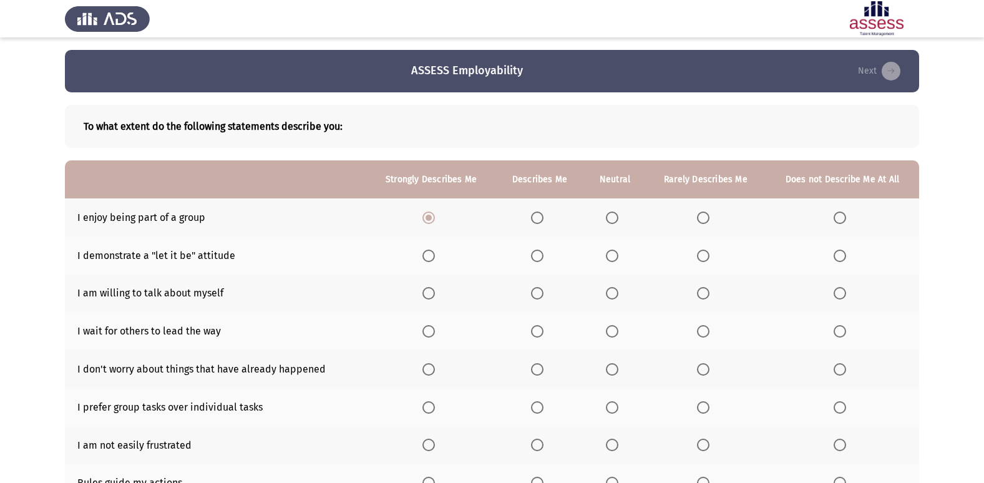
click at [614, 251] on input "Select an option" at bounding box center [612, 256] width 12 height 12
click at [700, 293] on span "Select an option" at bounding box center [703, 293] width 12 height 12
click at [700, 293] on input "Select an option" at bounding box center [703, 293] width 12 height 12
click at [427, 331] on span "Select an option" at bounding box center [428, 331] width 12 height 12
click at [427, 331] on input "Select an option" at bounding box center [428, 331] width 12 height 12
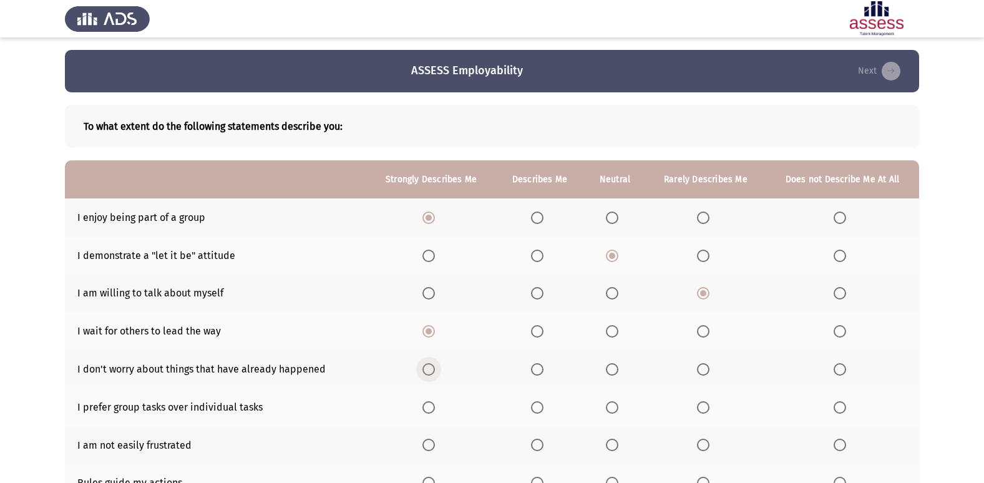
click at [439, 368] on label "Select an option" at bounding box center [430, 369] width 17 height 12
click at [435, 368] on input "Select an option" at bounding box center [428, 369] width 12 height 12
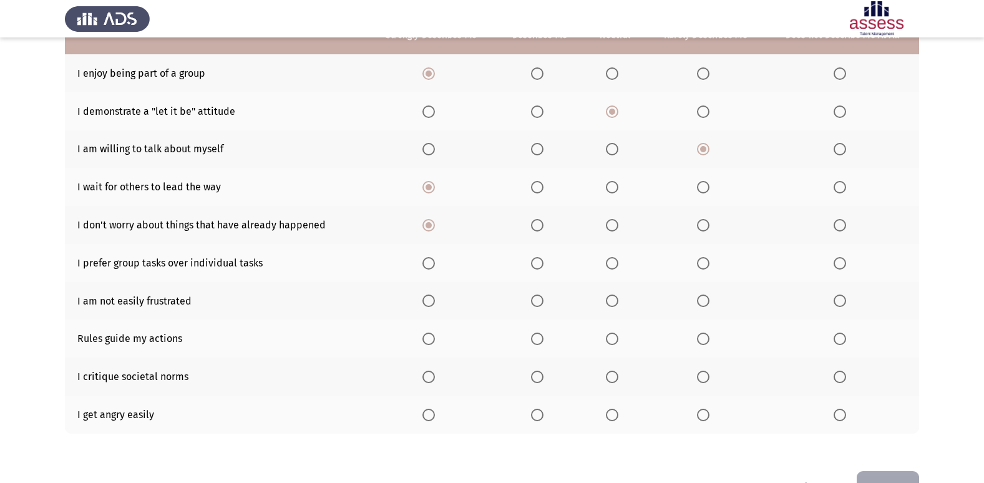
scroll to position [182, 0]
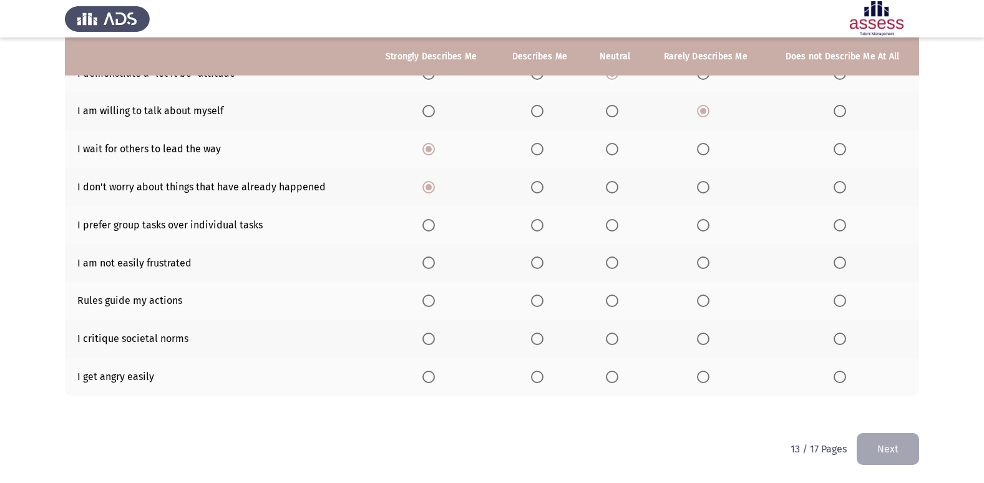
click at [841, 376] on span "Select an option" at bounding box center [840, 377] width 12 height 12
click at [841, 376] on input "Select an option" at bounding box center [840, 377] width 12 height 12
click at [615, 336] on span "Select an option" at bounding box center [612, 339] width 12 height 12
click at [615, 336] on input "Select an option" at bounding box center [612, 339] width 12 height 12
click at [434, 303] on span "Select an option" at bounding box center [428, 301] width 12 height 12
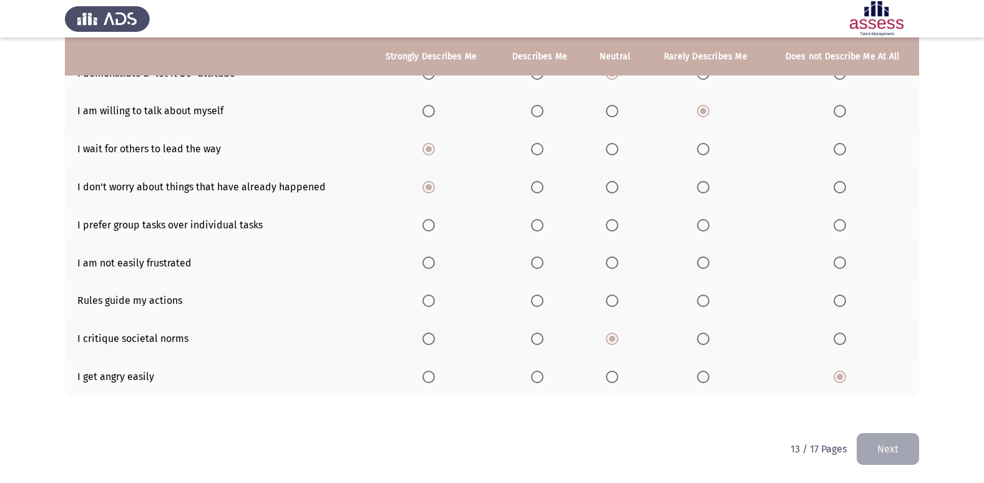
click at [434, 303] on input "Select an option" at bounding box center [428, 301] width 12 height 12
click at [433, 263] on span "Select an option" at bounding box center [428, 262] width 12 height 12
click at [433, 263] on input "Select an option" at bounding box center [428, 262] width 12 height 12
click at [532, 217] on th at bounding box center [539, 225] width 89 height 38
click at [540, 228] on span "Select an option" at bounding box center [537, 225] width 12 height 12
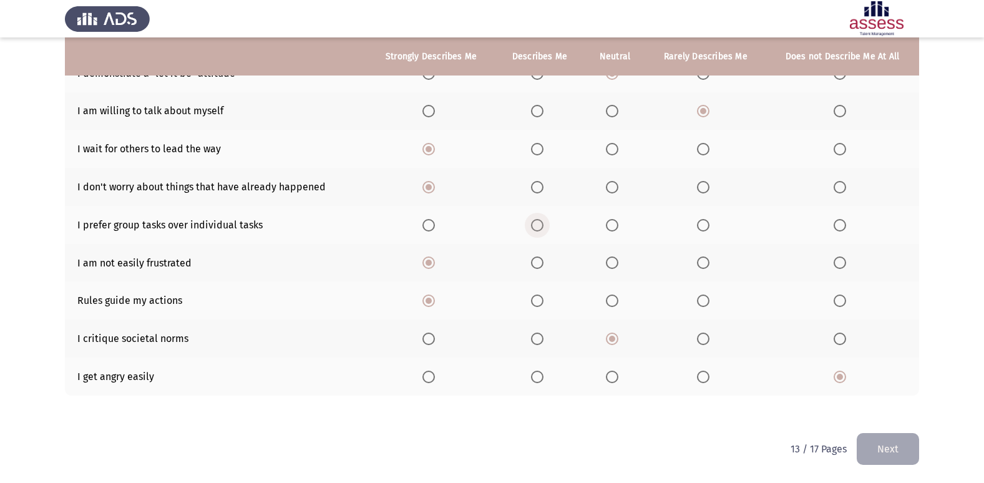
click at [540, 228] on input "Select an option" at bounding box center [537, 225] width 12 height 12
click at [542, 261] on span "Select an option" at bounding box center [537, 262] width 12 height 12
click at [542, 261] on input "Select an option" at bounding box center [537, 262] width 12 height 12
drag, startPoint x: 542, startPoint y: 261, endPoint x: 613, endPoint y: 263, distance: 71.8
click at [613, 263] on span "Select an option" at bounding box center [612, 262] width 12 height 12
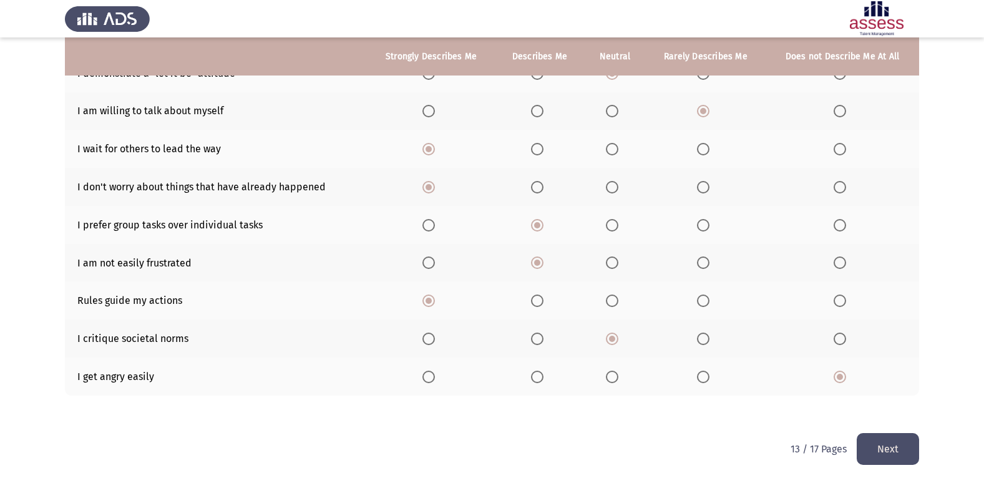
click at [613, 263] on input "Select an option" at bounding box center [612, 262] width 12 height 12
click at [895, 452] on button "Next" at bounding box center [888, 449] width 62 height 32
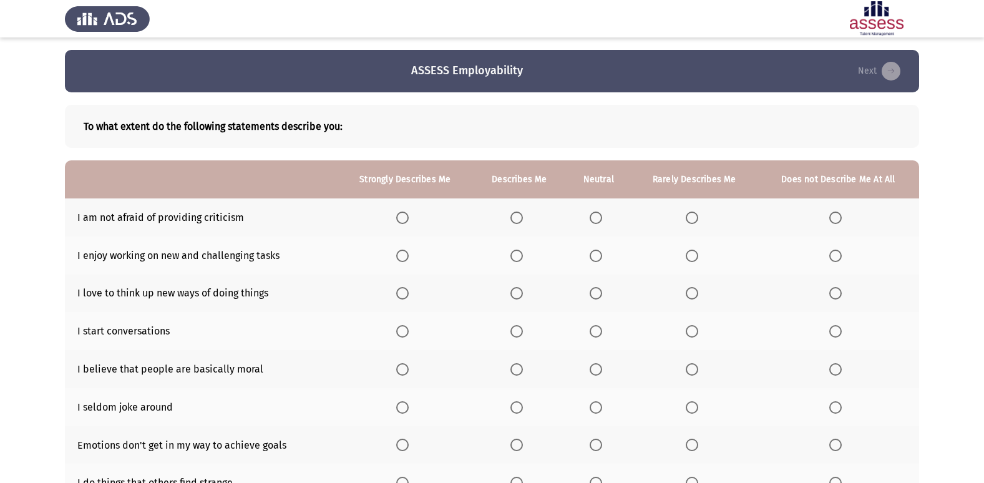
click at [530, 212] on th at bounding box center [520, 217] width 94 height 38
click at [523, 220] on span "Select an option" at bounding box center [516, 218] width 12 height 12
click at [523, 220] on input "Select an option" at bounding box center [516, 218] width 12 height 12
click at [405, 256] on span "Select an option" at bounding box center [402, 256] width 12 height 12
click at [405, 256] on input "Select an option" at bounding box center [402, 256] width 12 height 12
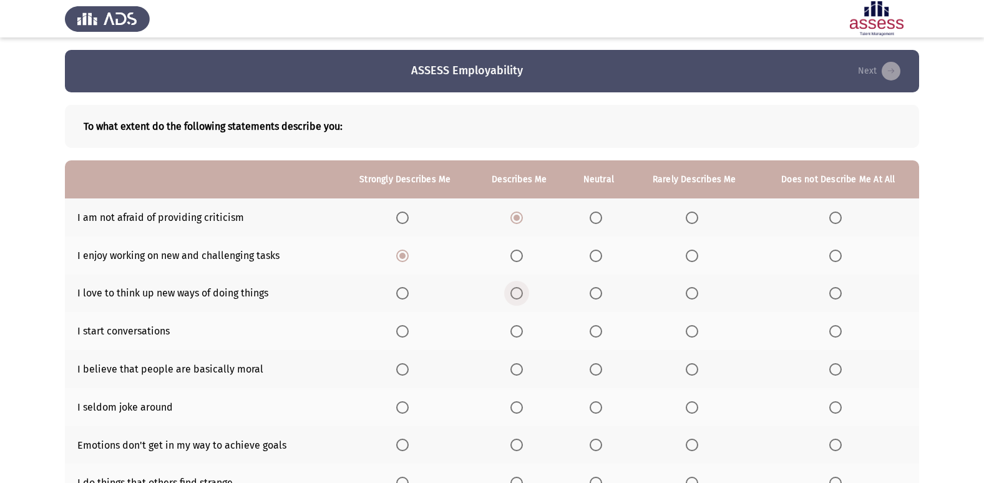
click at [519, 287] on span "Select an option" at bounding box center [516, 293] width 12 height 12
click at [519, 287] on input "Select an option" at bounding box center [516, 293] width 12 height 12
click at [402, 332] on span "Select an option" at bounding box center [402, 331] width 12 height 12
click at [402, 332] on input "Select an option" at bounding box center [402, 331] width 12 height 12
drag, startPoint x: 406, startPoint y: 367, endPoint x: 386, endPoint y: 452, distance: 87.9
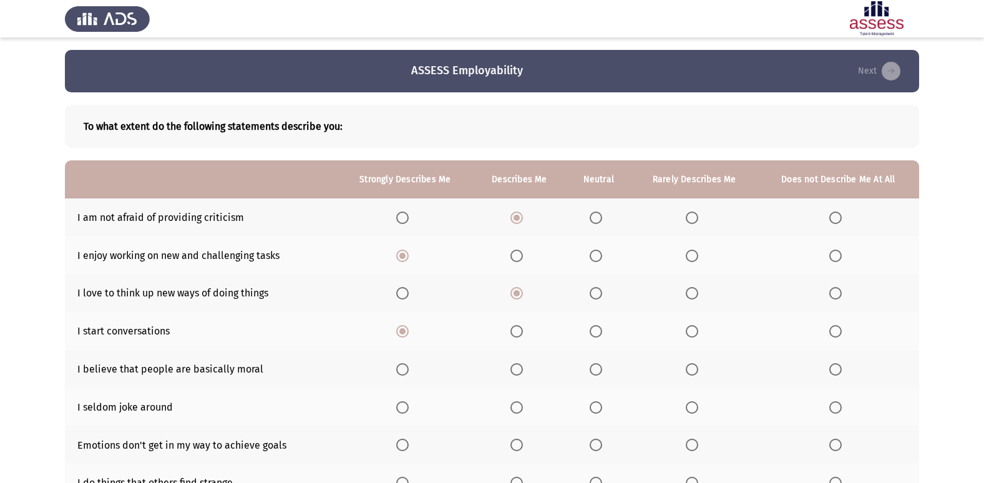
click at [401, 376] on th at bounding box center [405, 369] width 135 height 38
click at [403, 370] on span "Select an option" at bounding box center [402, 369] width 12 height 12
click at [403, 370] on input "Select an option" at bounding box center [402, 369] width 12 height 12
click at [598, 409] on span "Select an option" at bounding box center [596, 407] width 12 height 12
click at [598, 409] on input "Select an option" at bounding box center [596, 407] width 12 height 12
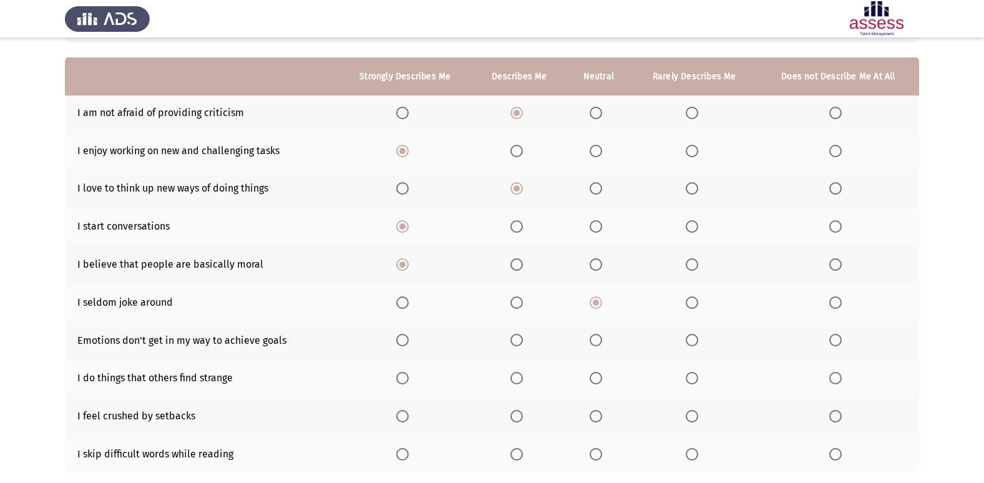
scroll to position [125, 0]
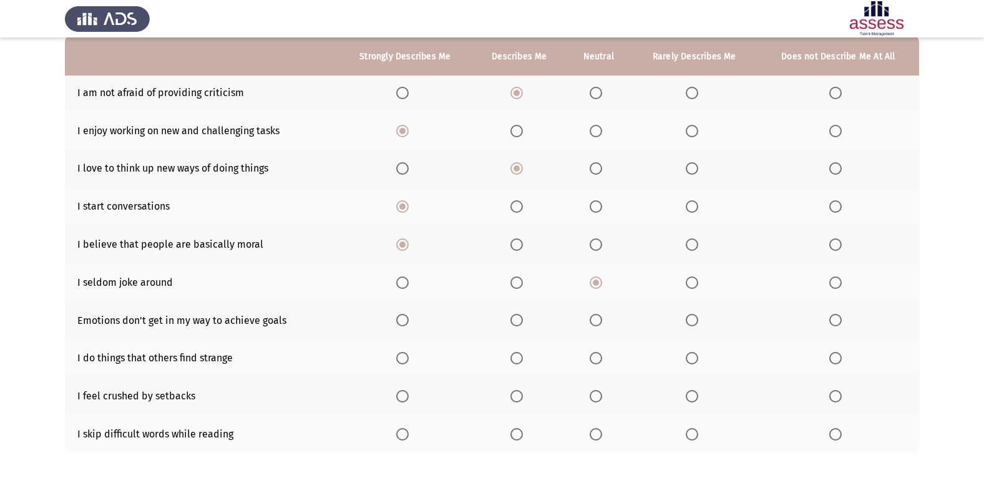
click at [402, 316] on span "Select an option" at bounding box center [402, 320] width 12 height 12
click at [402, 316] on input "Select an option" at bounding box center [402, 320] width 12 height 12
click at [409, 392] on span "Select an option" at bounding box center [402, 396] width 12 height 12
click at [409, 392] on input "Select an option" at bounding box center [402, 396] width 12 height 12
click at [412, 360] on label "Select an option" at bounding box center [404, 358] width 17 height 12
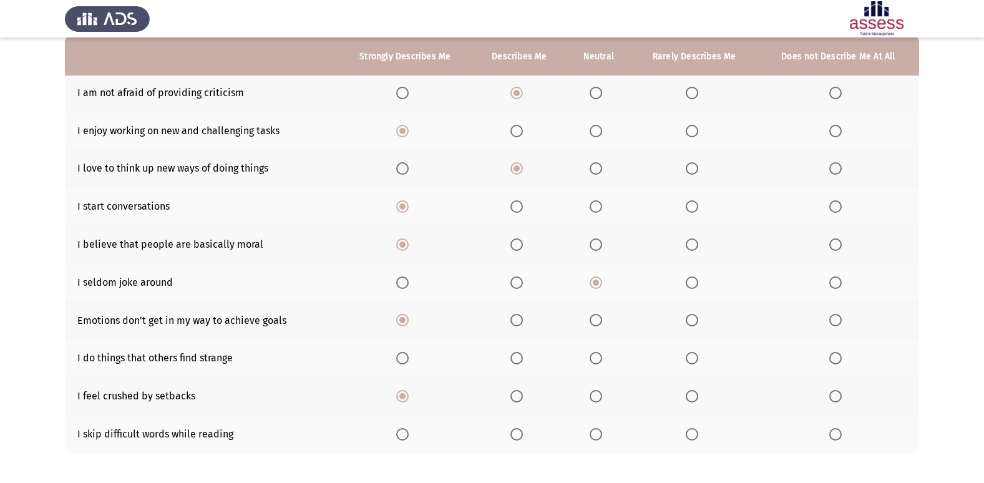
click at [409, 360] on input "Select an option" at bounding box center [402, 358] width 12 height 12
click at [691, 396] on span "Select an option" at bounding box center [692, 396] width 12 height 12
click at [691, 396] on input "Select an option" at bounding box center [692, 396] width 12 height 12
click at [607, 442] on th at bounding box center [598, 434] width 65 height 38
click at [604, 435] on label "Select an option" at bounding box center [598, 434] width 17 height 12
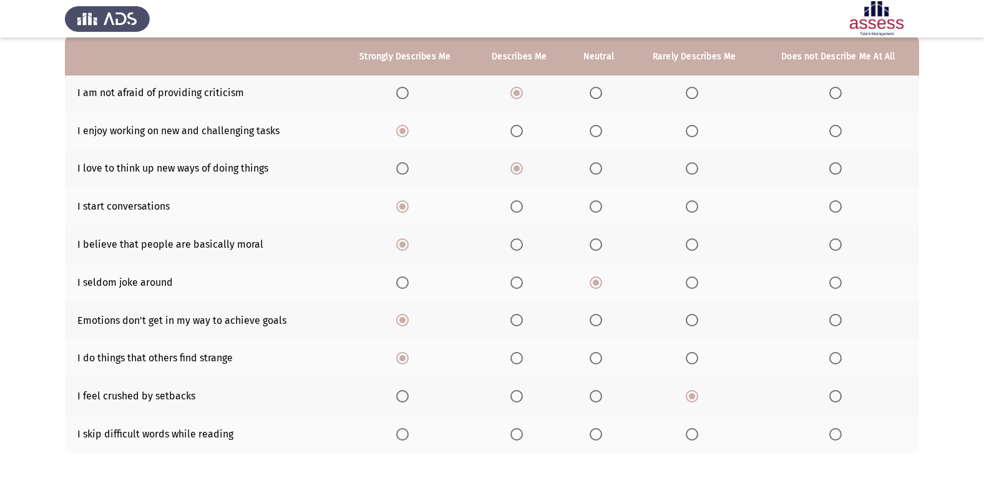
click at [602, 435] on input "Select an option" at bounding box center [596, 434] width 12 height 12
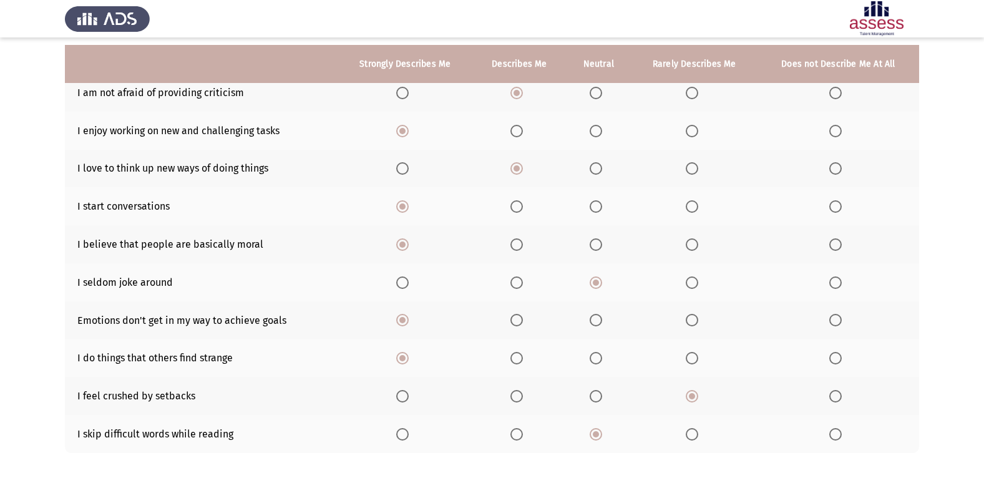
scroll to position [182, 0]
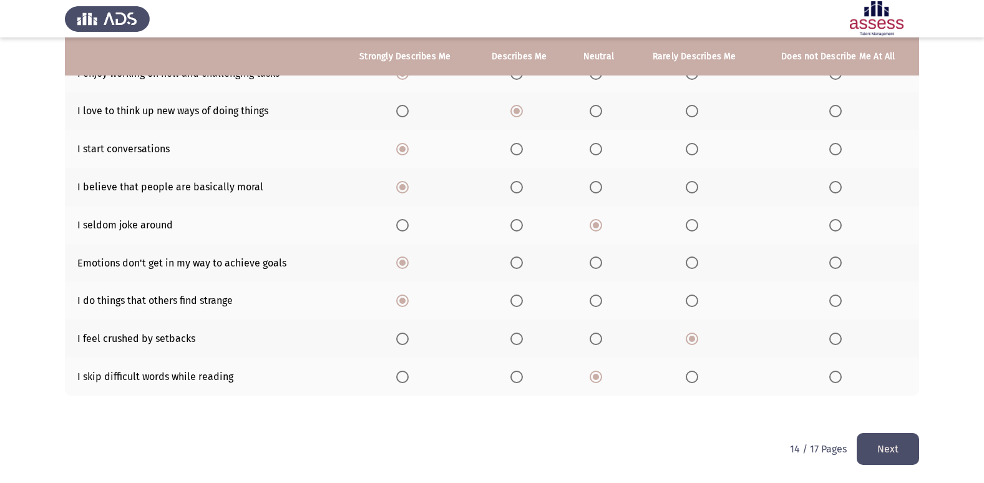
click at [882, 461] on button "Next" at bounding box center [888, 449] width 62 height 32
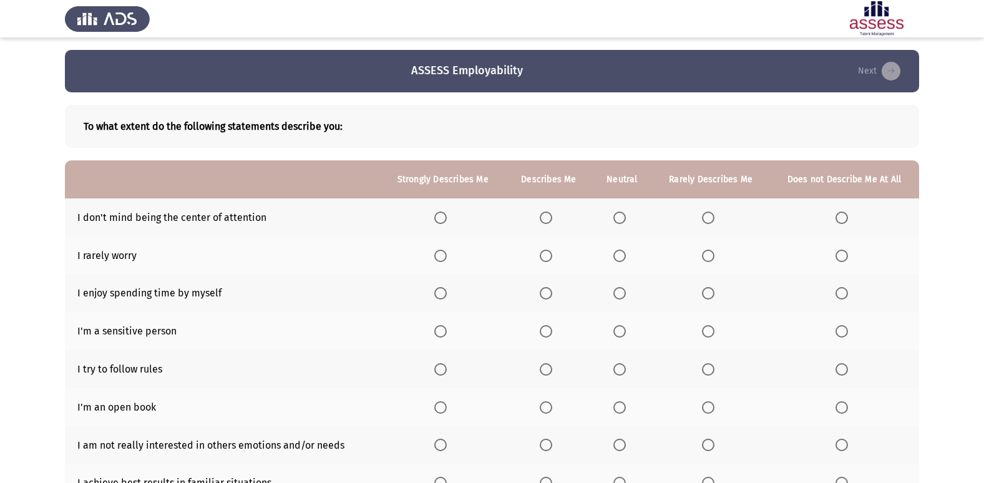
click at [443, 222] on span "Select an option" at bounding box center [440, 218] width 12 height 12
click at [443, 222] on input "Select an option" at bounding box center [440, 218] width 12 height 12
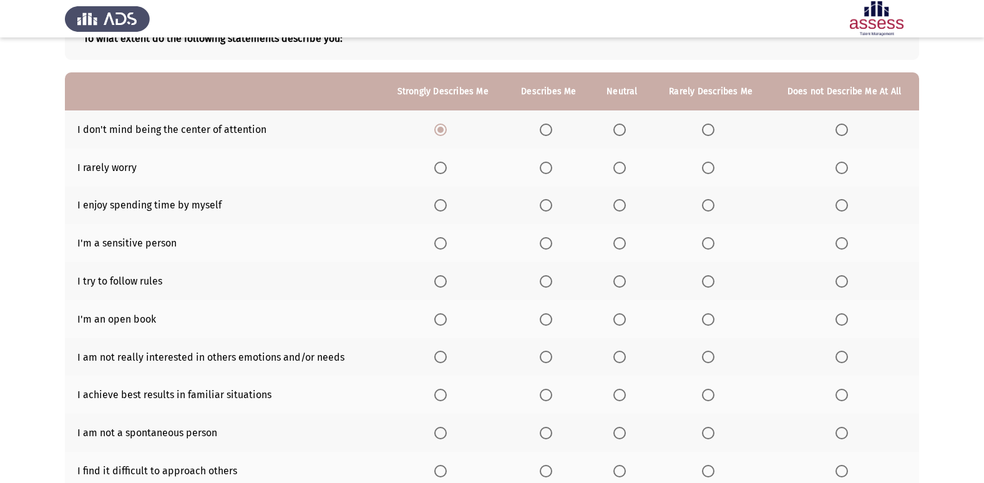
scroll to position [182, 0]
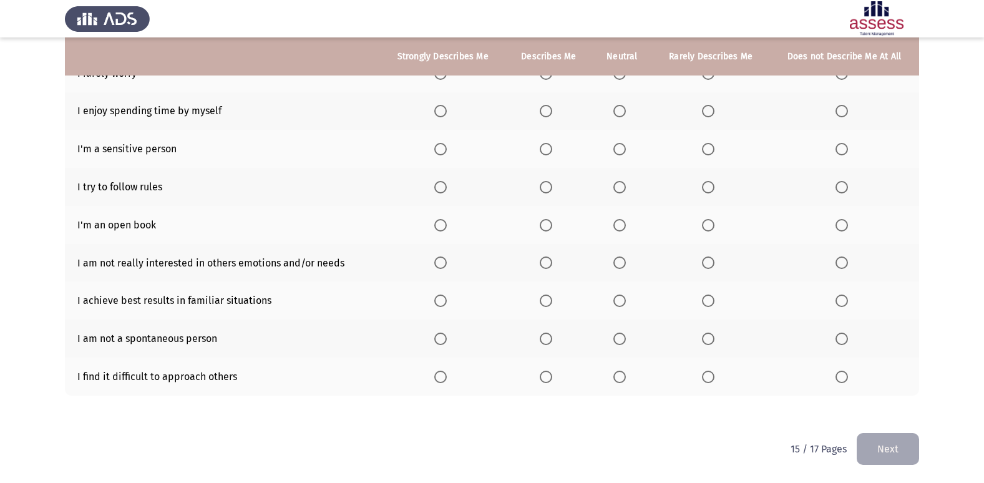
click at [542, 378] on span "Select an option" at bounding box center [546, 377] width 12 height 12
click at [542, 378] on input "Select an option" at bounding box center [546, 377] width 12 height 12
click at [707, 338] on span "Select an option" at bounding box center [708, 339] width 12 height 12
click at [707, 338] on input "Select an option" at bounding box center [708, 339] width 12 height 12
click at [469, 302] on th at bounding box center [442, 300] width 125 height 38
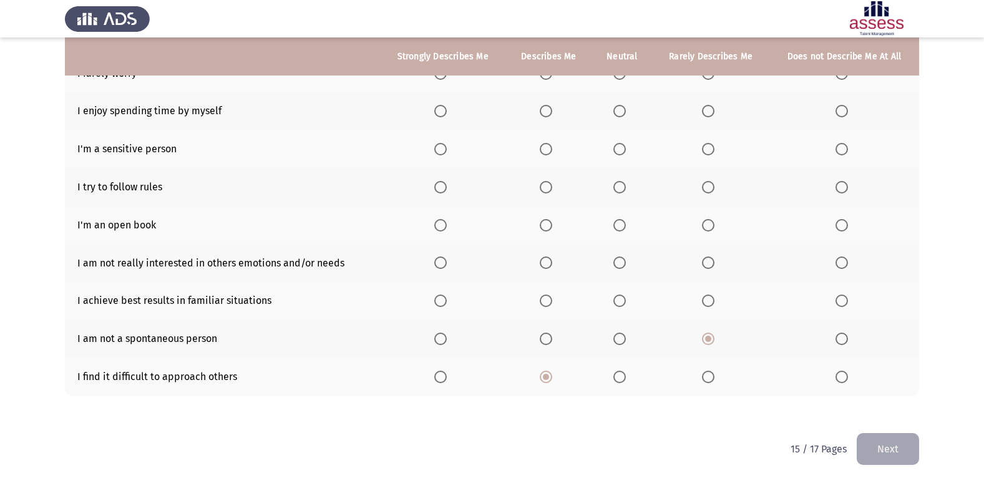
click at [432, 305] on th at bounding box center [442, 300] width 125 height 38
click at [438, 304] on span "Select an option" at bounding box center [440, 301] width 12 height 12
click at [438, 304] on input "Select an option" at bounding box center [440, 301] width 12 height 12
click at [543, 257] on span "Select an option" at bounding box center [546, 262] width 12 height 12
click at [543, 257] on input "Select an option" at bounding box center [546, 262] width 12 height 12
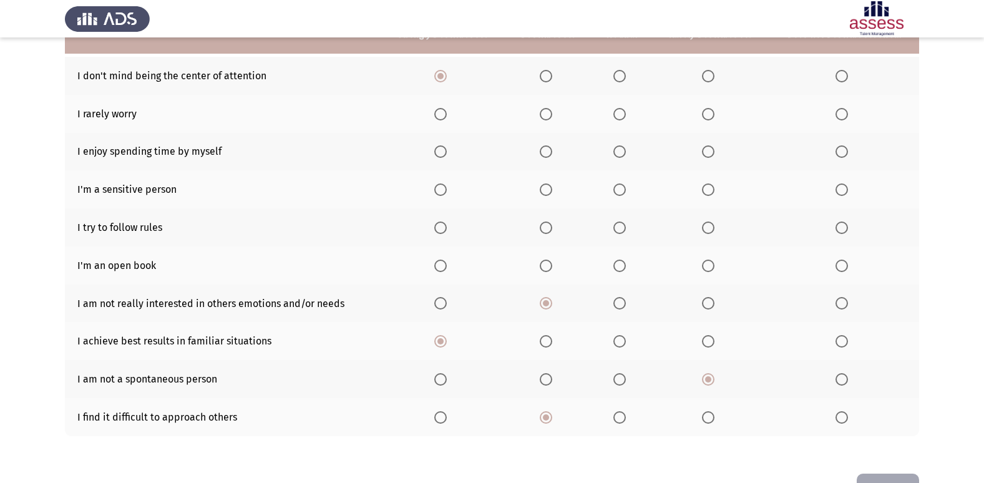
scroll to position [120, 0]
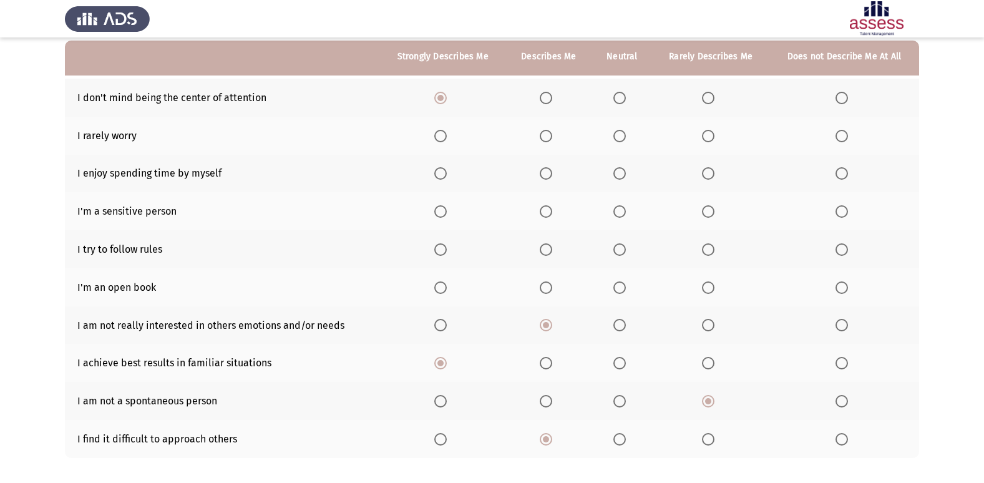
click at [440, 247] on span "Select an option" at bounding box center [440, 249] width 12 height 12
click at [440, 247] on input "Select an option" at bounding box center [440, 249] width 12 height 12
click at [446, 288] on span "Select an option" at bounding box center [440, 287] width 12 height 12
click at [446, 288] on input "Select an option" at bounding box center [440, 287] width 12 height 12
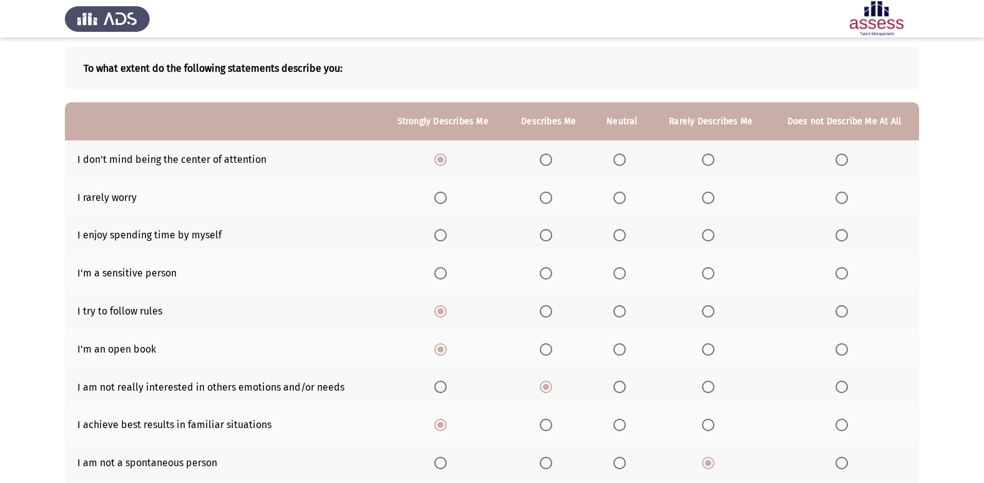
scroll to position [57, 0]
click at [704, 280] on span "Select an option" at bounding box center [708, 274] width 12 height 12
click at [704, 280] on input "Select an option" at bounding box center [708, 274] width 12 height 12
click at [441, 230] on mat-radio-button "Select an option" at bounding box center [442, 236] width 17 height 13
click at [445, 236] on span "Select an option" at bounding box center [440, 236] width 12 height 12
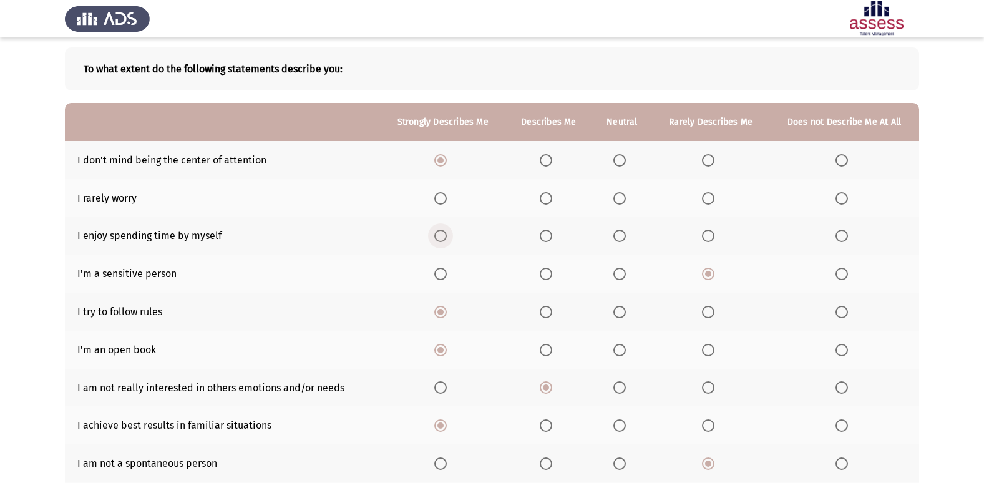
click at [445, 236] on input "Select an option" at bounding box center [440, 236] width 12 height 12
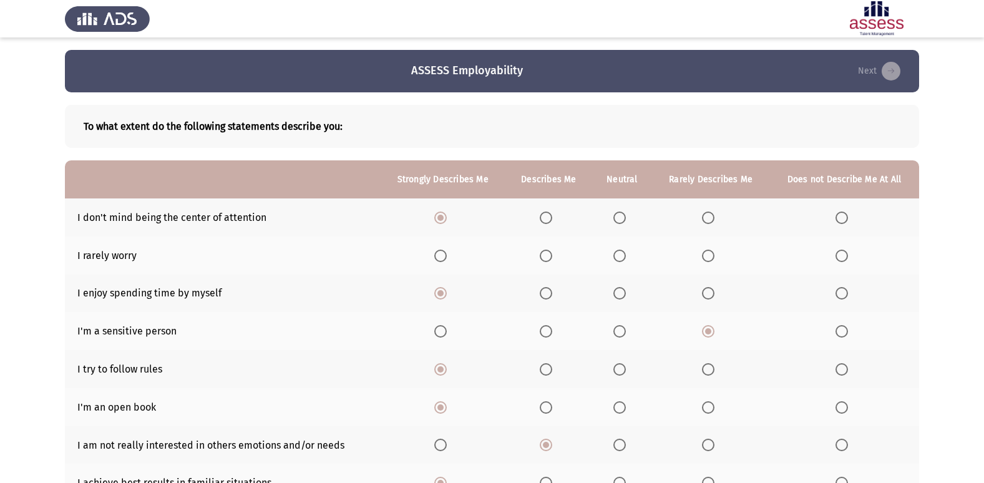
click at [706, 258] on span "Select an option" at bounding box center [708, 256] width 12 height 12
click at [706, 258] on input "Select an option" at bounding box center [708, 256] width 12 height 12
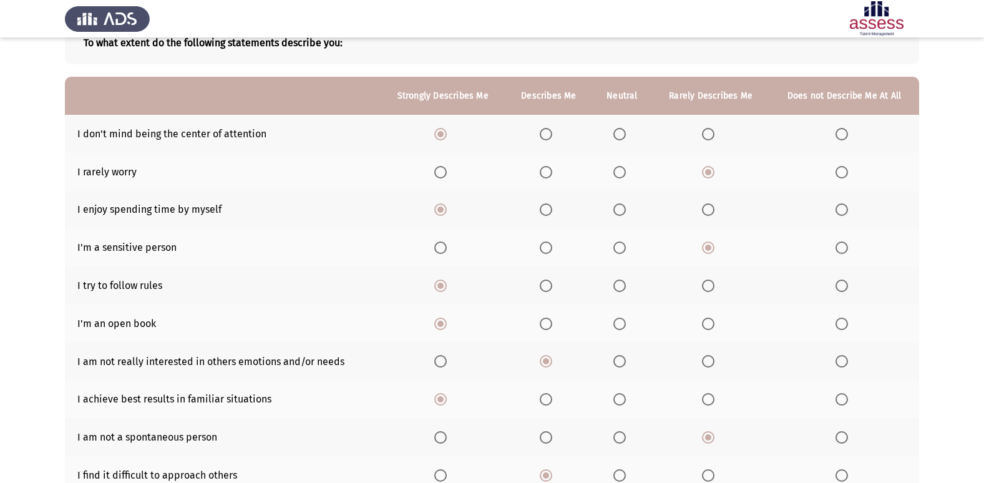
scroll to position [182, 0]
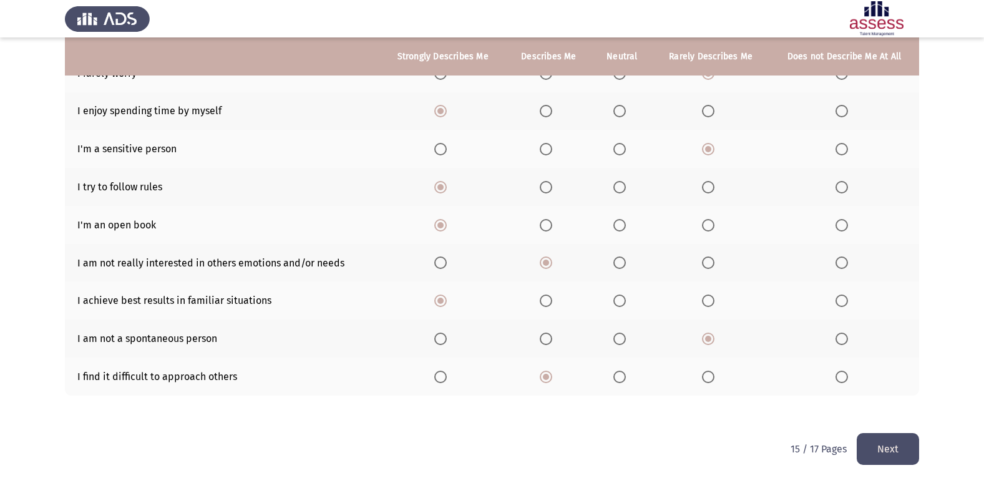
click at [911, 458] on button "Next" at bounding box center [888, 449] width 62 height 32
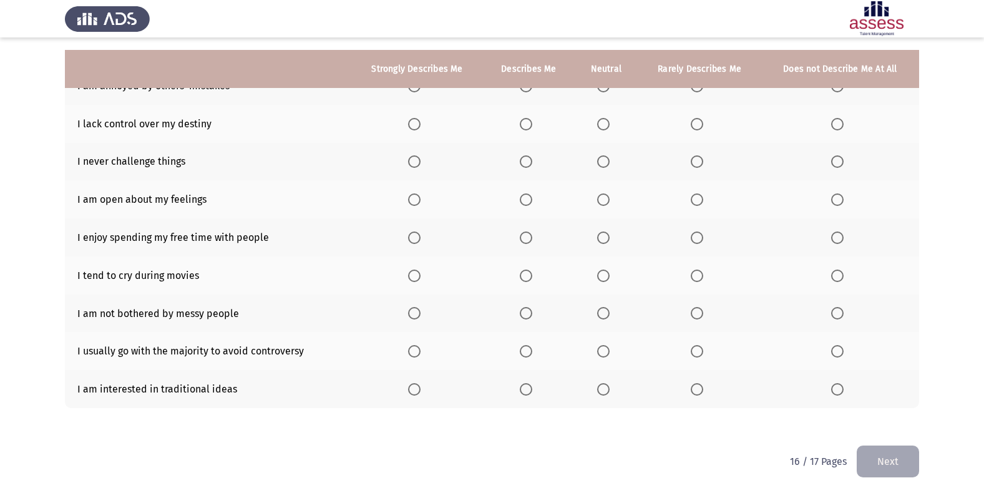
scroll to position [144, 0]
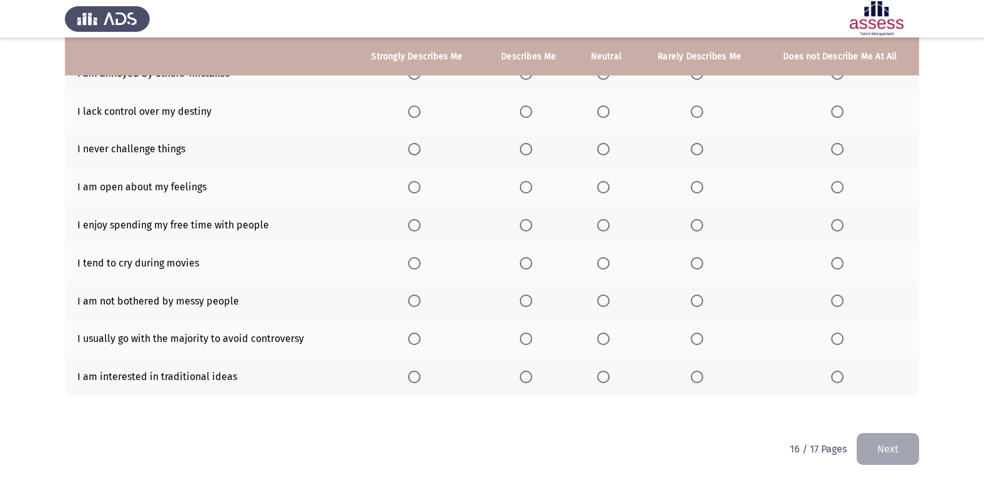
click at [691, 371] on th at bounding box center [700, 377] width 124 height 38
drag, startPoint x: 715, startPoint y: 385, endPoint x: 824, endPoint y: 407, distance: 111.5
click at [717, 386] on th at bounding box center [700, 377] width 124 height 38
click at [842, 377] on span "Select an option" at bounding box center [837, 377] width 12 height 12
click at [842, 377] on input "Select an option" at bounding box center [837, 377] width 12 height 12
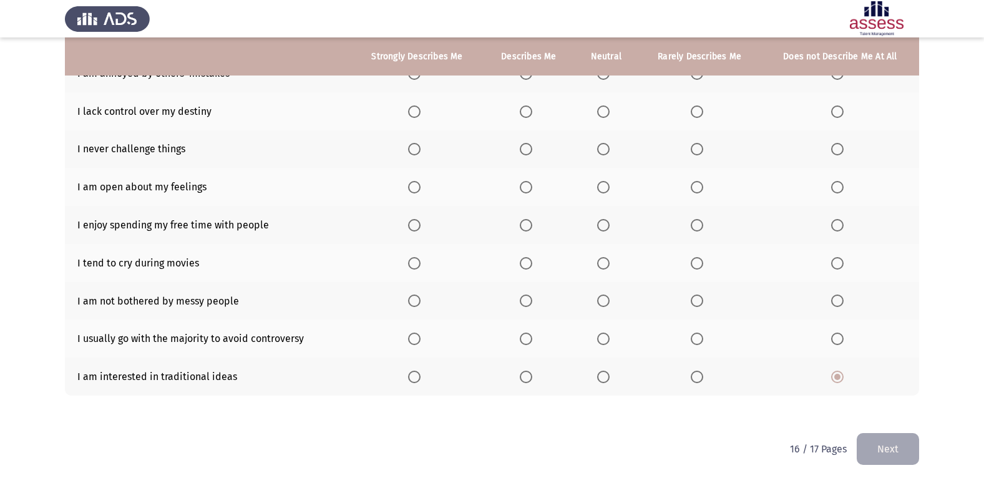
click at [413, 341] on span "Select an option" at bounding box center [414, 339] width 12 height 12
click at [413, 341] on input "Select an option" at bounding box center [414, 339] width 12 height 12
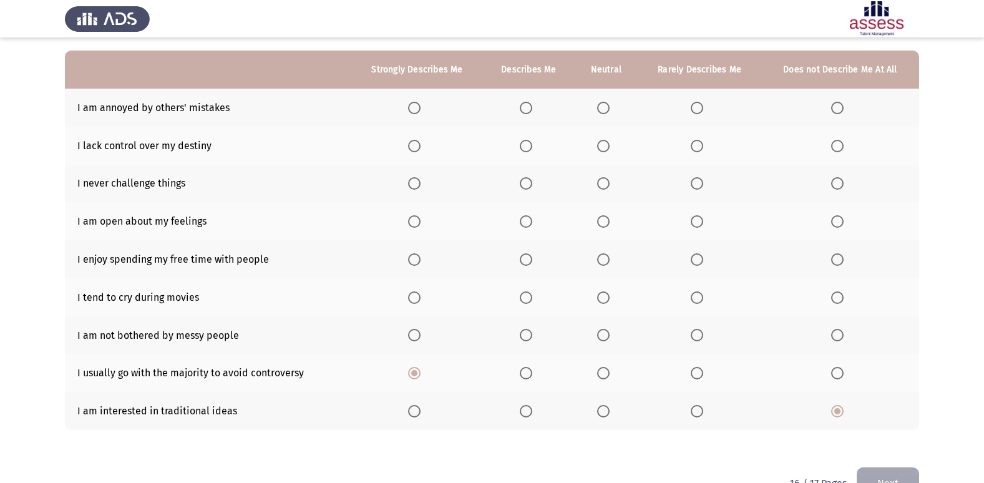
scroll to position [82, 0]
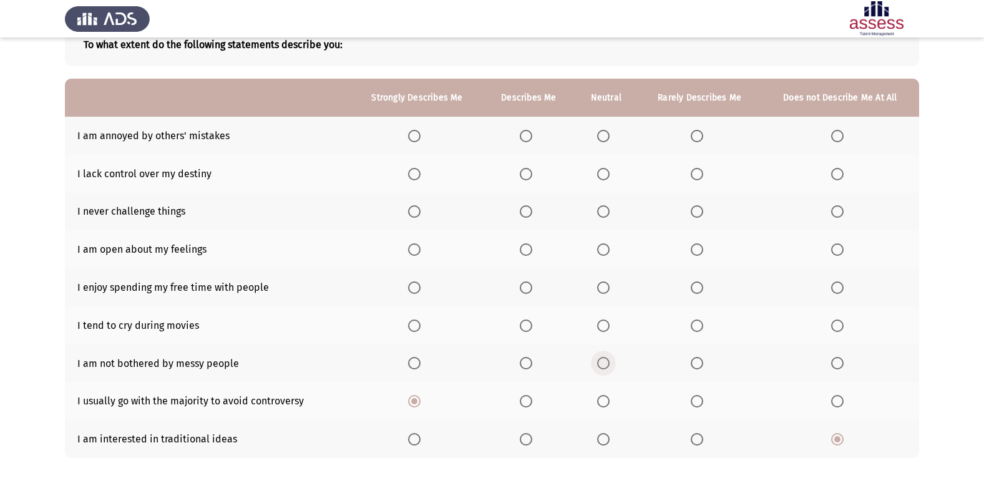
click at [612, 361] on label "Select an option" at bounding box center [605, 363] width 17 height 12
click at [610, 361] on input "Select an option" at bounding box center [603, 363] width 12 height 12
click at [527, 132] on span "Select an option" at bounding box center [526, 136] width 12 height 12
click at [527, 132] on input "Select an option" at bounding box center [526, 136] width 12 height 12
click at [416, 180] on th at bounding box center [417, 174] width 132 height 38
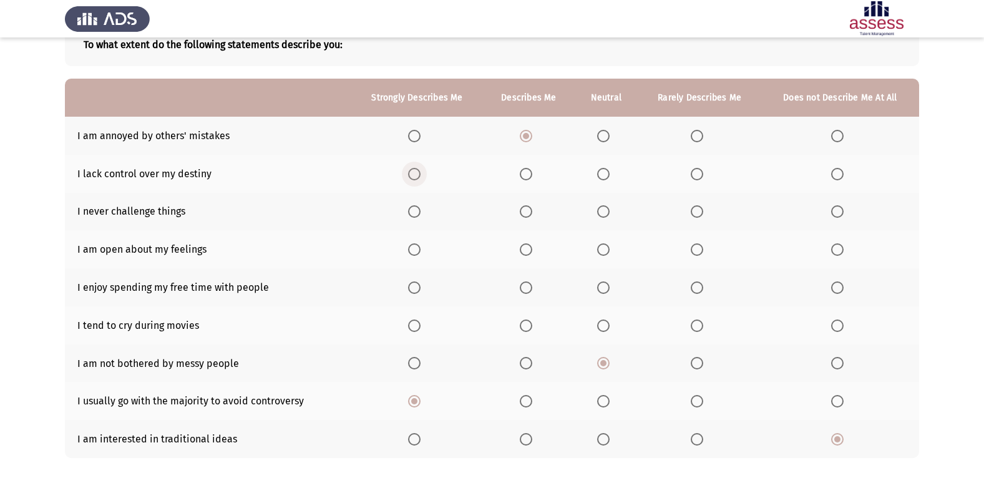
click at [414, 168] on span "Select an option" at bounding box center [414, 174] width 12 height 12
click at [414, 168] on input "Select an option" at bounding box center [414, 174] width 12 height 12
click at [530, 213] on span "Select an option" at bounding box center [526, 211] width 12 height 12
click at [530, 213] on input "Select an option" at bounding box center [526, 211] width 12 height 12
click at [599, 247] on span "Select an option" at bounding box center [603, 249] width 12 height 12
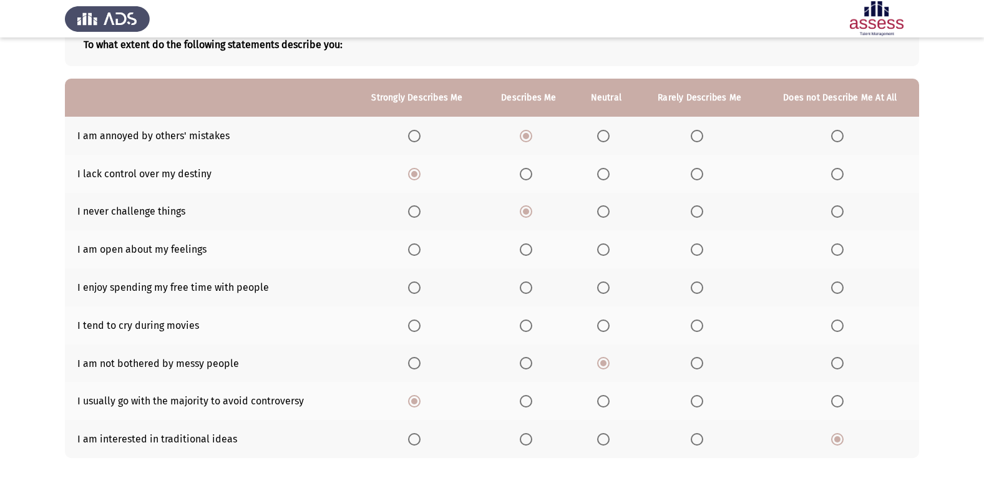
click at [599, 247] on input "Select an option" at bounding box center [603, 249] width 12 height 12
click at [602, 285] on span "Select an option" at bounding box center [603, 287] width 12 height 12
click at [602, 285] on input "Select an option" at bounding box center [603, 287] width 12 height 12
click at [845, 331] on label "Select an option" at bounding box center [839, 325] width 17 height 12
click at [844, 331] on input "Select an option" at bounding box center [837, 325] width 12 height 12
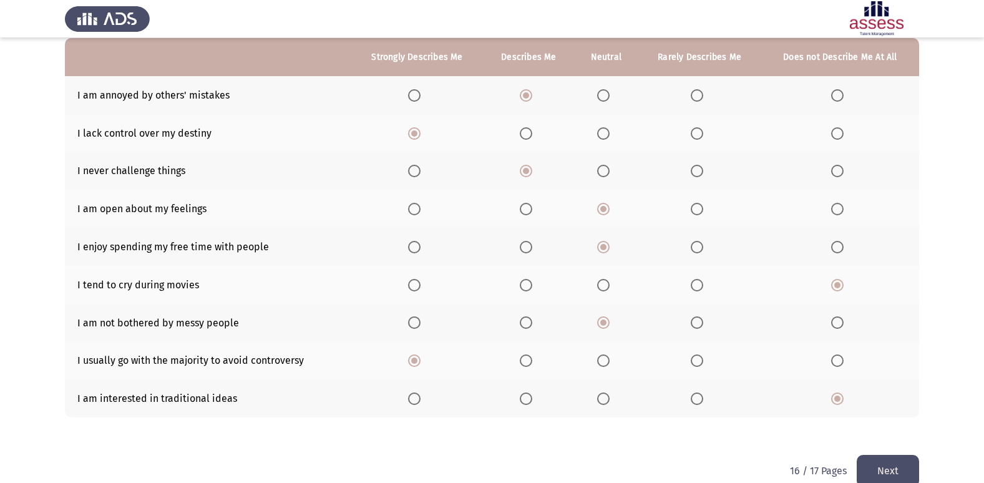
scroll to position [144, 0]
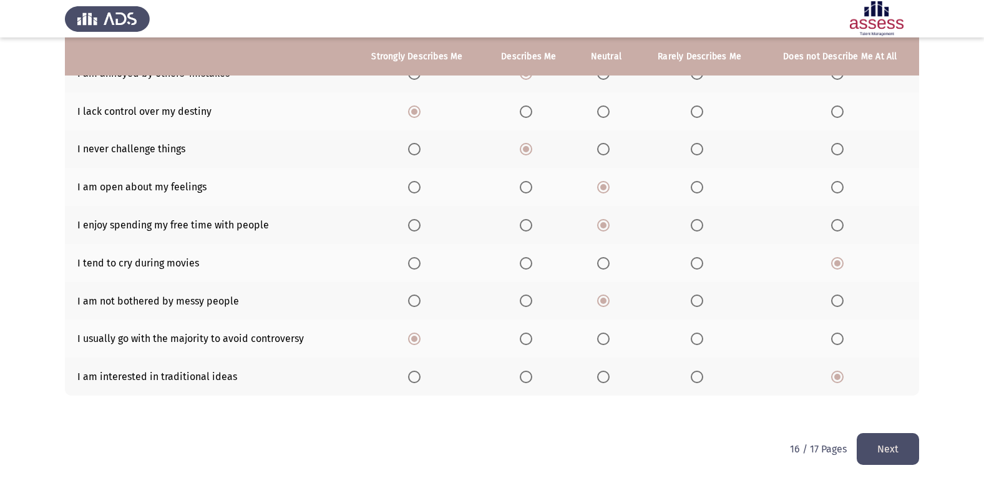
click at [859, 436] on button "Next" at bounding box center [888, 449] width 62 height 32
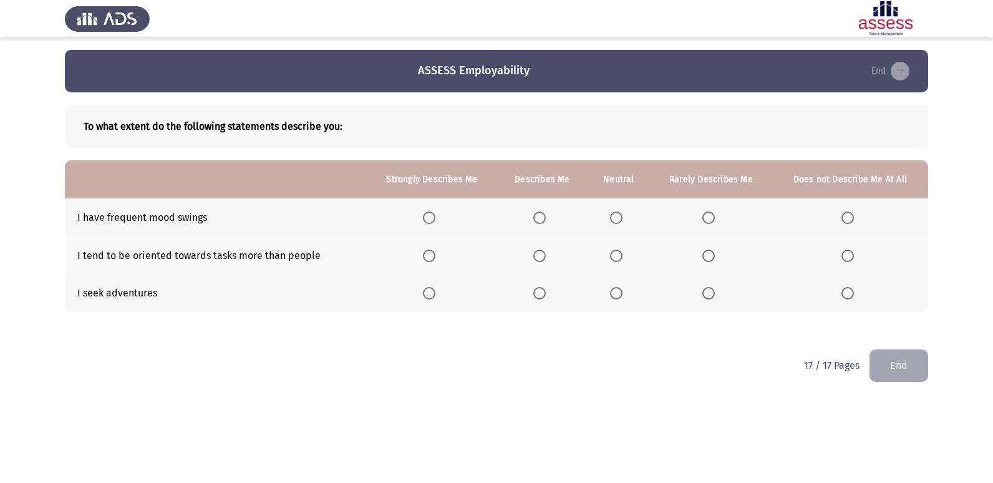
click at [435, 253] on span "Select an option" at bounding box center [429, 256] width 12 height 12
click at [435, 253] on input "Select an option" at bounding box center [429, 256] width 12 height 12
click at [544, 293] on span "Select an option" at bounding box center [540, 293] width 12 height 12
click at [544, 293] on input "Select an option" at bounding box center [540, 293] width 12 height 12
click at [616, 216] on span "Select an option" at bounding box center [616, 218] width 12 height 12
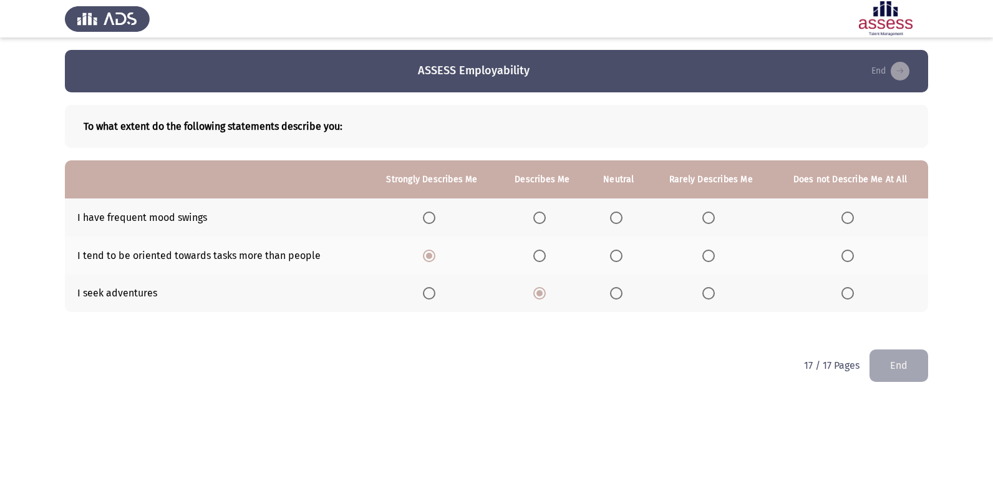
click at [616, 216] on input "Select an option" at bounding box center [616, 218] width 12 height 12
click at [920, 364] on button "End" at bounding box center [899, 365] width 59 height 32
